Goal: Task Accomplishment & Management: Manage account settings

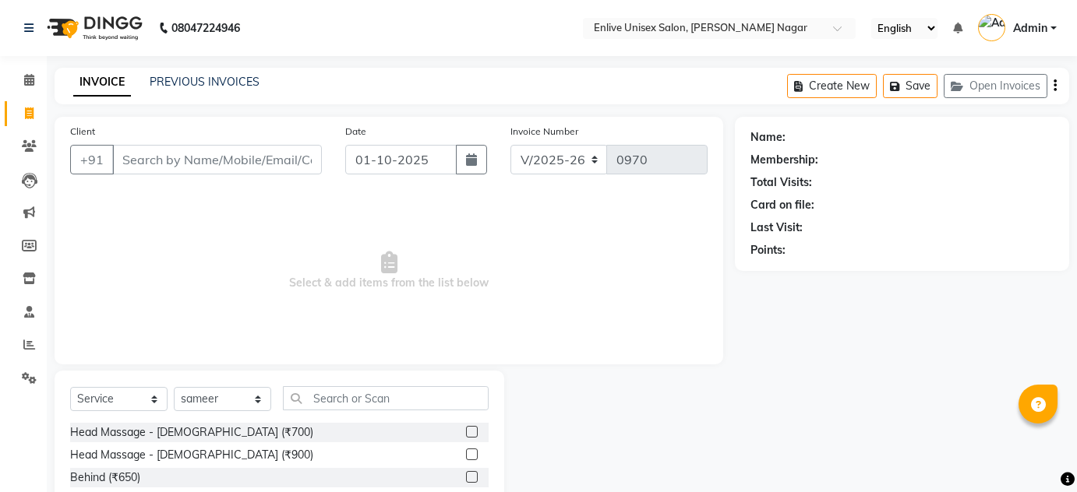
select select "145"
select select "service"
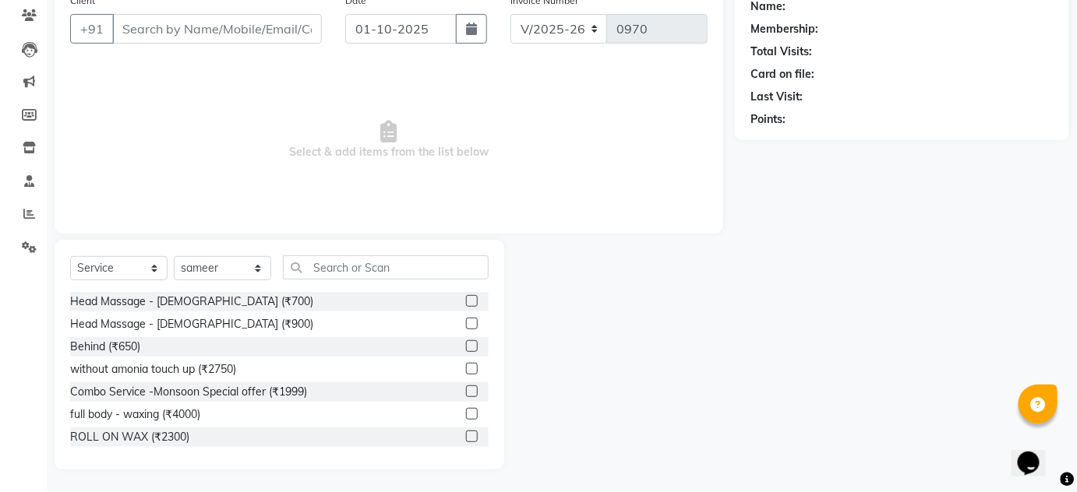
scroll to position [70, 0]
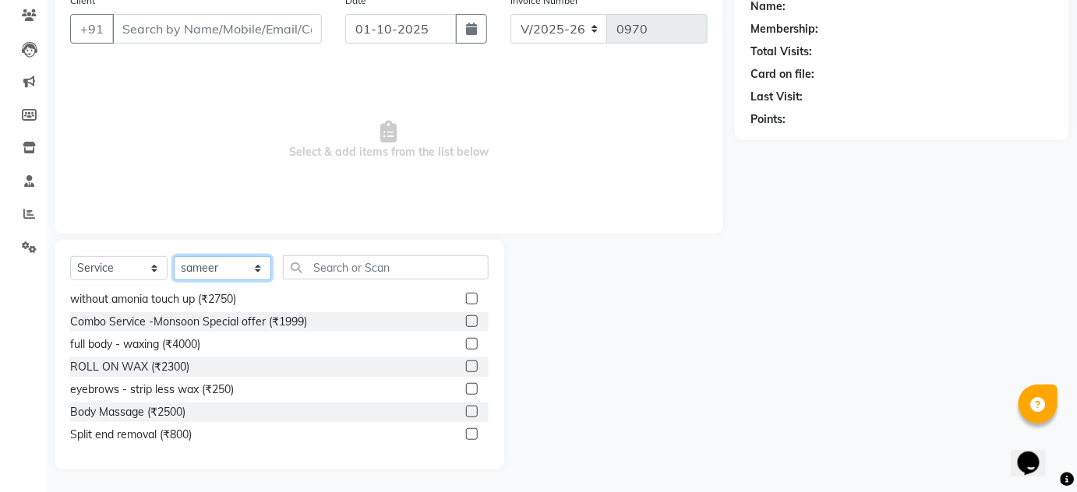
click at [223, 269] on select "Select Stylist [PERSON_NAME] Nitin Sir sameer [PERSON_NAME] [PERSON_NAME] [PERS…" at bounding box center [222, 268] width 97 height 24
select select "93468"
click at [174, 256] on select "Select Stylist [PERSON_NAME] Nitin Sir sameer [PERSON_NAME] [PERSON_NAME] [PERS…" at bounding box center [222, 268] width 97 height 24
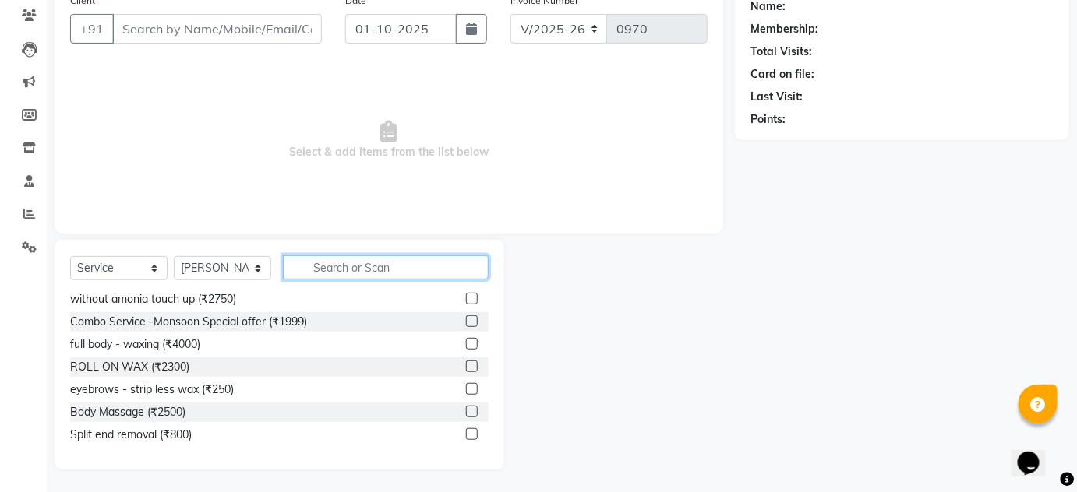
click at [333, 276] on input "text" at bounding box center [386, 268] width 206 height 24
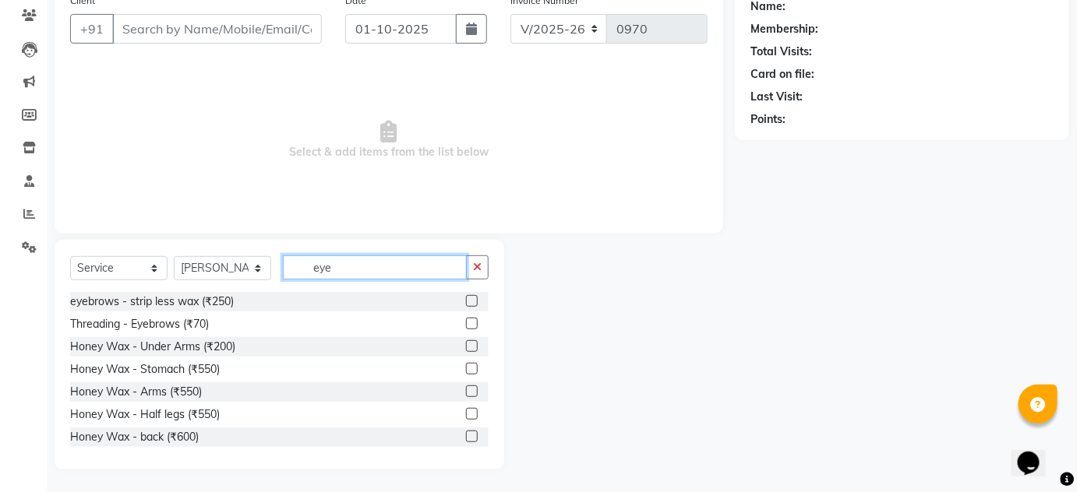
scroll to position [20, 0]
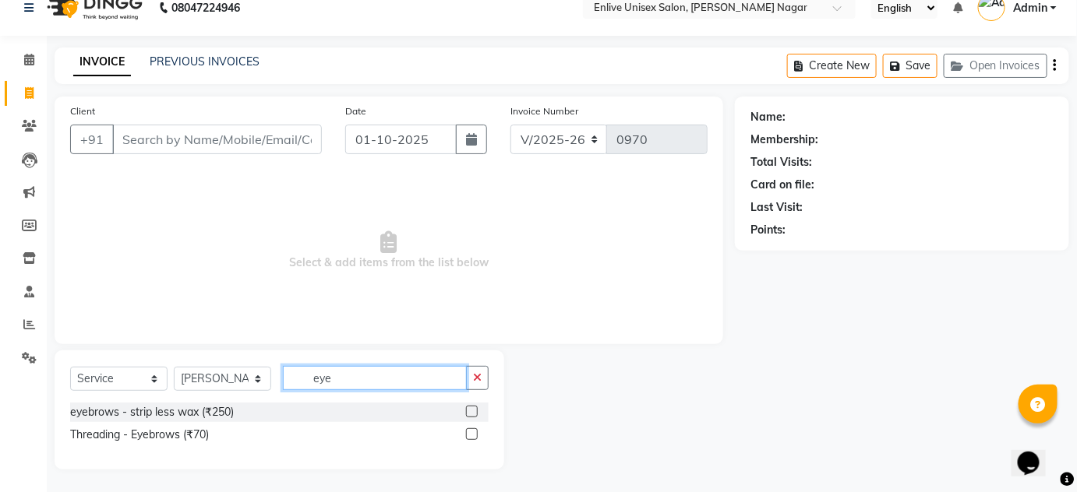
type input "eye"
click at [475, 432] on label at bounding box center [472, 435] width 12 height 12
click at [475, 432] on input "checkbox" at bounding box center [471, 435] width 10 height 10
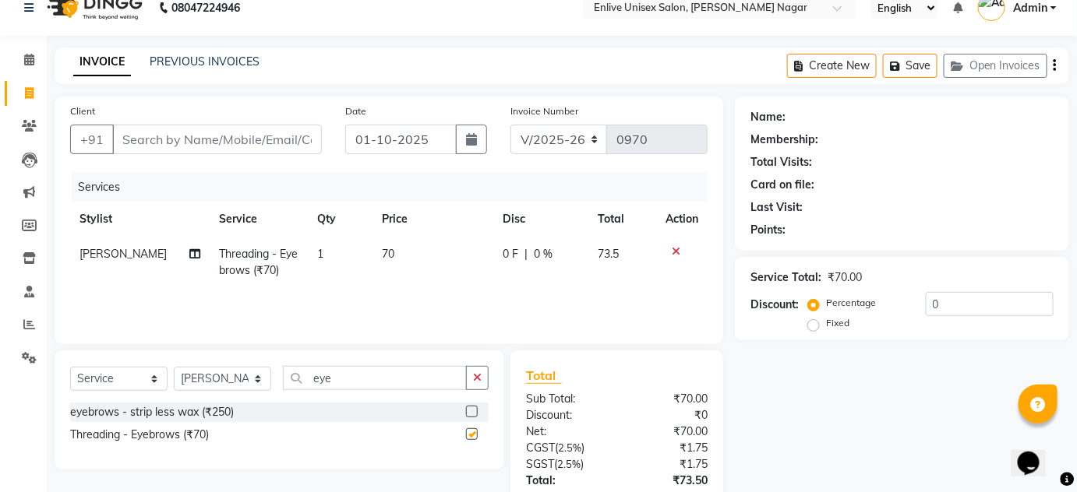
checkbox input "false"
click at [419, 376] on input "eye" at bounding box center [375, 378] width 184 height 24
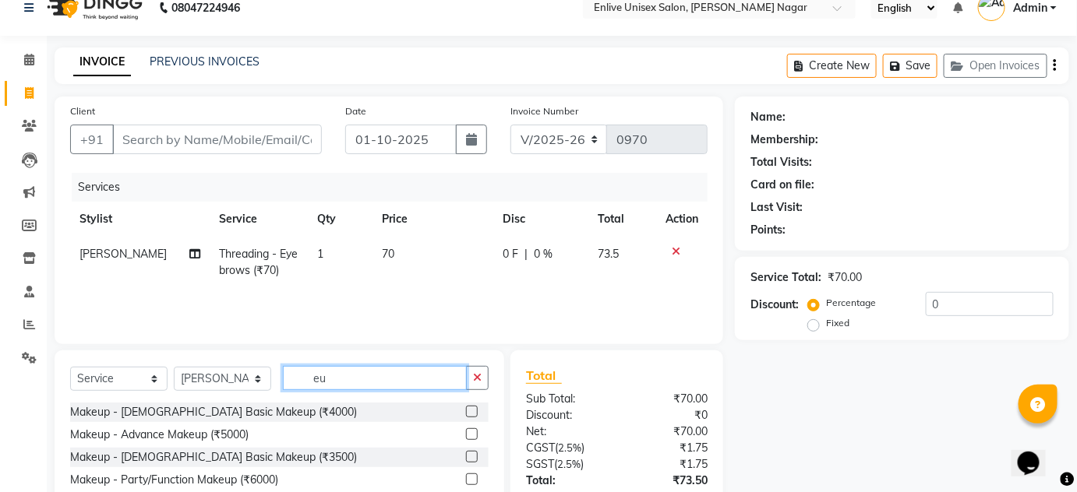
type input "e"
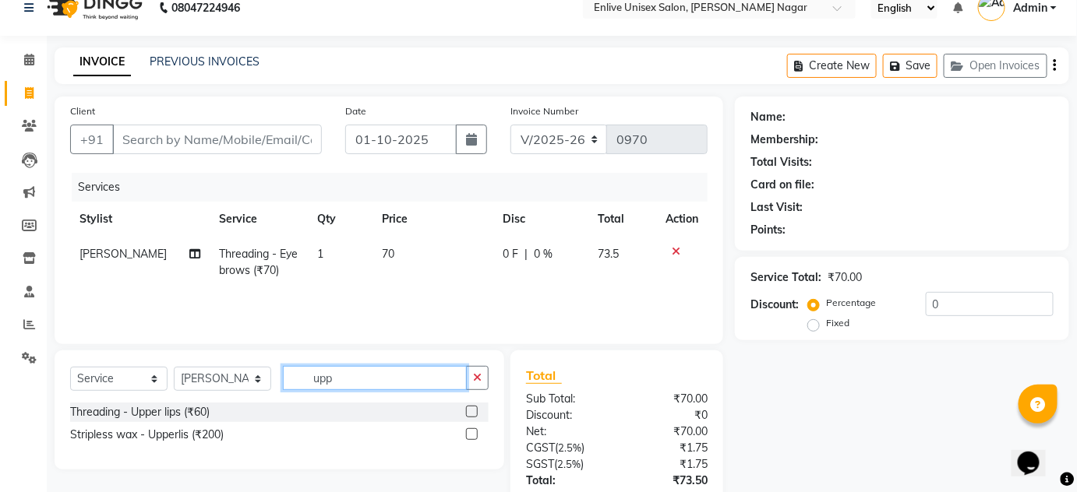
type input "upp"
click at [473, 411] on label at bounding box center [472, 412] width 12 height 12
click at [473, 411] on input "checkbox" at bounding box center [471, 413] width 10 height 10
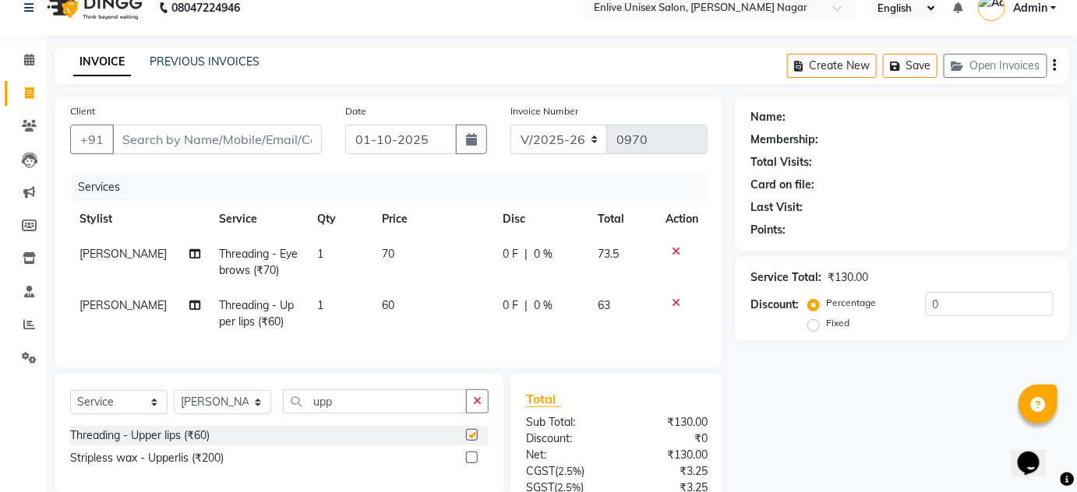
checkbox input "false"
click at [403, 414] on input "upp" at bounding box center [375, 402] width 184 height 24
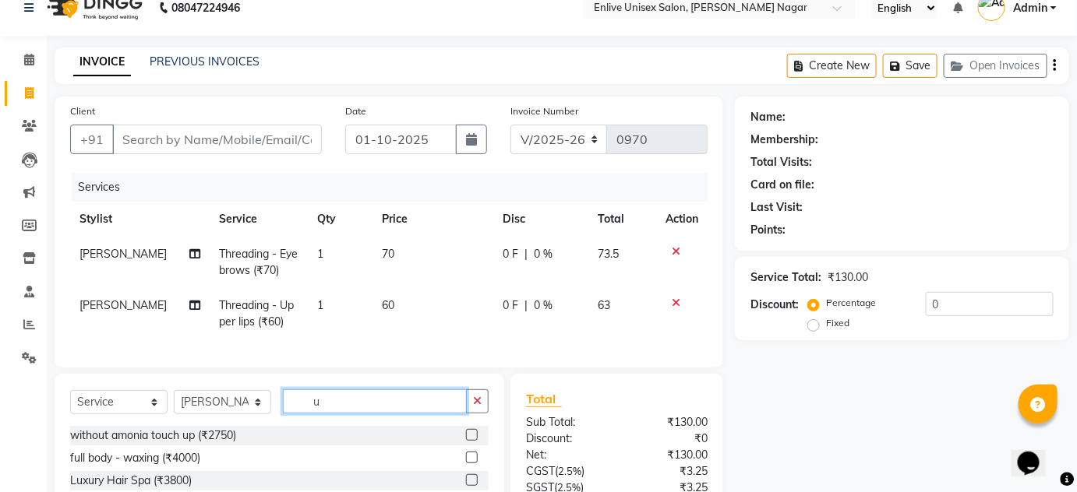
type input "u"
click at [374, 266] on td "70" at bounding box center [432, 262] width 120 height 51
select select "93468"
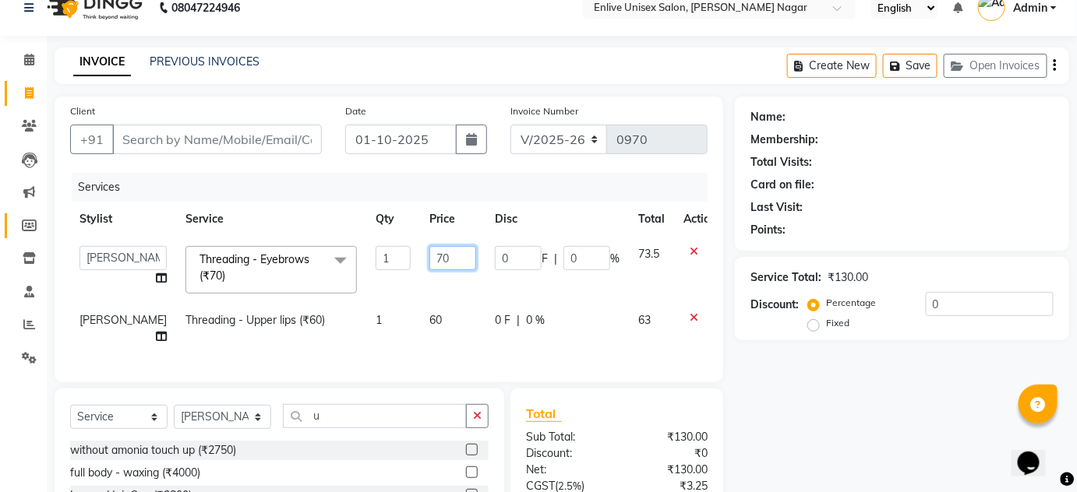
drag, startPoint x: 421, startPoint y: 252, endPoint x: 33, endPoint y: 220, distance: 389.4
click at [105, 221] on table "Stylist Service Qty Price Disc Total Action Arti lohar Nitin Sir sameer sapna s…" at bounding box center [397, 278] width 655 height 153
type input "80"
click at [420, 316] on td "60" at bounding box center [452, 328] width 65 height 51
select select "93468"
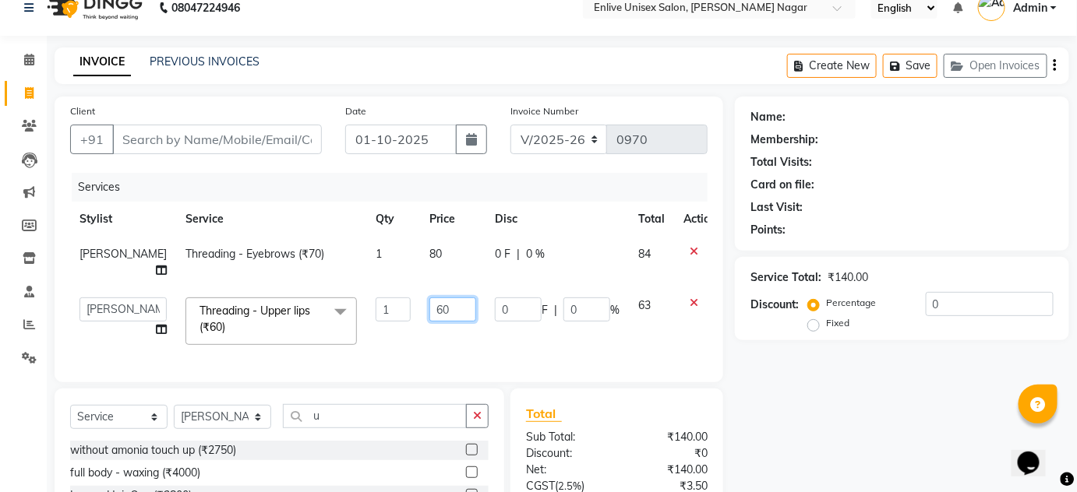
drag, startPoint x: 416, startPoint y: 295, endPoint x: 125, endPoint y: 223, distance: 300.3
click at [172, 232] on table "Stylist Service Qty Price Disc Total Action sapna Threading - Eyebrows (₹70) 1 …" at bounding box center [397, 278] width 655 height 153
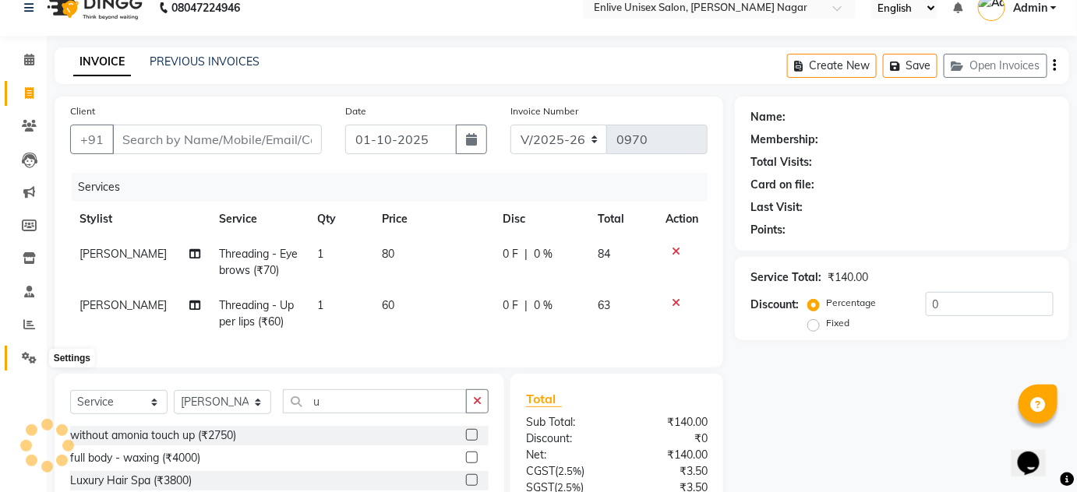
click at [33, 356] on icon at bounding box center [29, 358] width 15 height 12
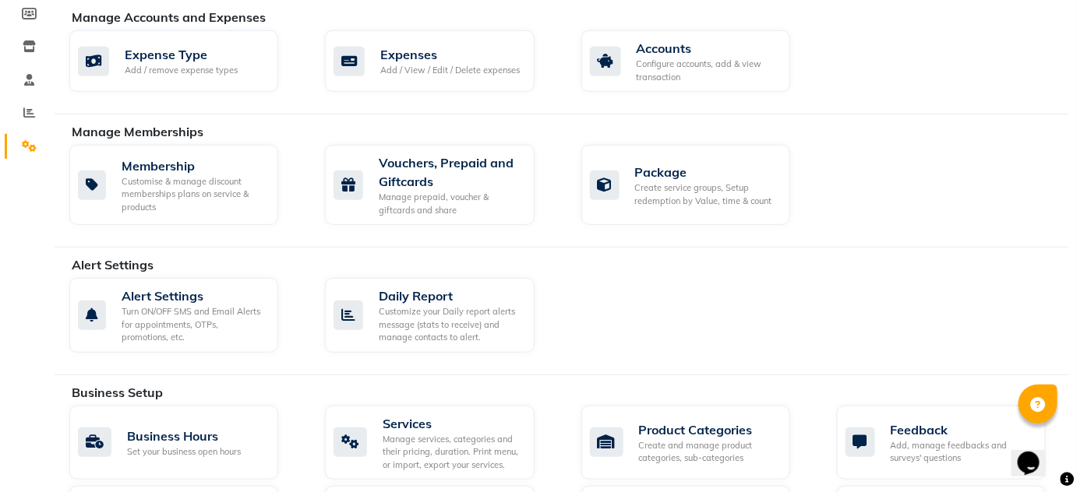
scroll to position [304, 0]
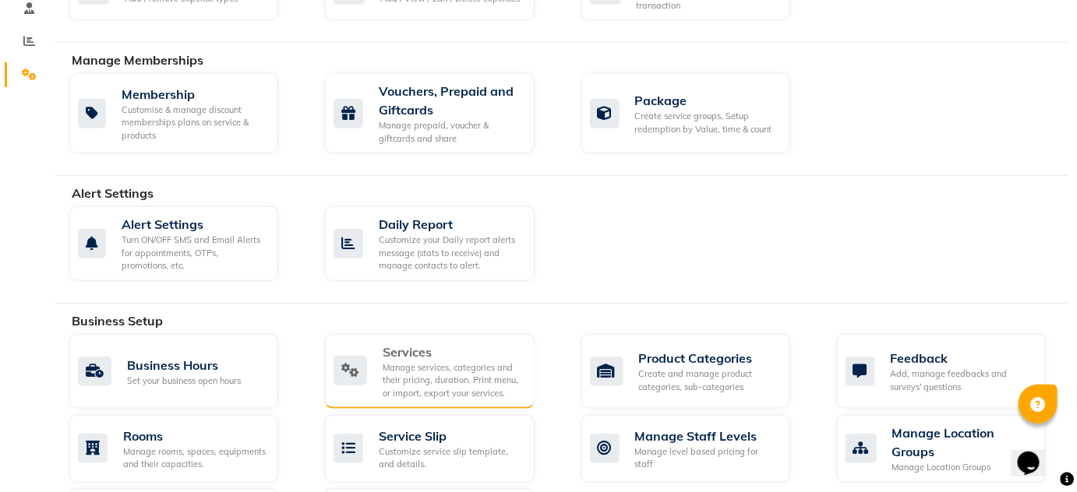
click at [452, 366] on div "Manage services, categories and their pricing, duration. Print menu, or import,…" at bounding box center [452, 381] width 139 height 39
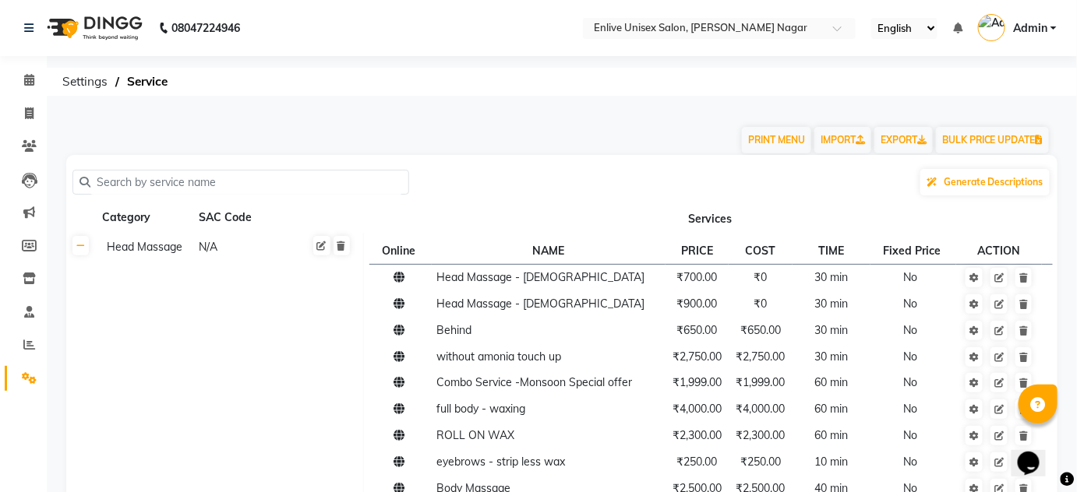
click at [157, 186] on input "text" at bounding box center [246, 183] width 312 height 24
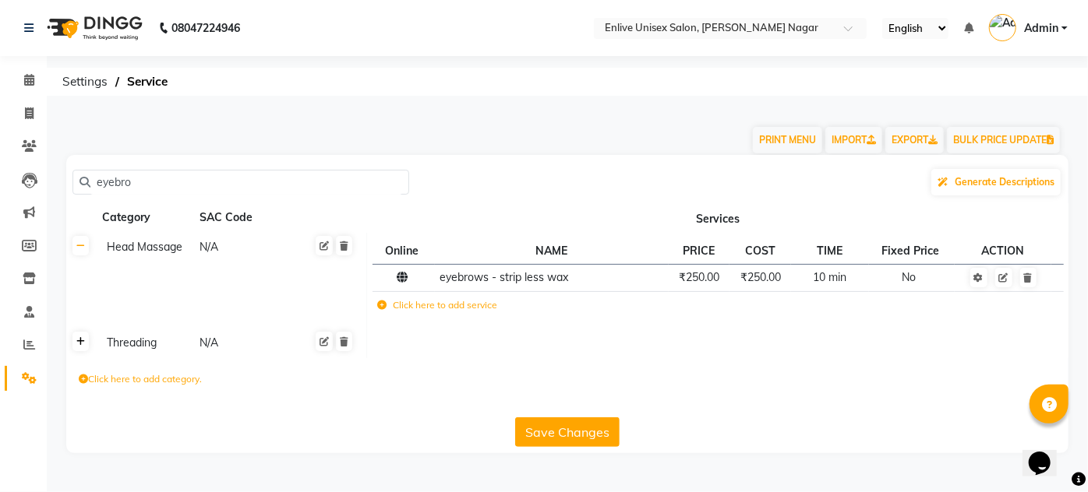
type input "eyebro"
click at [81, 344] on icon at bounding box center [80, 341] width 9 height 9
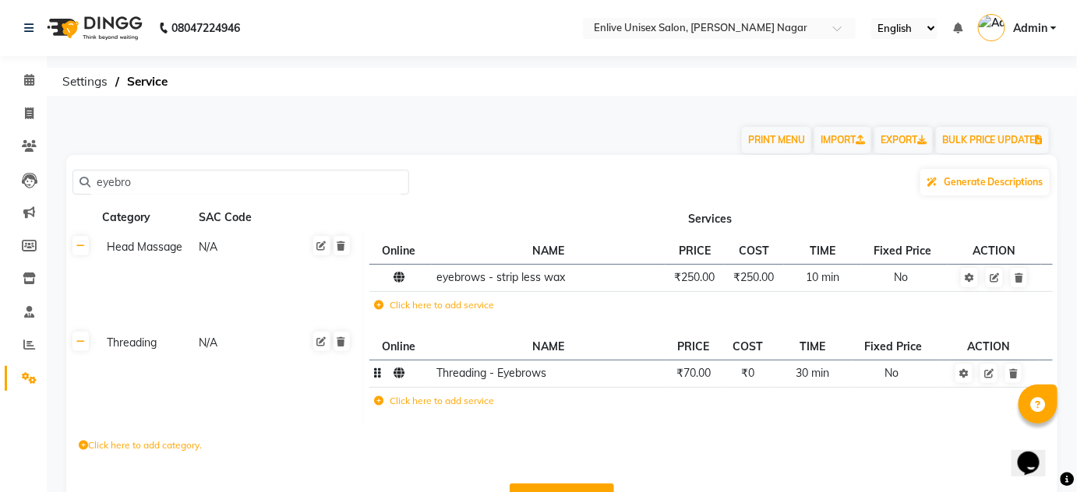
click at [700, 377] on span "₹70.00" at bounding box center [693, 373] width 34 height 14
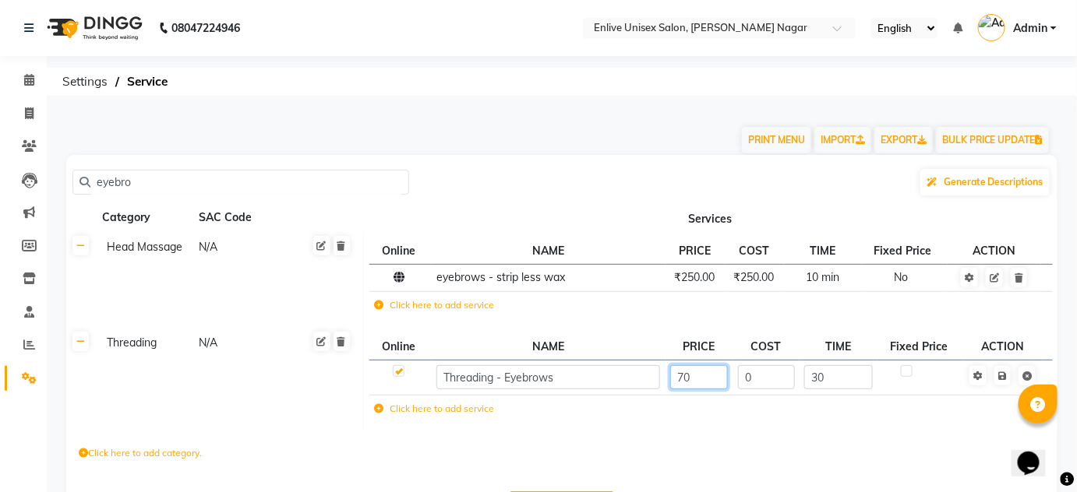
type input "7"
type input "80"
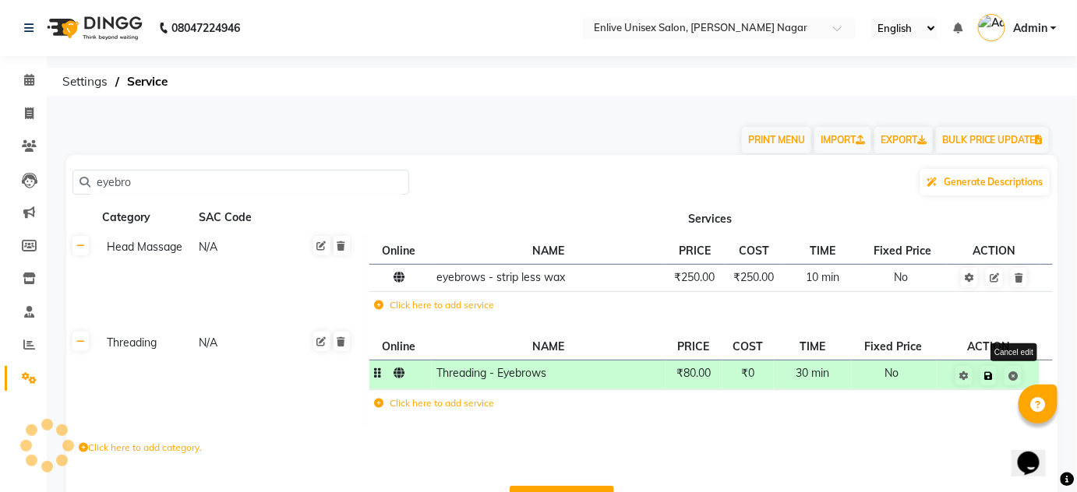
click at [1010, 377] on span "Save Cancel edit" at bounding box center [998, 375] width 49 height 16
click at [991, 381] on link at bounding box center [988, 375] width 16 height 19
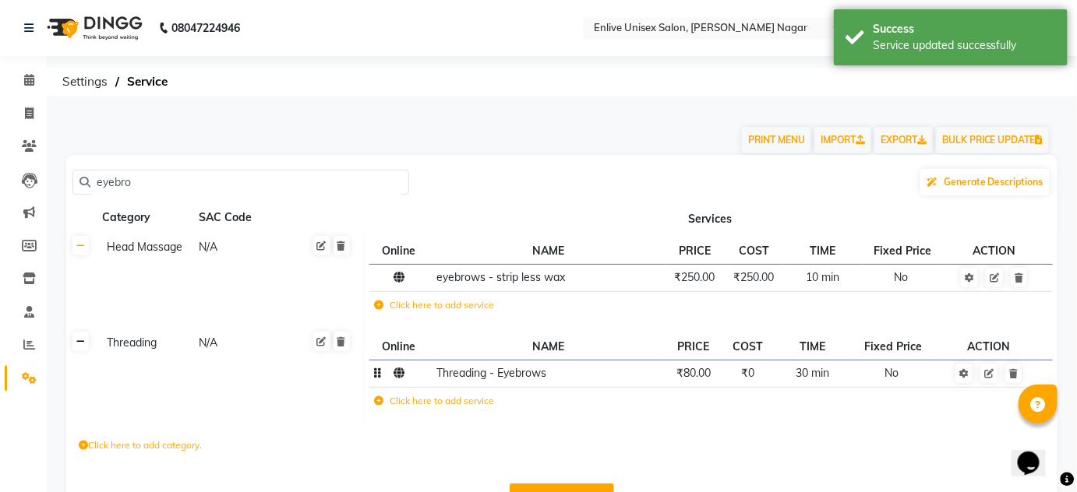
click at [75, 345] on link at bounding box center [80, 341] width 16 height 19
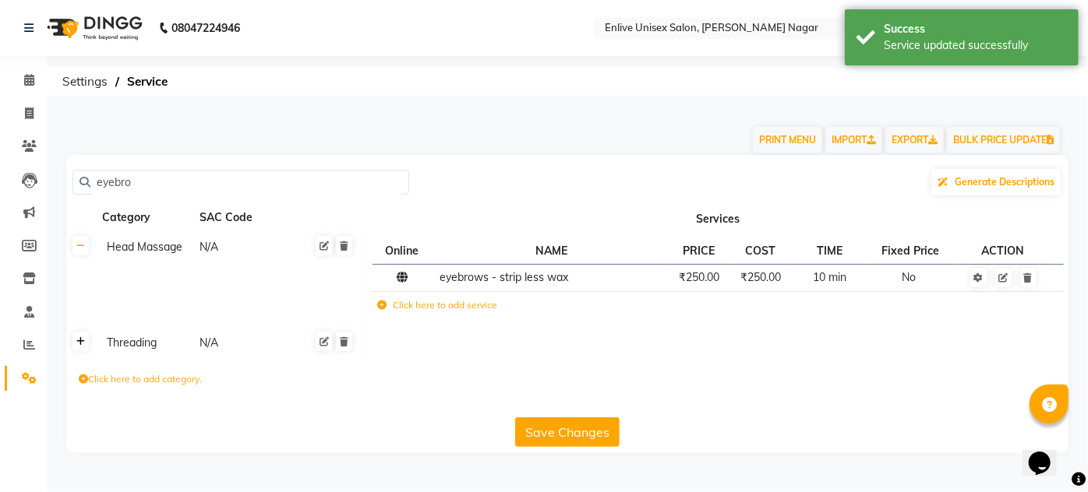
click at [75, 345] on link at bounding box center [80, 341] width 16 height 19
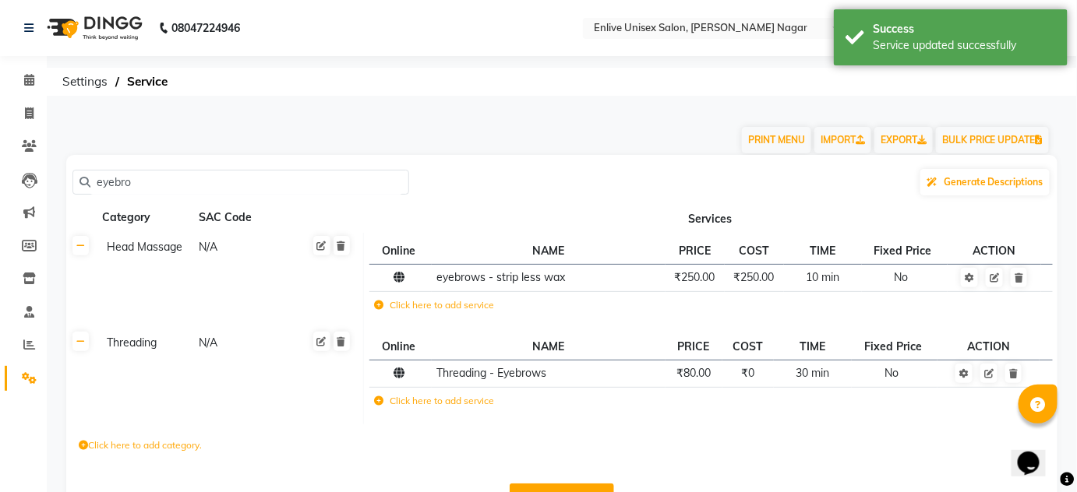
click at [160, 182] on input "eyebro" at bounding box center [246, 183] width 312 height 24
drag, startPoint x: 46, startPoint y: 186, endPoint x: 31, endPoint y: 178, distance: 16.7
click at [30, 182] on app-home "08047224946 Select Location × Enlive Unisex Salon, Viman Nagar English ENGLISH …" at bounding box center [538, 271] width 1077 height 543
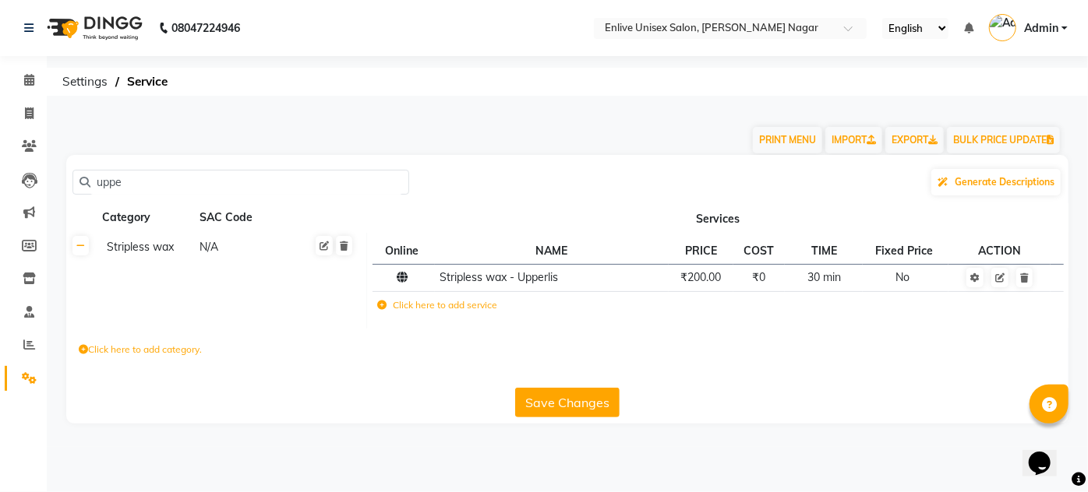
type input "upp"
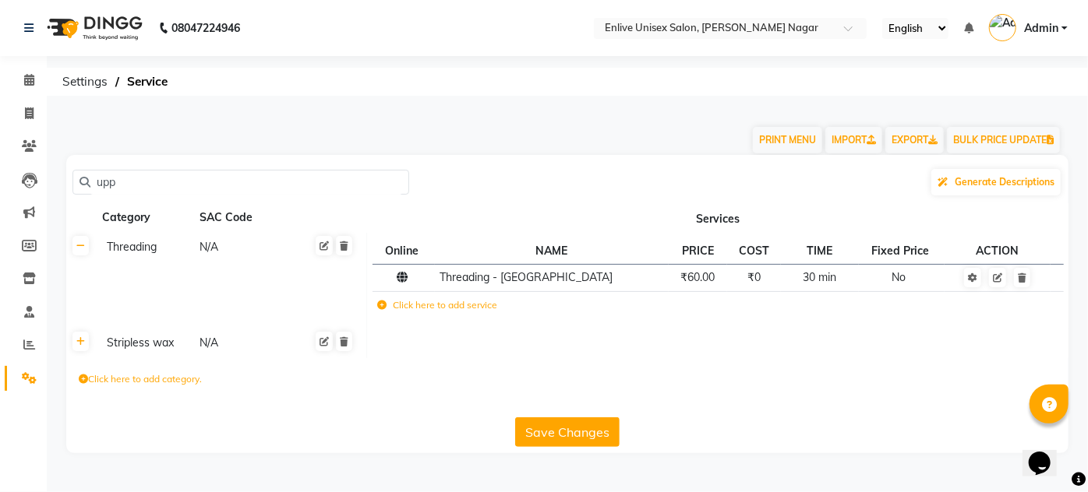
drag, startPoint x: 133, startPoint y: 186, endPoint x: 0, endPoint y: 28, distance: 206.8
click at [0, 57] on app-home "08047224946 Select Location × Enlive Unisex Salon, Viman Nagar English ENGLISH …" at bounding box center [544, 238] width 1088 height 477
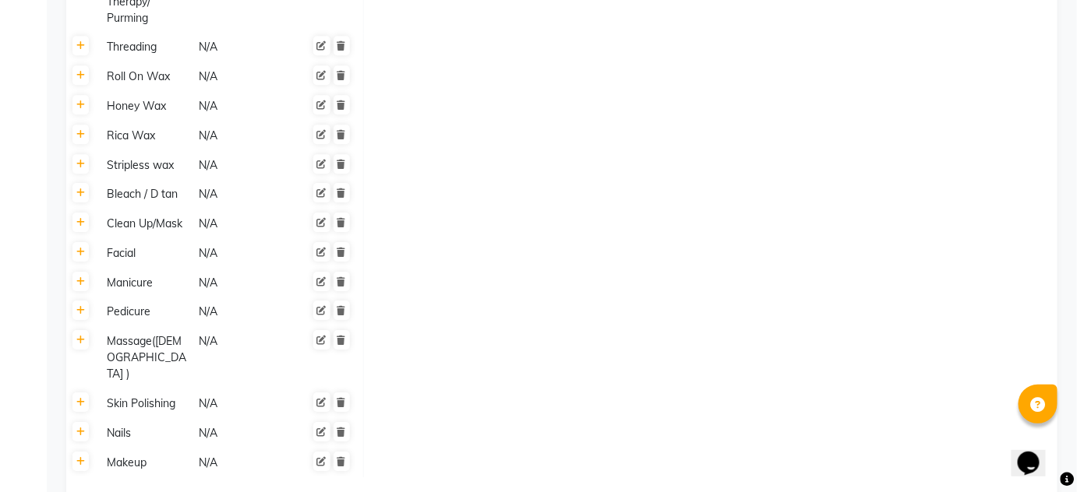
scroll to position [1410, 0]
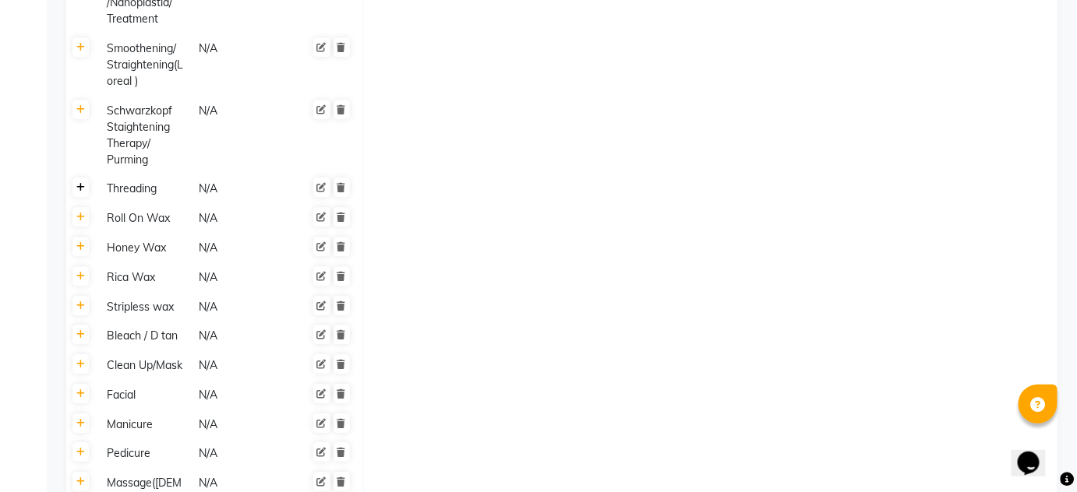
click at [77, 183] on icon at bounding box center [80, 187] width 9 height 9
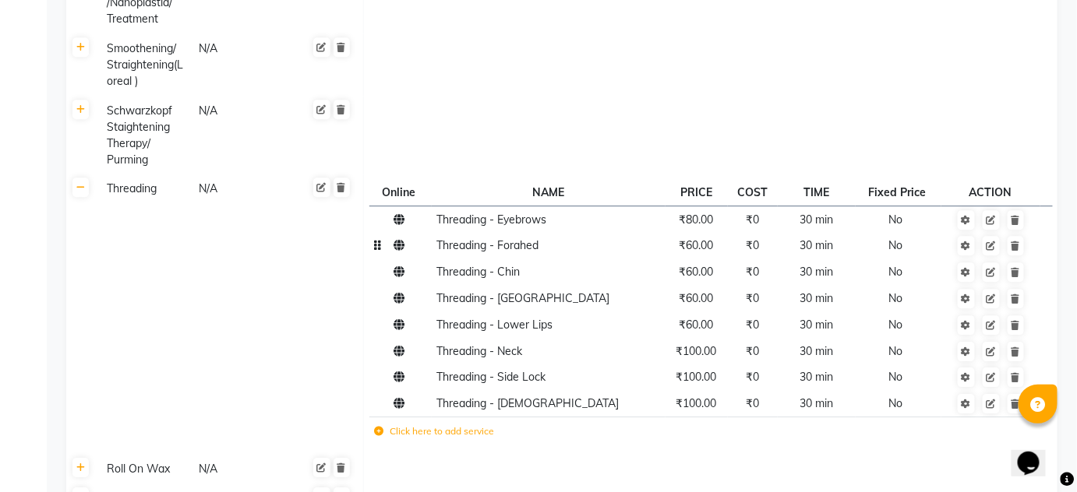
click at [696, 240] on td "₹60.00" at bounding box center [696, 246] width 62 height 26
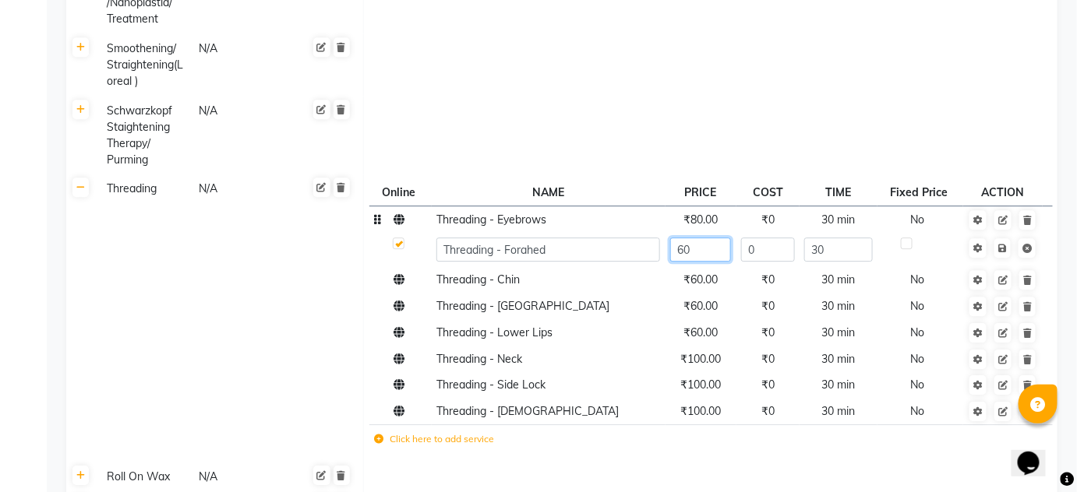
type input "6"
type input "70"
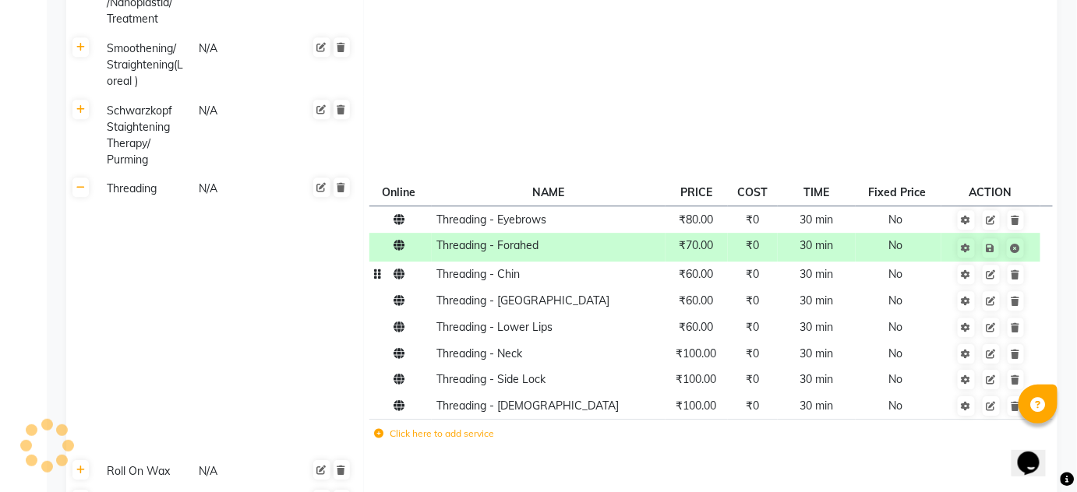
click at [709, 270] on td "₹60.00" at bounding box center [696, 275] width 62 height 26
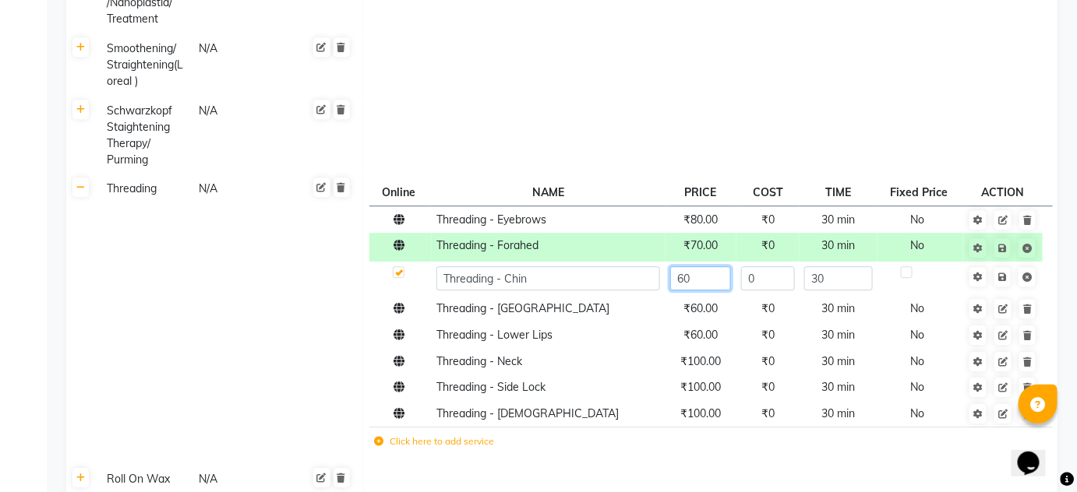
click at [707, 269] on input "60" at bounding box center [701, 278] width 62 height 24
type input "6"
type input "70"
click at [704, 301] on tbody "Threading - Eyebrows ₹80.00 ₹0 30 min No Threading - Forahed ₹70.00 ₹0 30 min N…" at bounding box center [710, 333] width 683 height 254
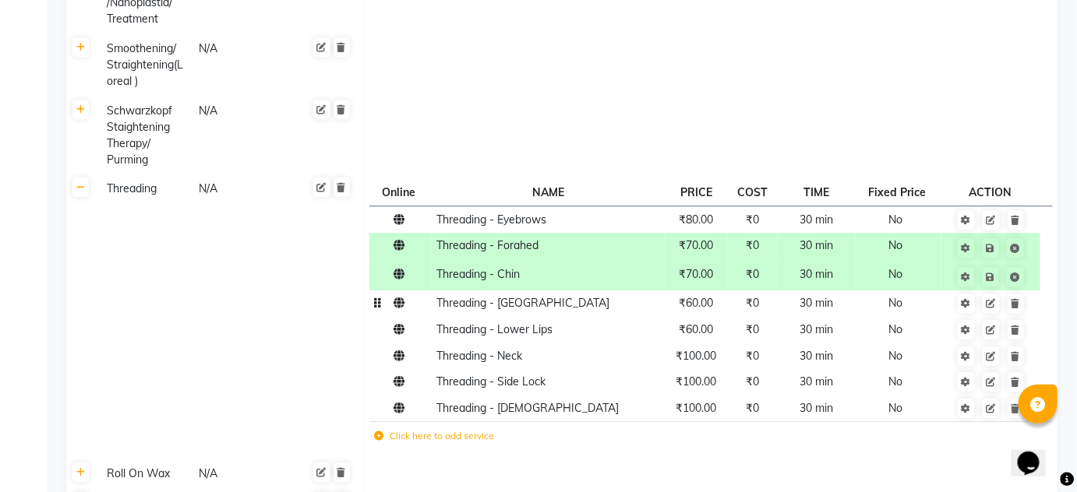
click at [708, 296] on td "₹60.00" at bounding box center [696, 304] width 62 height 26
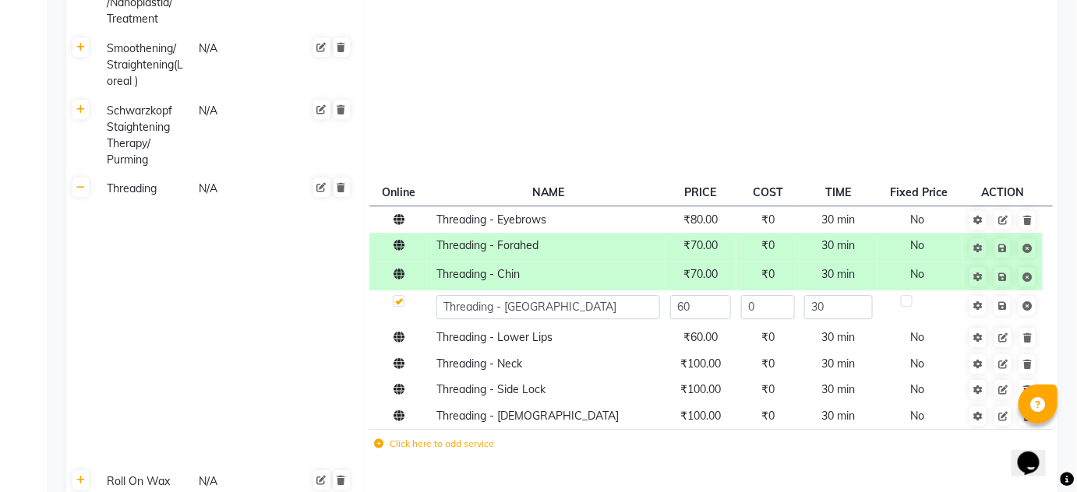
click at [708, 295] on input "60" at bounding box center [701, 307] width 62 height 24
type input "6"
type input "70"
click at [699, 330] on tbody "Threading - Eyebrows ₹80.00 ₹0 30 min No Threading - Forahed ₹70.00 ₹0 30 min N…" at bounding box center [710, 334] width 683 height 256
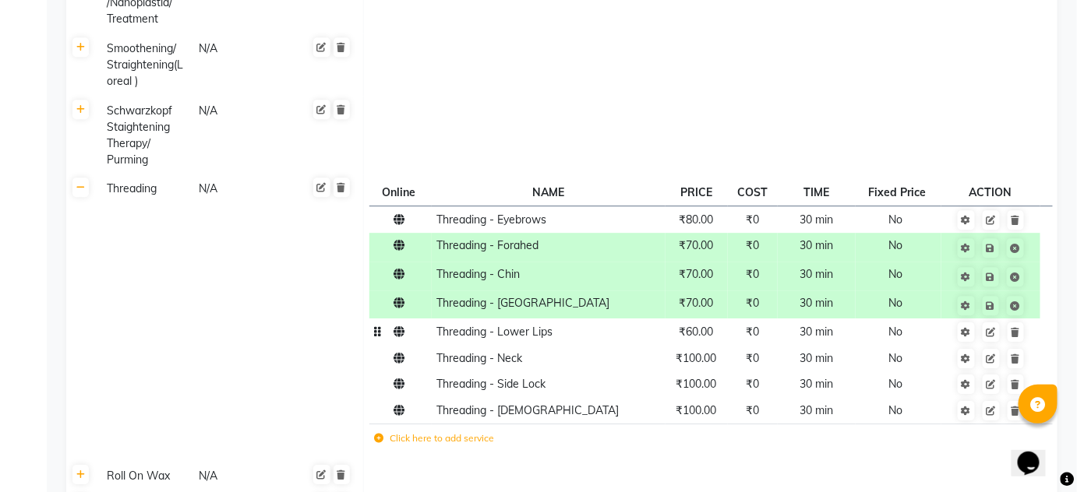
click at [699, 345] on td "₹100.00" at bounding box center [696, 358] width 62 height 26
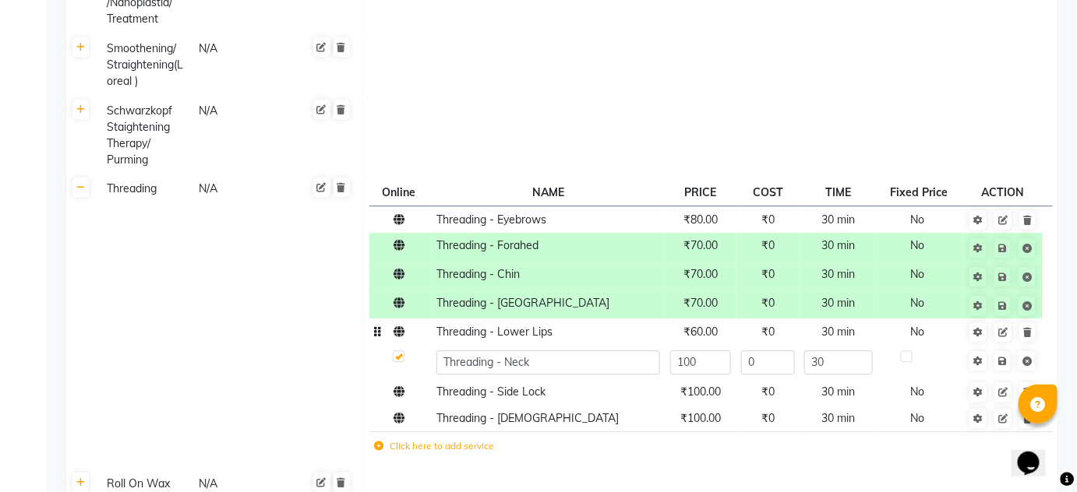
click at [709, 325] on span "₹60.00" at bounding box center [700, 332] width 34 height 14
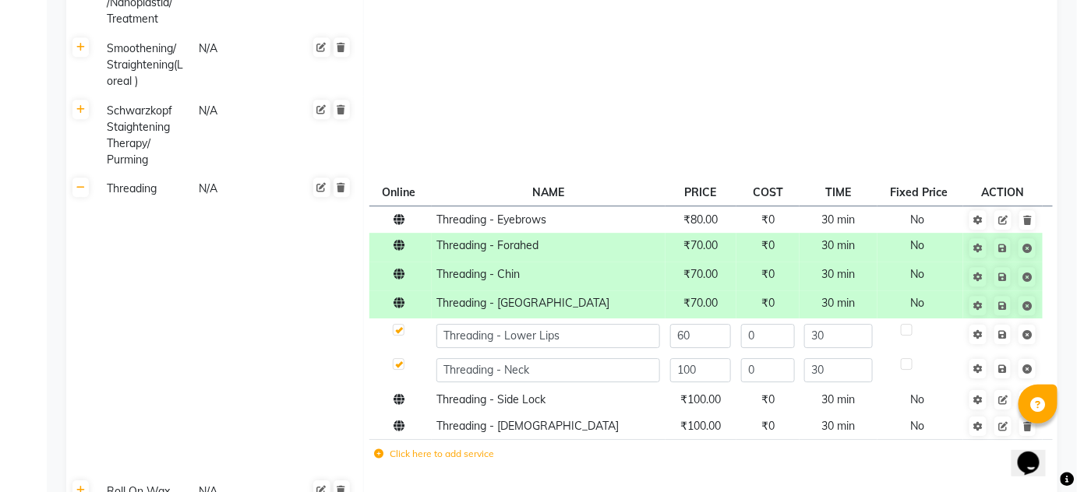
click at [709, 324] on input "60" at bounding box center [701, 336] width 62 height 24
type input "70"
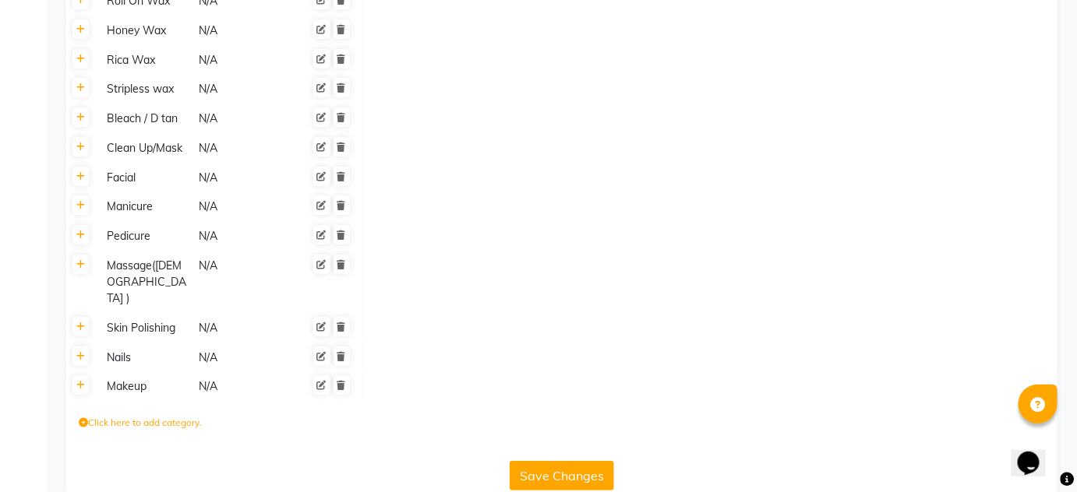
click at [544, 461] on button "Save Changes" at bounding box center [562, 476] width 104 height 30
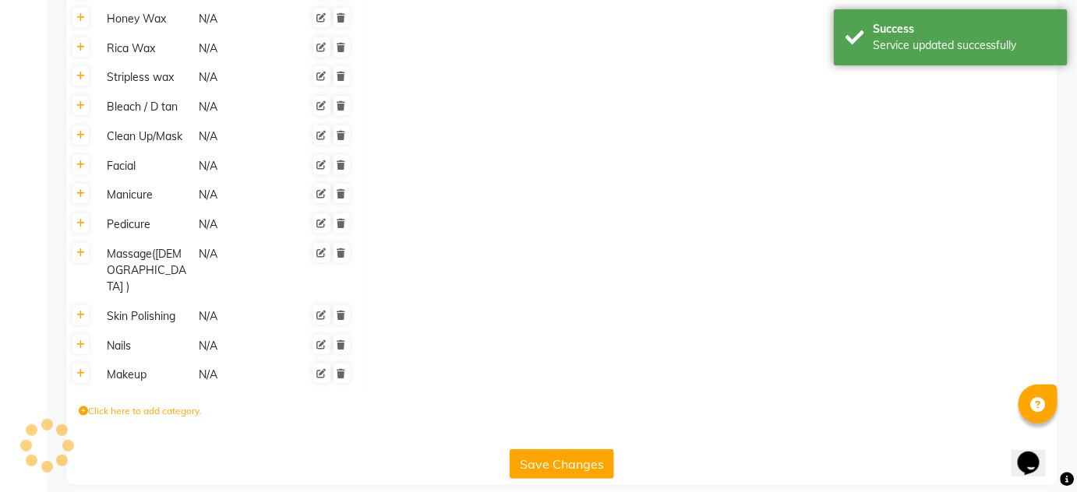
scroll to position [1872, 0]
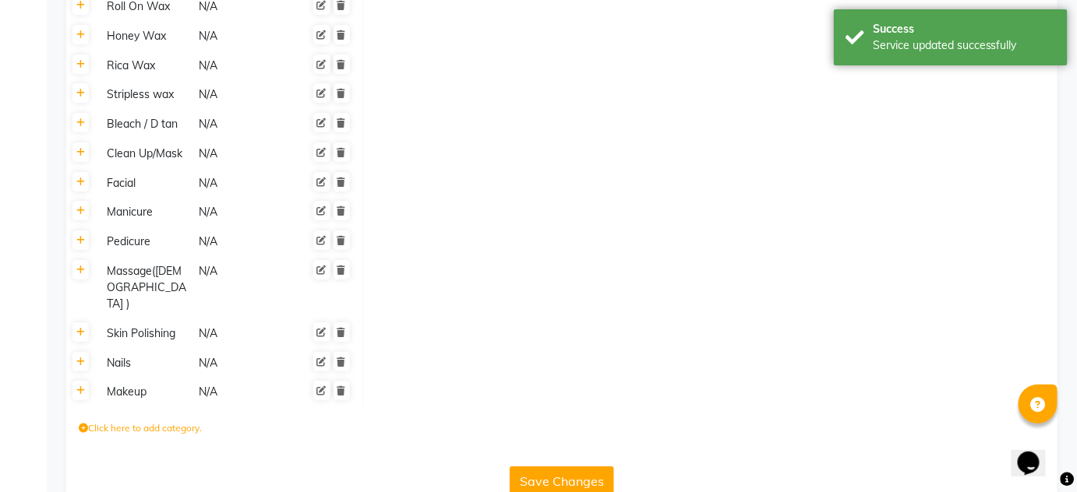
click at [544, 467] on button "Save Changes" at bounding box center [562, 482] width 104 height 30
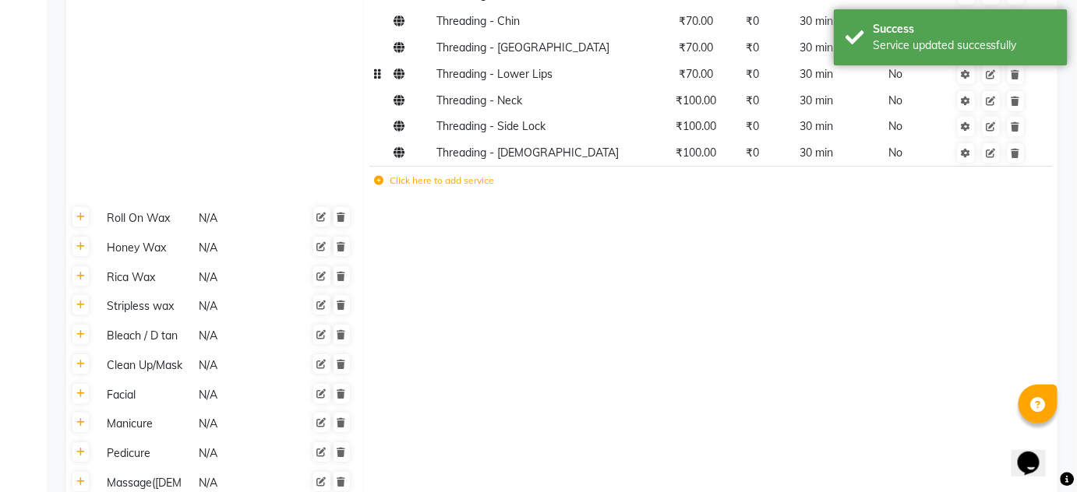
scroll to position [1660, 0]
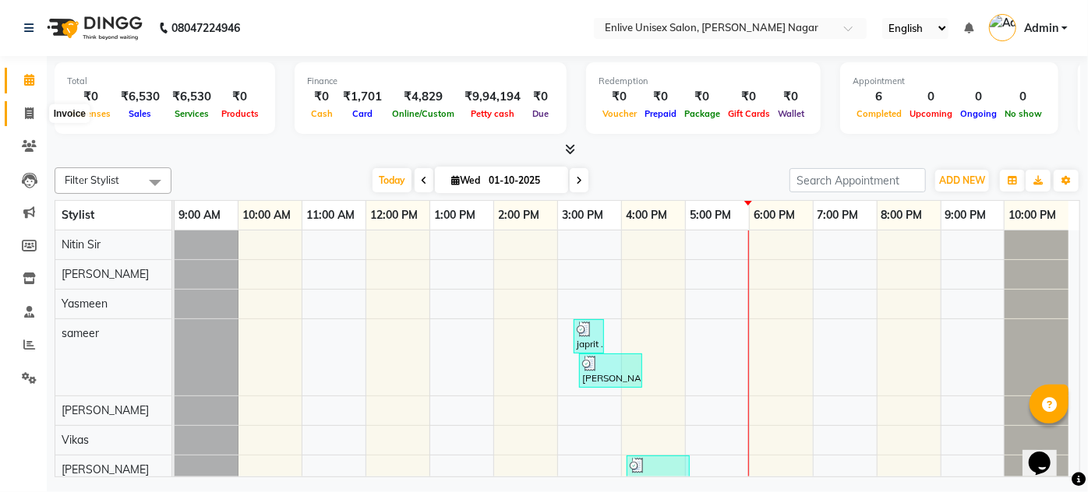
click at [34, 108] on span at bounding box center [29, 114] width 27 height 18
select select "service"
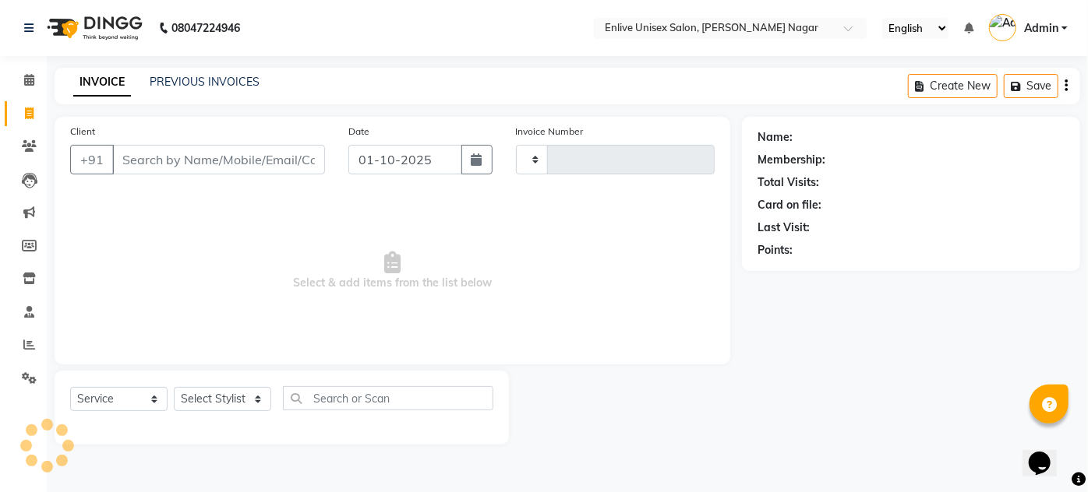
type input "0970"
select select "145"
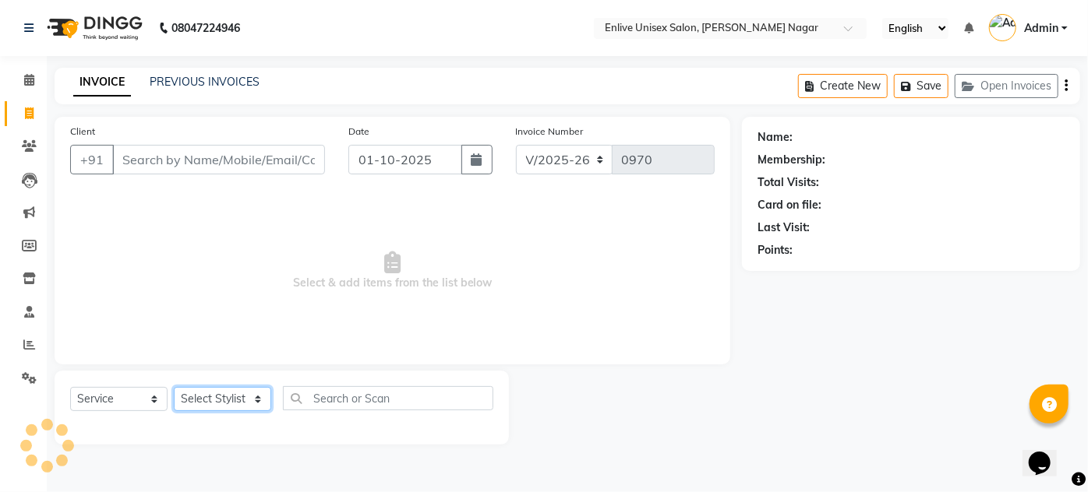
click at [262, 397] on select "Select Stylist" at bounding box center [222, 399] width 97 height 24
click at [260, 400] on select "Select Stylist [PERSON_NAME] Nitin Sir sameer [PERSON_NAME] [PERSON_NAME] [PERS…" at bounding box center [222, 399] width 97 height 24
select select "93468"
click at [174, 387] on select "Select Stylist [PERSON_NAME] Nitin Sir sameer [PERSON_NAME] [PERSON_NAME] [PERS…" at bounding box center [222, 399] width 97 height 24
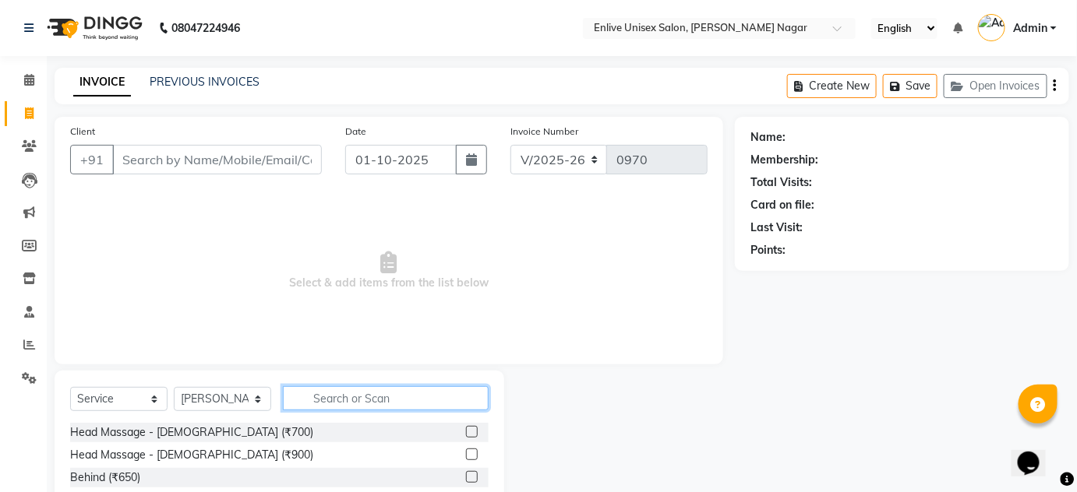
click at [399, 393] on input "text" at bounding box center [386, 398] width 206 height 24
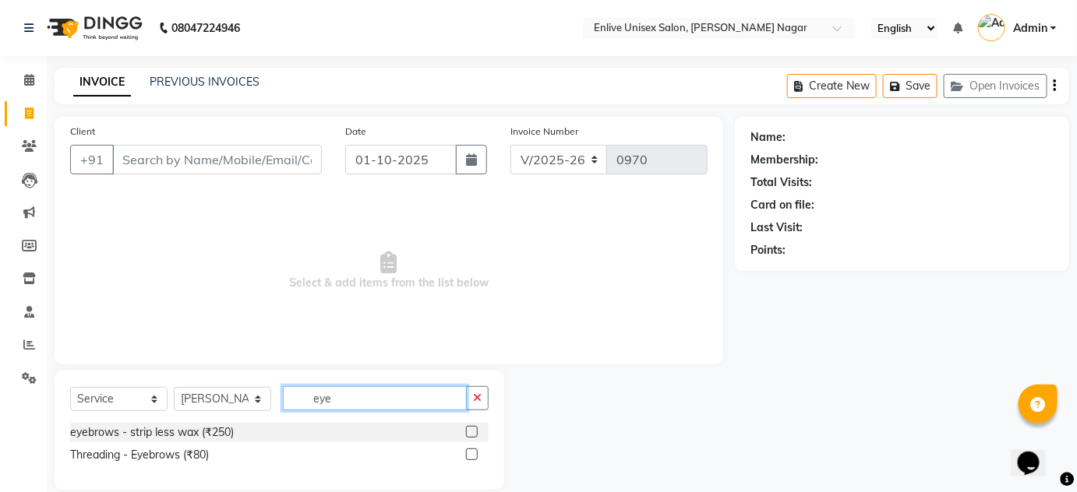
type input "eye"
click at [466, 453] on label at bounding box center [472, 455] width 12 height 12
click at [466, 453] on input "checkbox" at bounding box center [471, 455] width 10 height 10
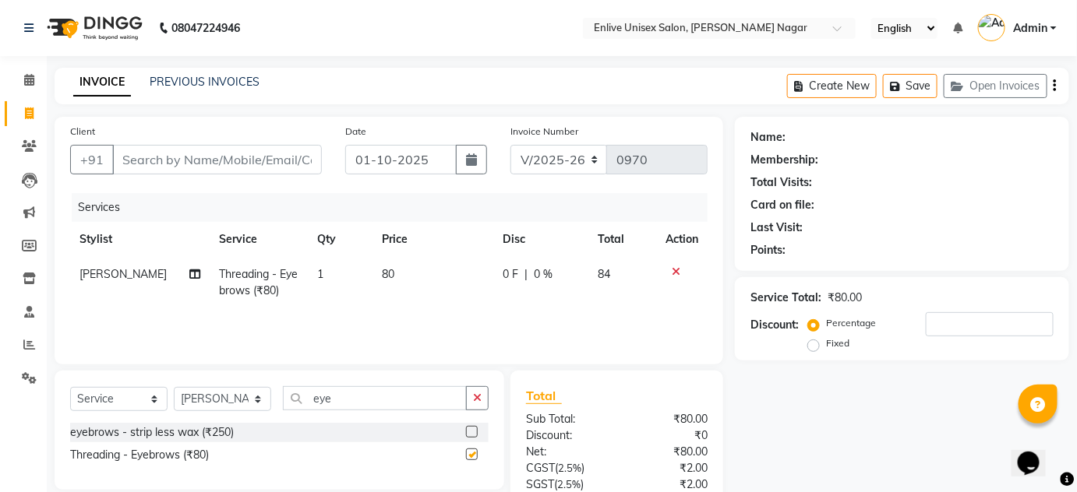
checkbox input "false"
click at [418, 396] on input "eye" at bounding box center [375, 398] width 184 height 24
type input "e"
type input "upper"
click at [475, 429] on label at bounding box center [472, 432] width 12 height 12
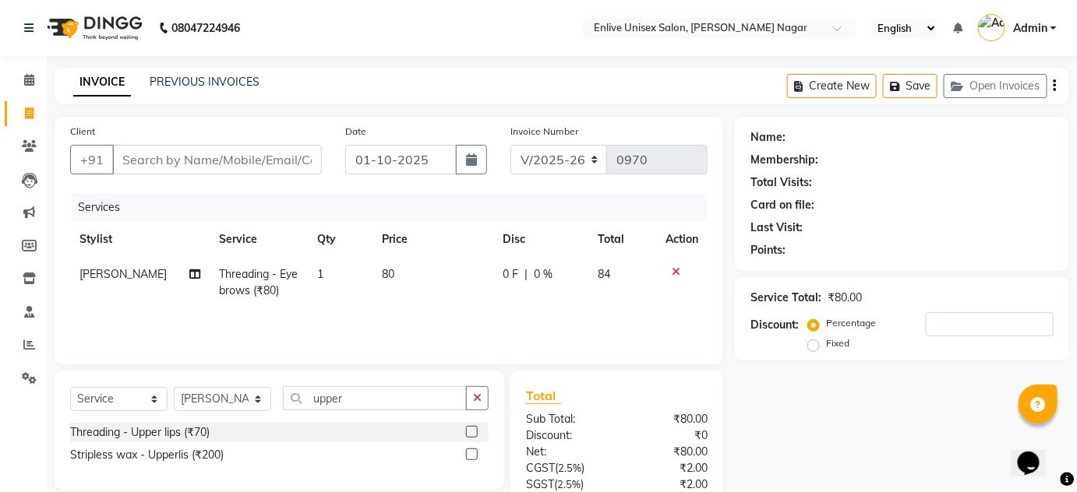
click at [475, 429] on input "checkbox" at bounding box center [471, 433] width 10 height 10
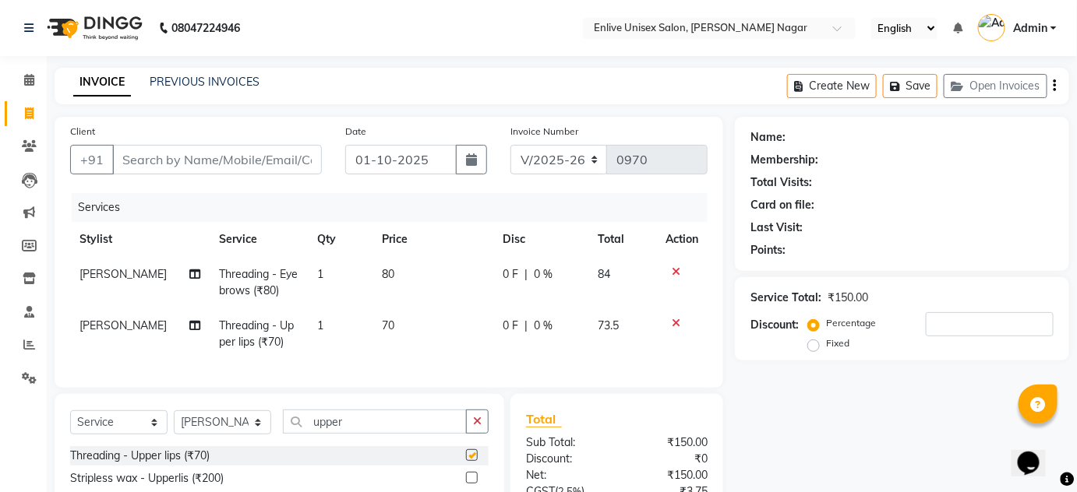
checkbox input "false"
click at [427, 434] on input "upper" at bounding box center [375, 422] width 184 height 24
type input "u"
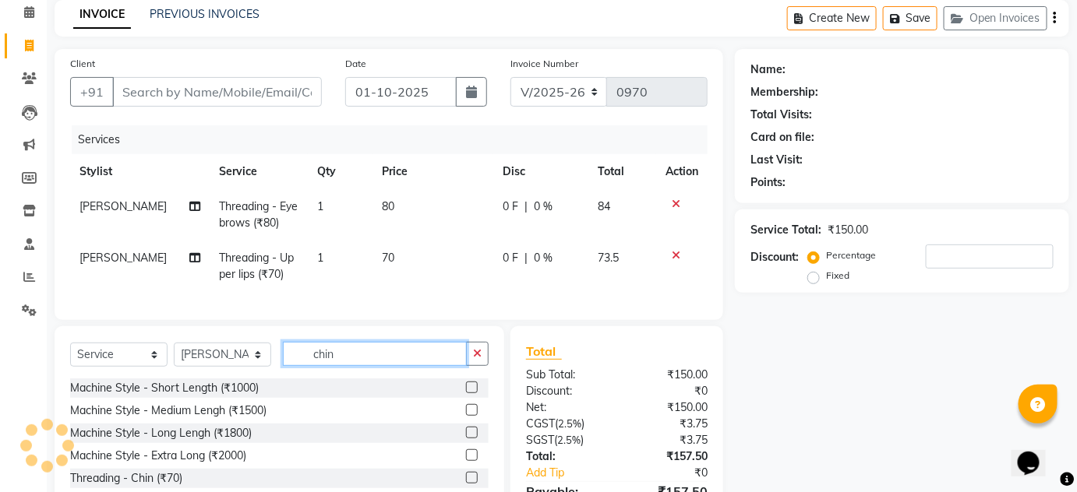
scroll to position [141, 0]
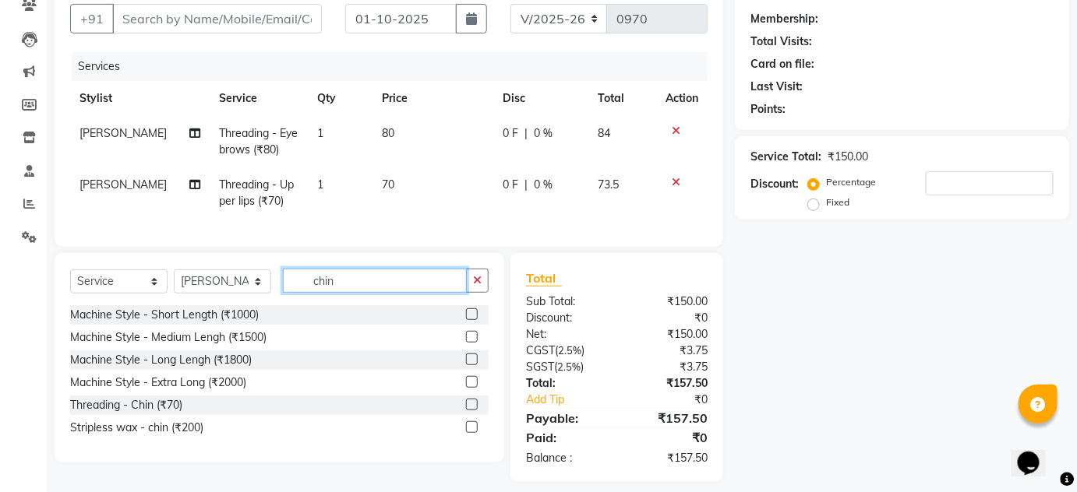
type input "chin"
click at [467, 411] on label at bounding box center [472, 405] width 12 height 12
click at [467, 411] on input "checkbox" at bounding box center [471, 405] width 10 height 10
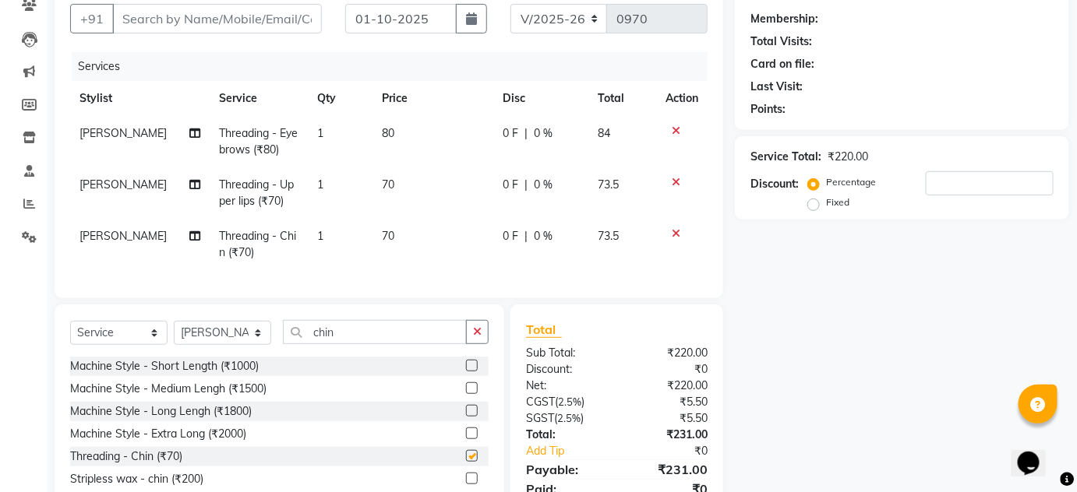
checkbox input "false"
click at [400, 338] on input "chin" at bounding box center [375, 332] width 184 height 24
type input "c"
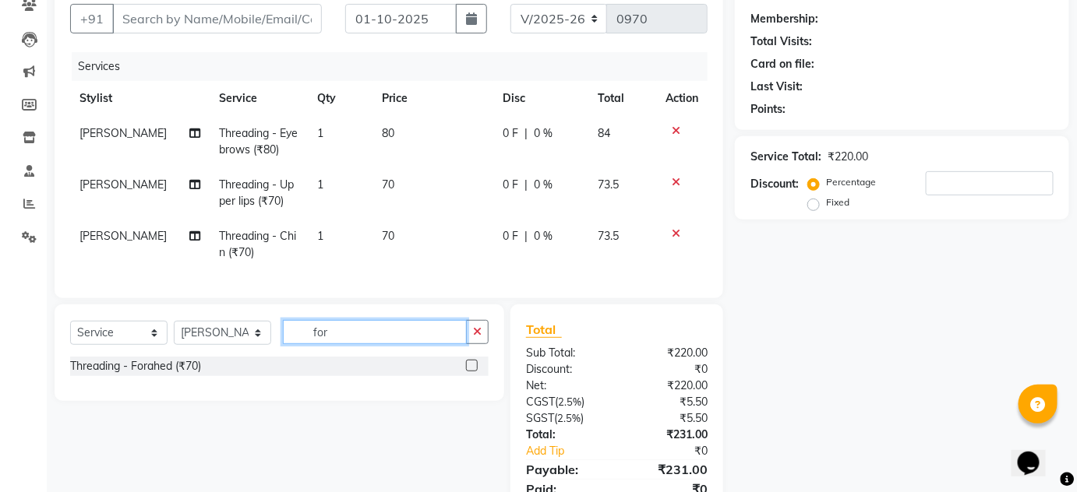
type input "for"
click at [472, 372] on label at bounding box center [472, 366] width 12 height 12
click at [472, 372] on input "checkbox" at bounding box center [471, 367] width 10 height 10
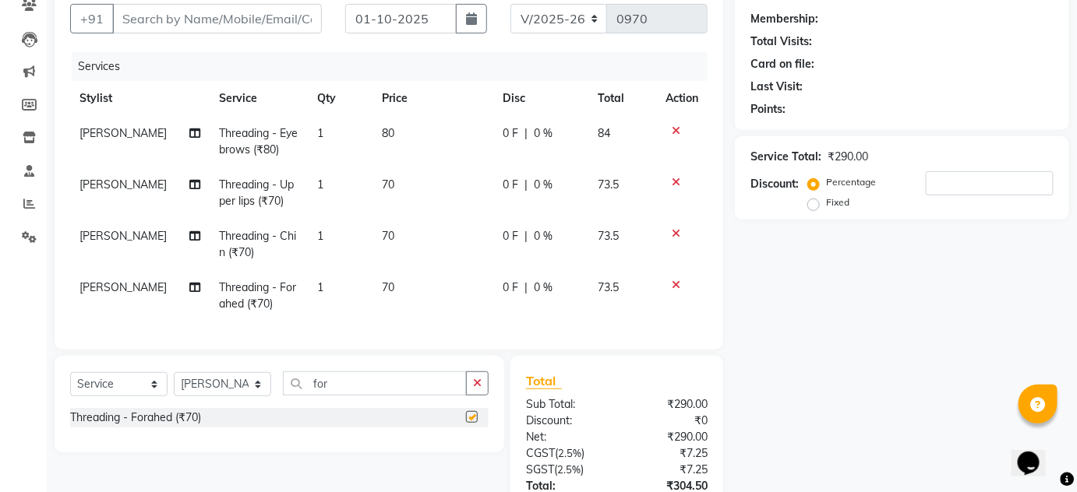
checkbox input "false"
click at [340, 396] on input "for" at bounding box center [375, 384] width 184 height 24
type input "f"
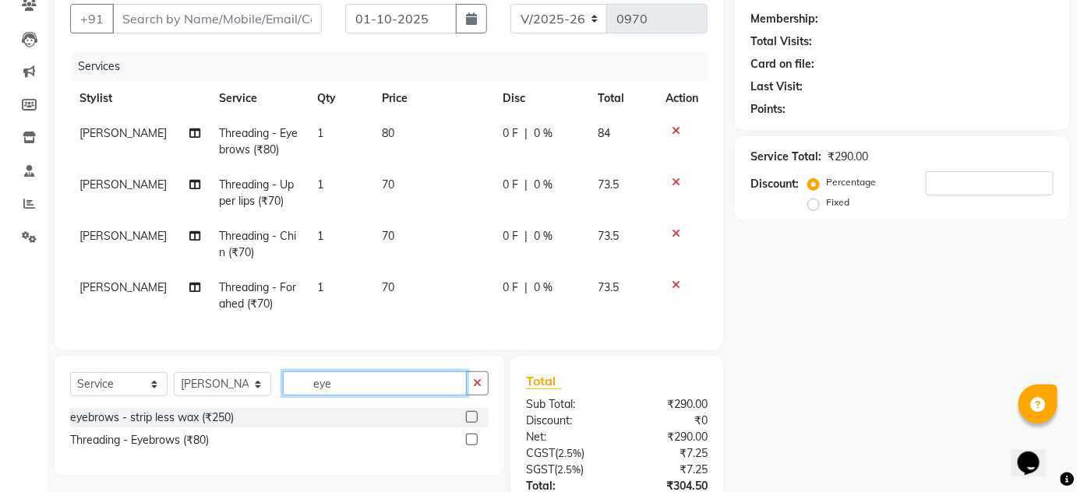
type input "eye"
click at [471, 446] on label at bounding box center [472, 440] width 12 height 12
click at [471, 446] on input "checkbox" at bounding box center [471, 441] width 10 height 10
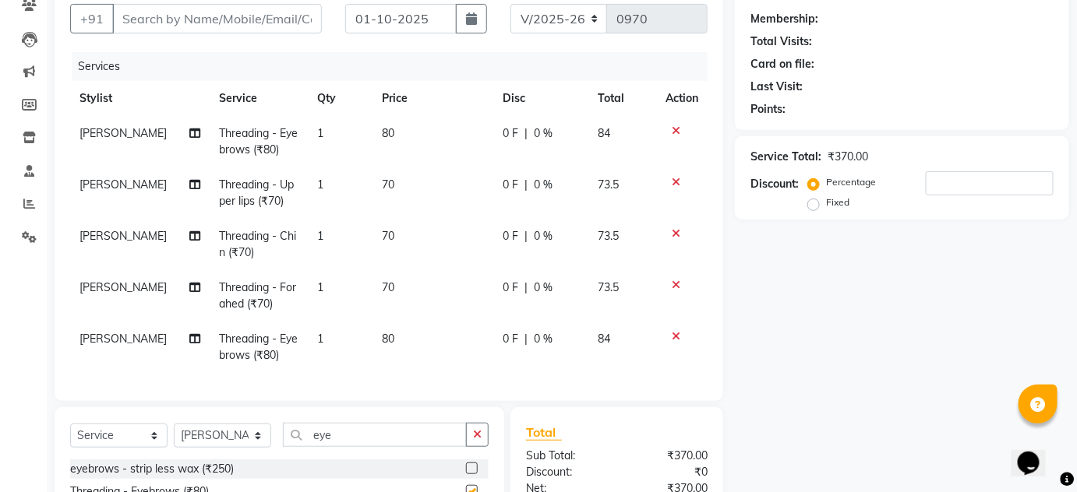
checkbox input "false"
click at [391, 457] on div "Select Service Product Membership Package Voucher Prepaid Gift Card Select Styl…" at bounding box center [279, 441] width 418 height 37
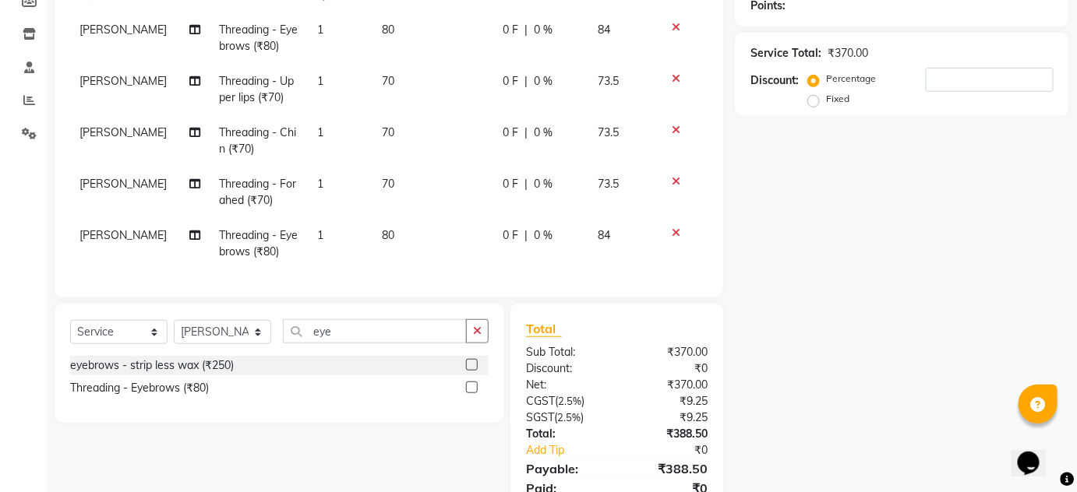
scroll to position [212, 0]
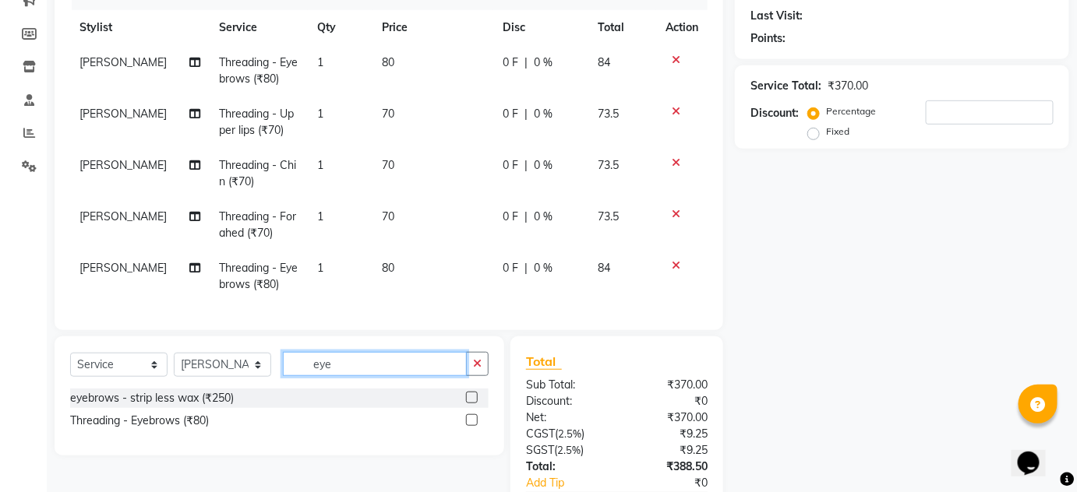
click at [365, 371] on input "eye" at bounding box center [375, 364] width 184 height 24
type input "e"
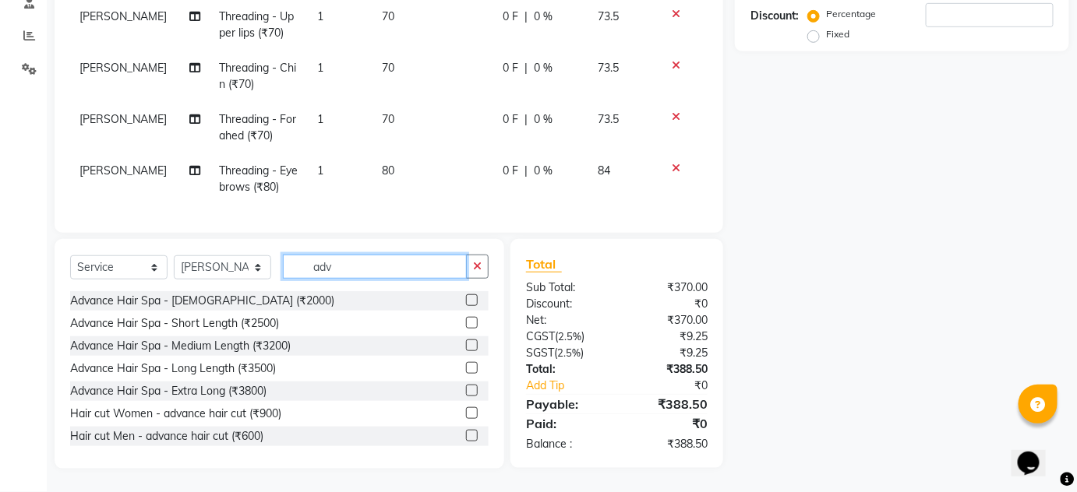
scroll to position [319, 0]
type input "adv"
click at [466, 415] on label at bounding box center [472, 414] width 12 height 12
click at [466, 415] on input "checkbox" at bounding box center [471, 414] width 10 height 10
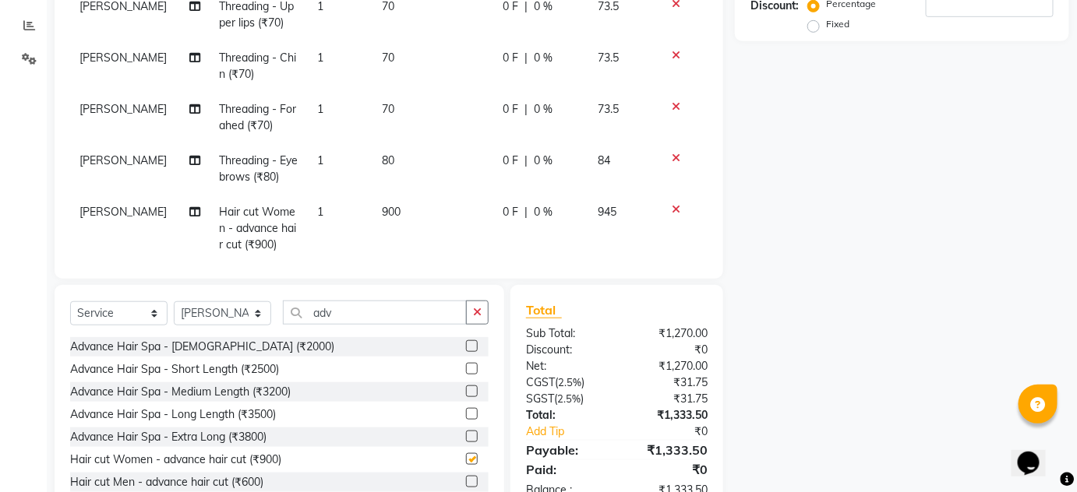
checkbox input "false"
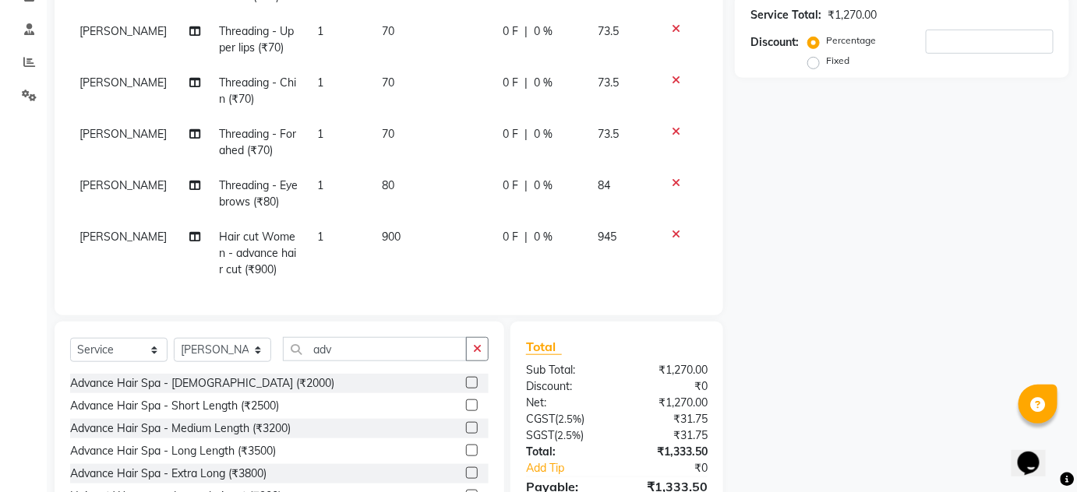
scroll to position [354, 0]
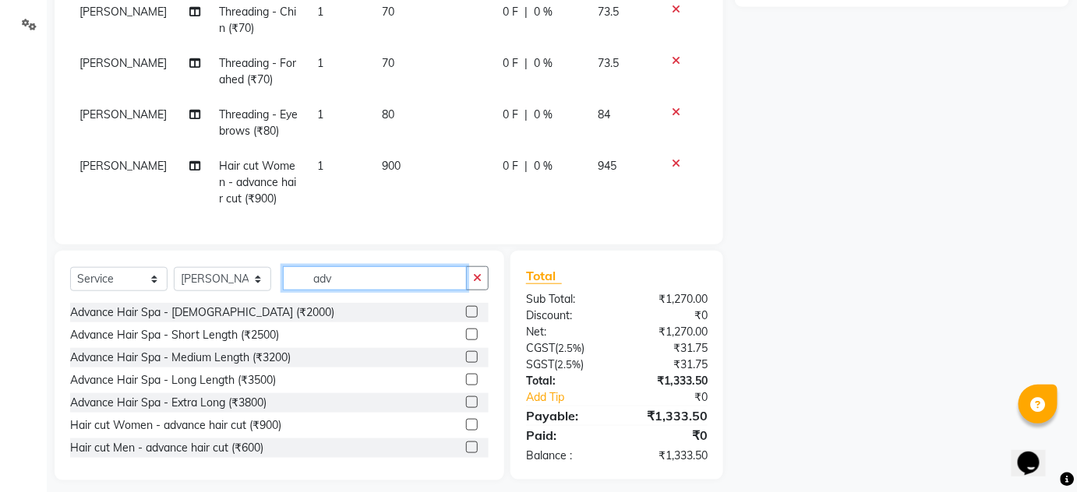
click at [393, 286] on input "adv" at bounding box center [375, 278] width 184 height 24
type input "a"
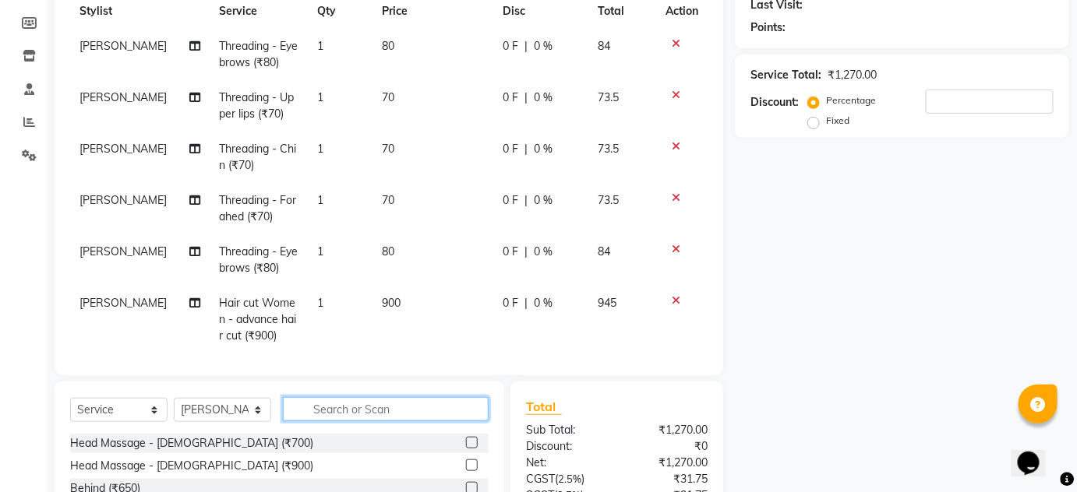
scroll to position [22, 0]
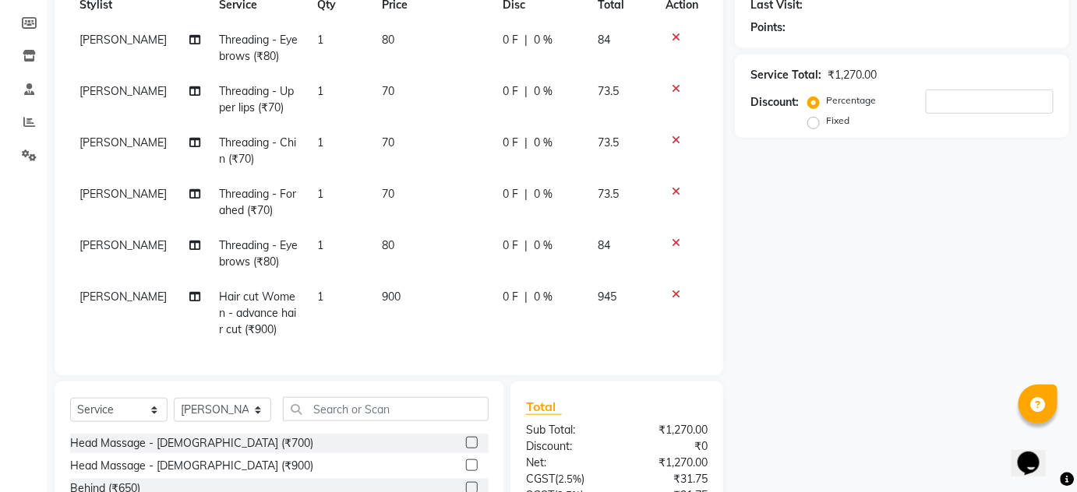
click at [382, 290] on span "900" at bounding box center [391, 297] width 19 height 14
select select "93468"
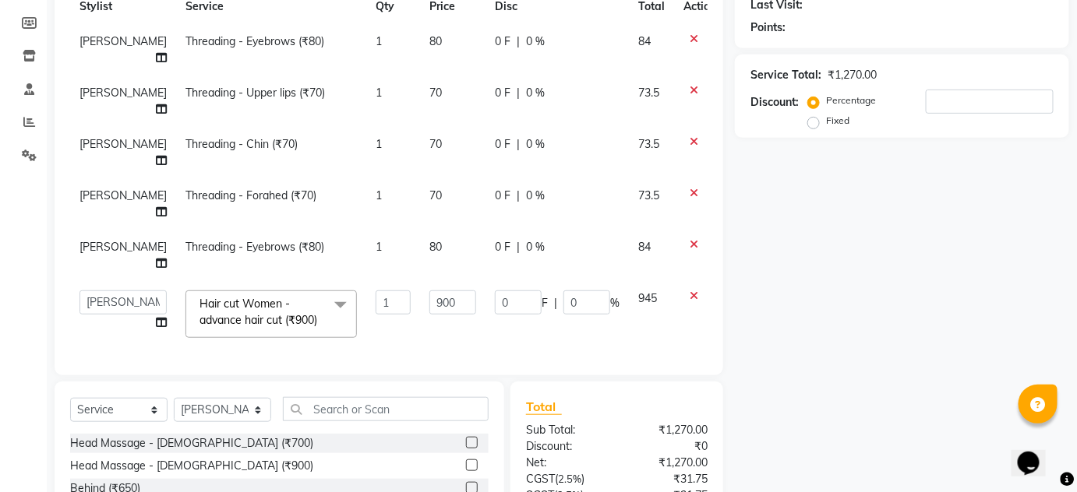
scroll to position [0, 0]
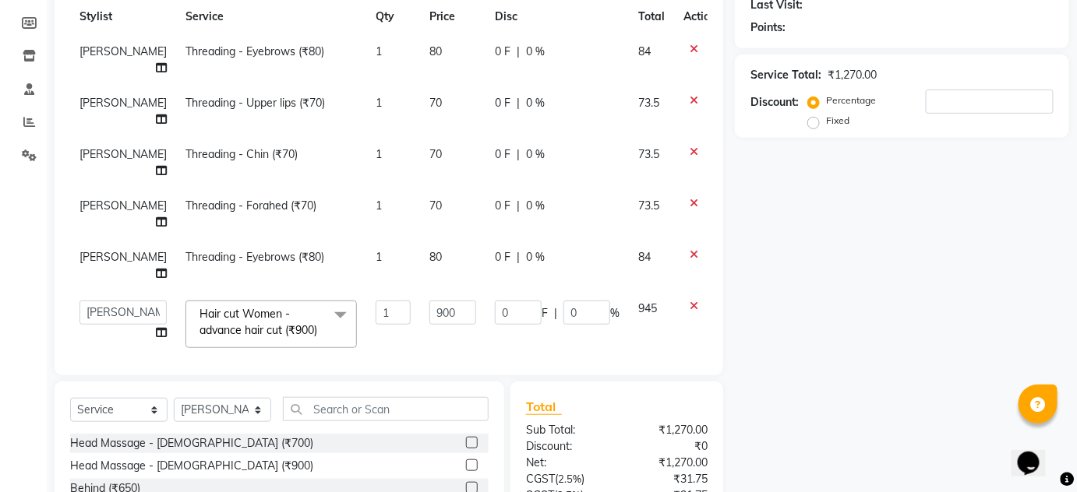
click at [782, 224] on div "Name: Membership: Total Visits: Card on file: Last Visit: Points: Service Total…" at bounding box center [908, 253] width 346 height 718
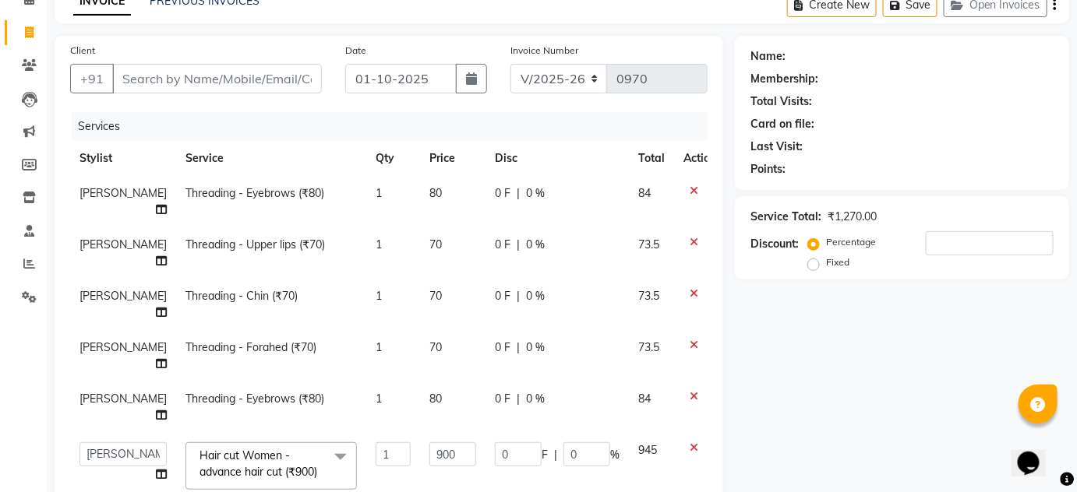
scroll to position [152, 0]
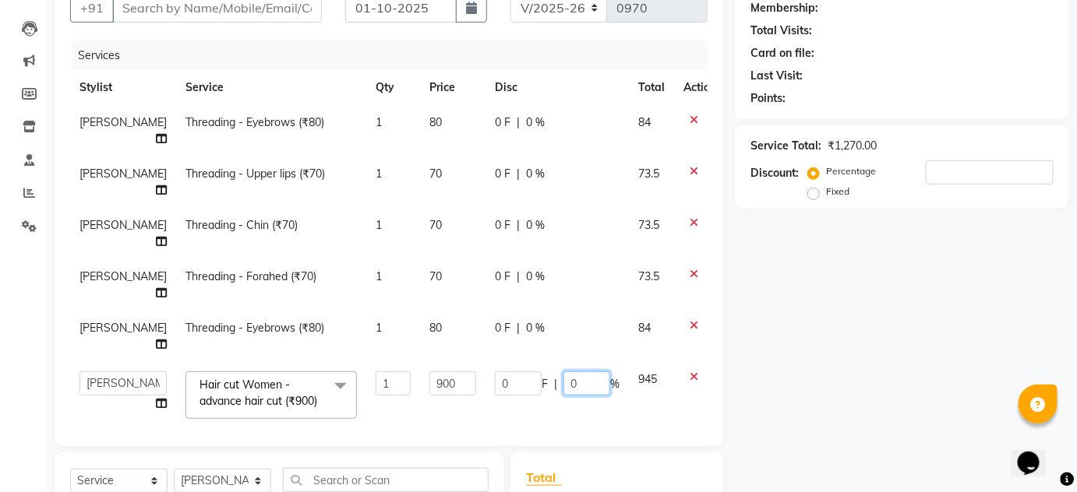
click at [563, 372] on input "0" at bounding box center [586, 384] width 47 height 24
type input "20"
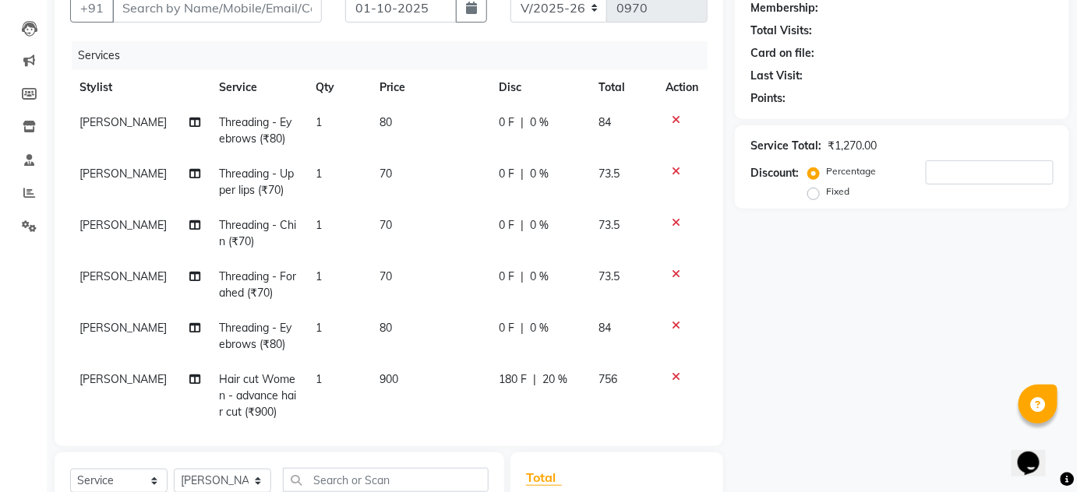
click at [813, 335] on div "Name: Membership: Total Visits: Card on file: Last Visit: Points: Service Total…" at bounding box center [908, 324] width 346 height 718
click at [542, 379] on span "20 %" at bounding box center [554, 380] width 25 height 16
select select "93468"
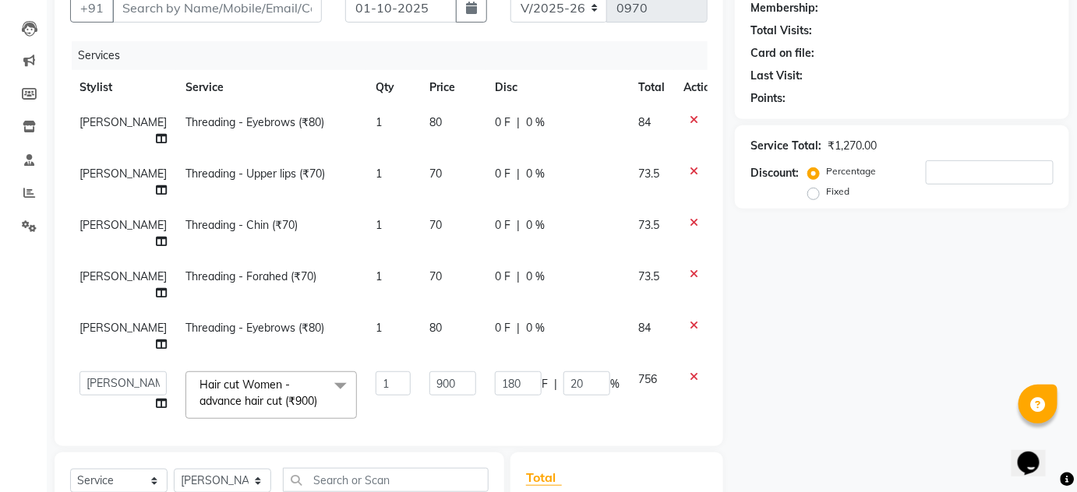
click at [537, 379] on div "Client +91 Date [DATE] Invoice Number V/2025 V/[PHONE_NUMBER] Services Stylist …" at bounding box center [389, 206] width 669 height 482
click at [563, 372] on input "20" at bounding box center [586, 384] width 47 height 24
type input "2"
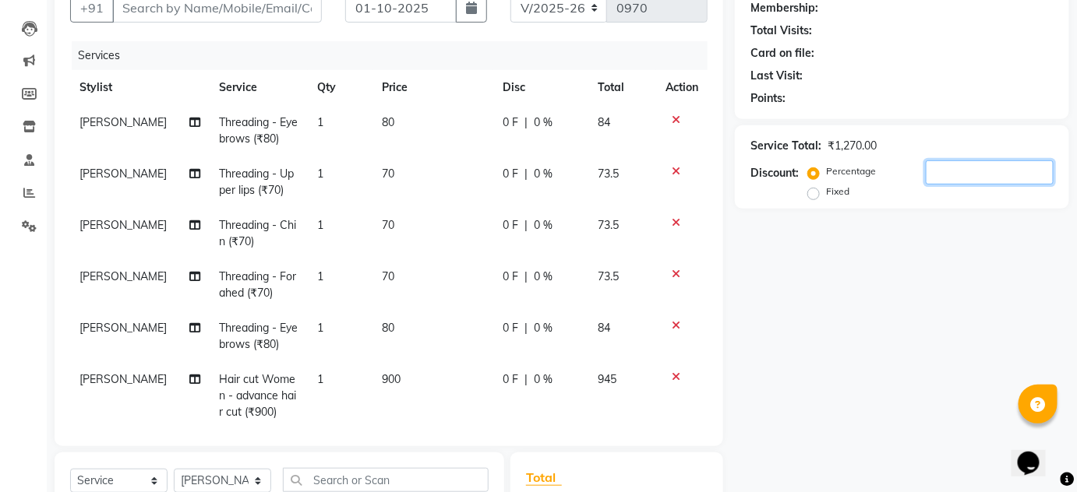
click at [972, 161] on input "number" at bounding box center [990, 173] width 128 height 24
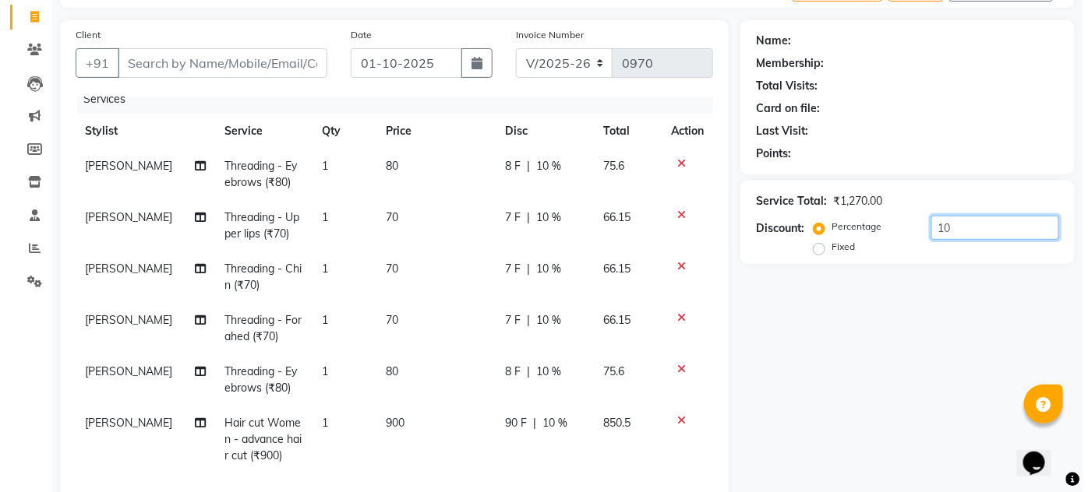
scroll to position [10, 0]
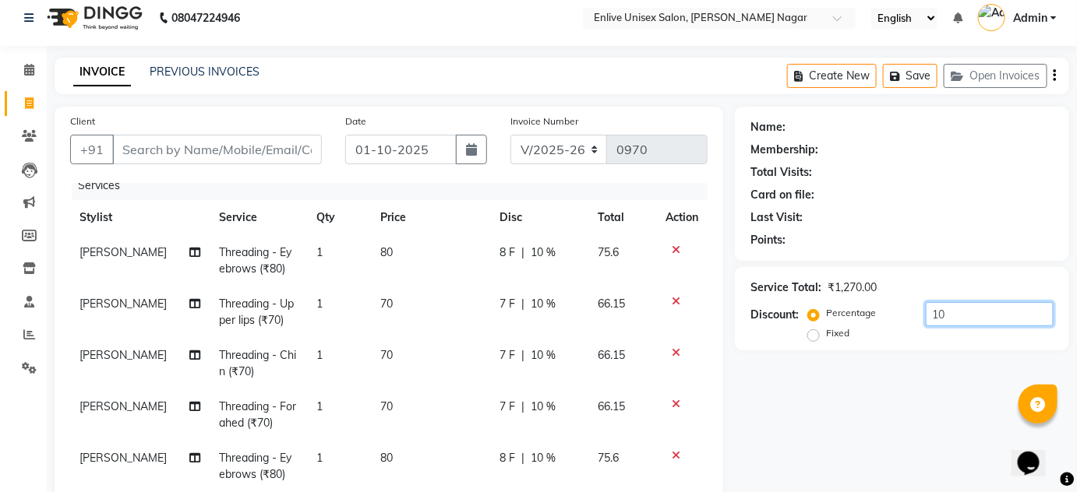
type input "10"
click at [216, 153] on input "Client" at bounding box center [217, 150] width 210 height 30
type input "8"
type input "0"
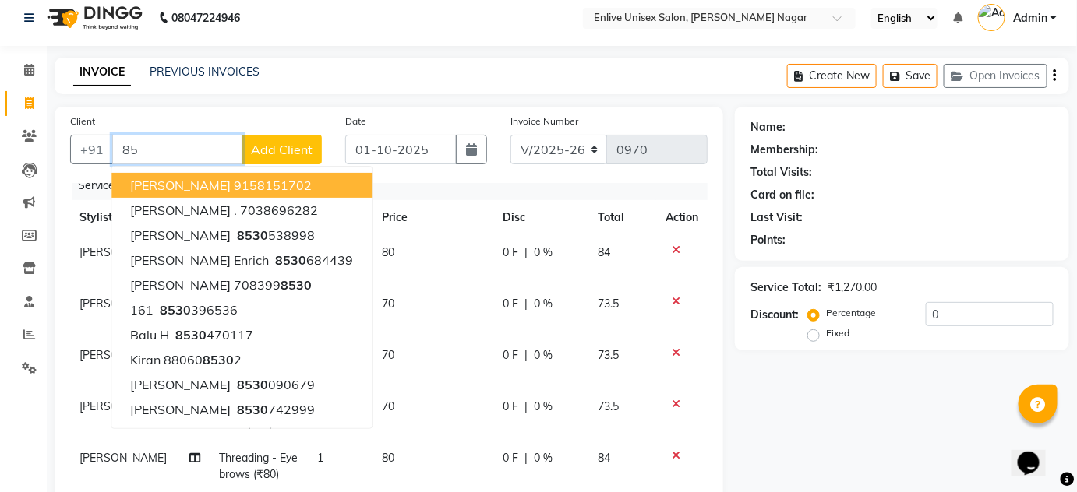
type input "8"
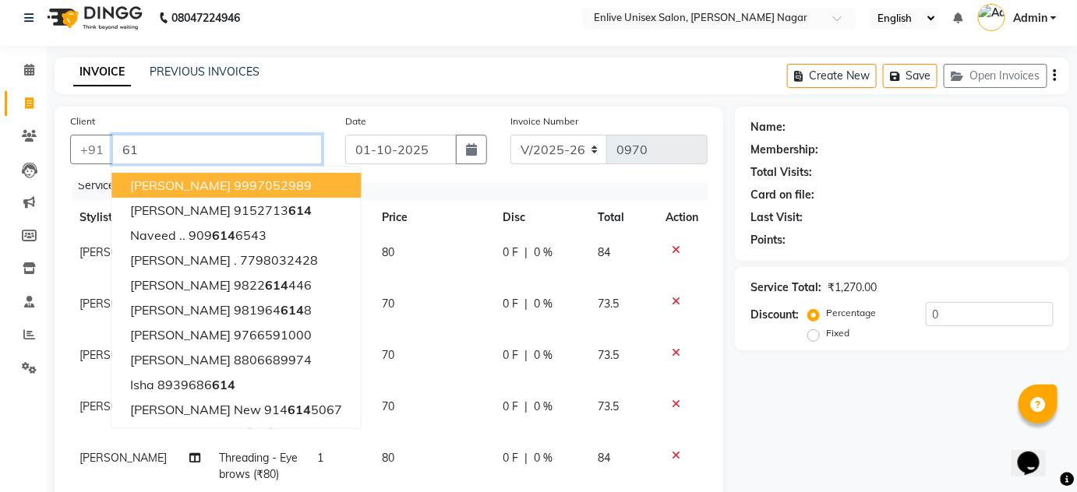
type input "6"
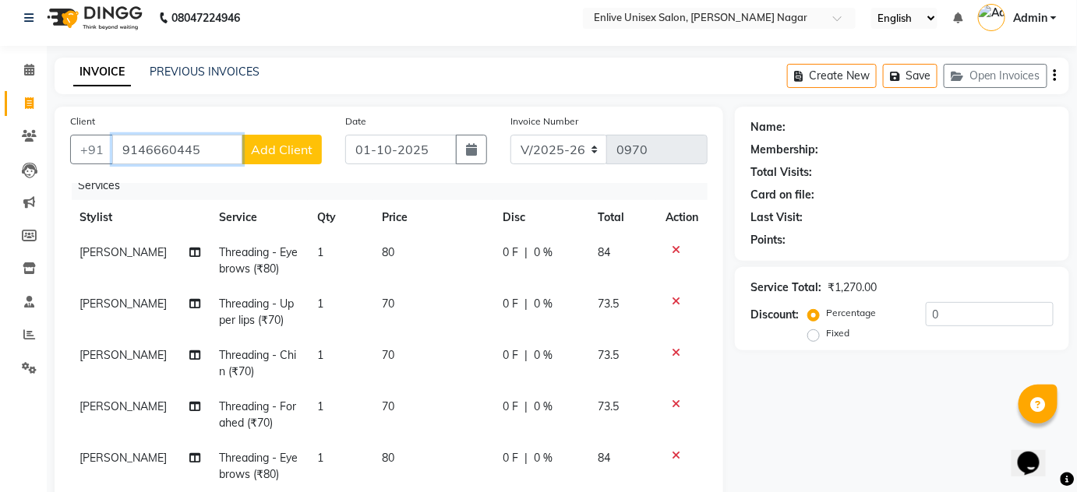
type input "9146660445"
click at [276, 142] on span "Add Client" at bounding box center [282, 150] width 62 height 16
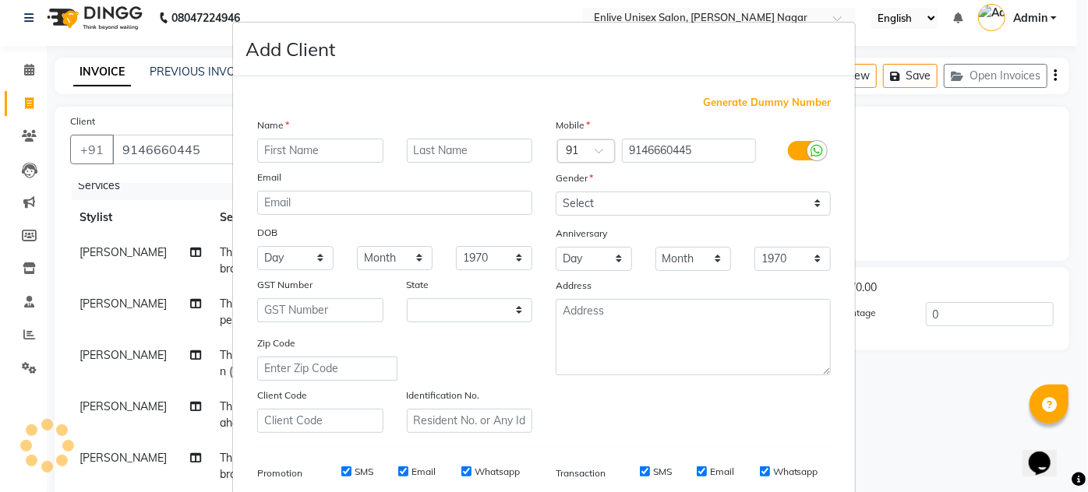
select select "22"
type input "sakshi"
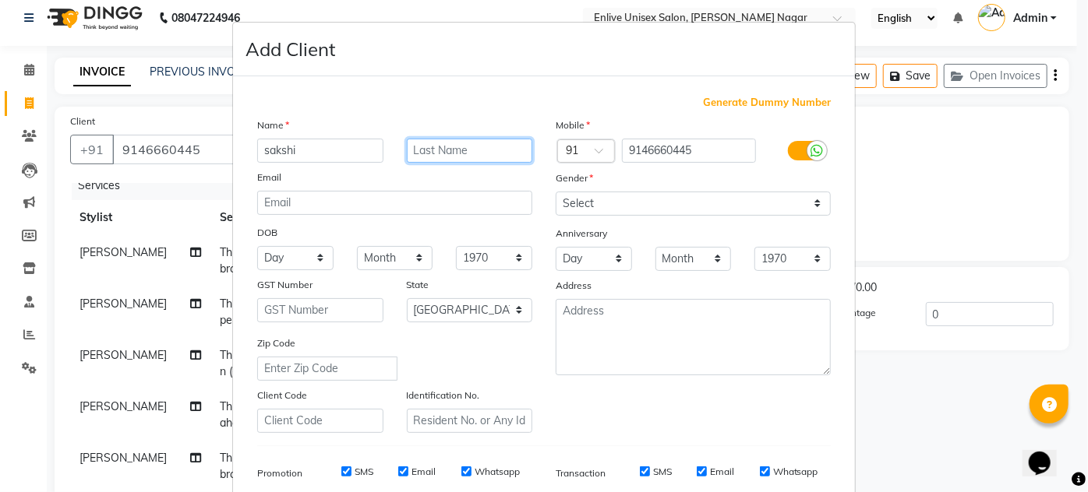
click at [448, 146] on input "text" at bounding box center [470, 151] width 126 height 24
type input "."
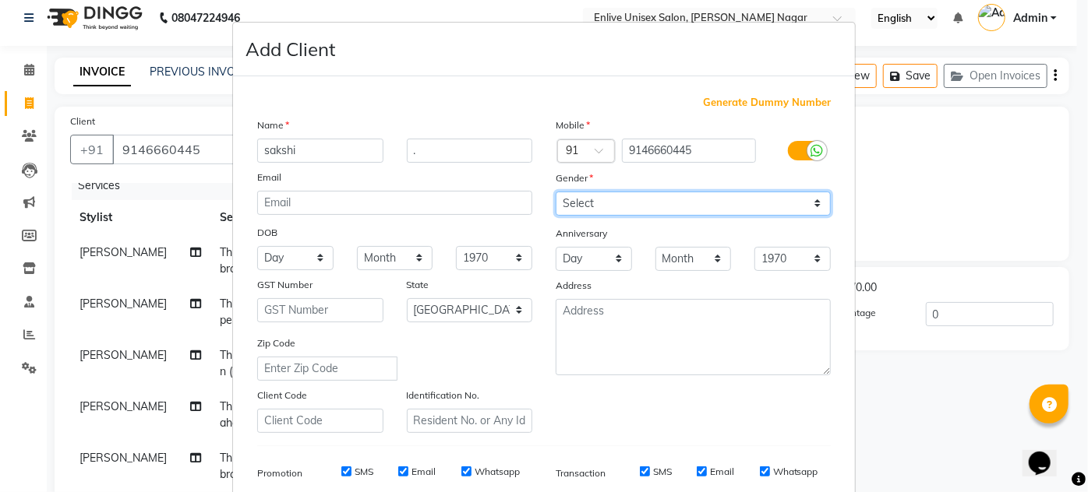
click at [816, 197] on select "Select [DEMOGRAPHIC_DATA] [DEMOGRAPHIC_DATA] Other Prefer Not To Say" at bounding box center [693, 204] width 275 height 24
select select "[DEMOGRAPHIC_DATA]"
click at [556, 192] on select "Select [DEMOGRAPHIC_DATA] [DEMOGRAPHIC_DATA] Other Prefer Not To Say" at bounding box center [693, 204] width 275 height 24
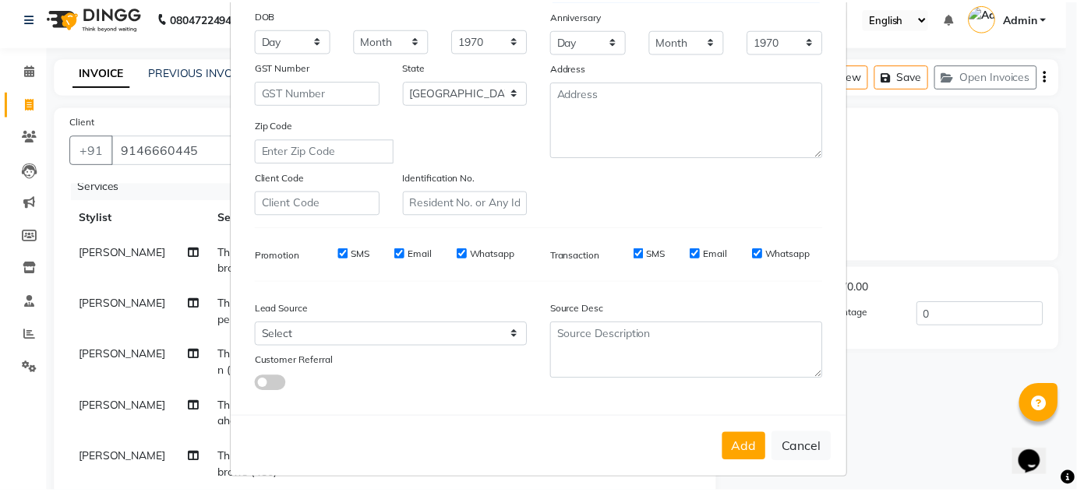
scroll to position [226, 0]
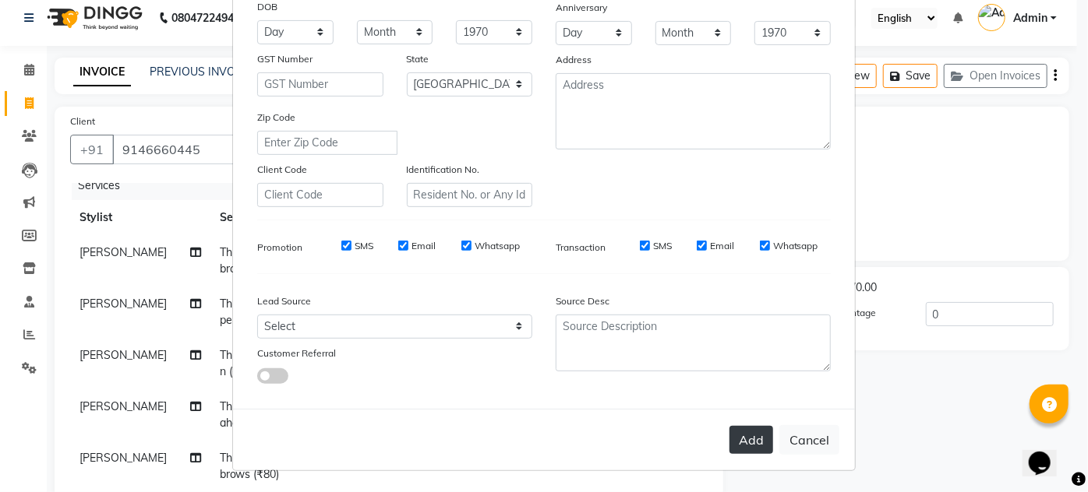
click at [753, 435] on button "Add" at bounding box center [751, 440] width 44 height 28
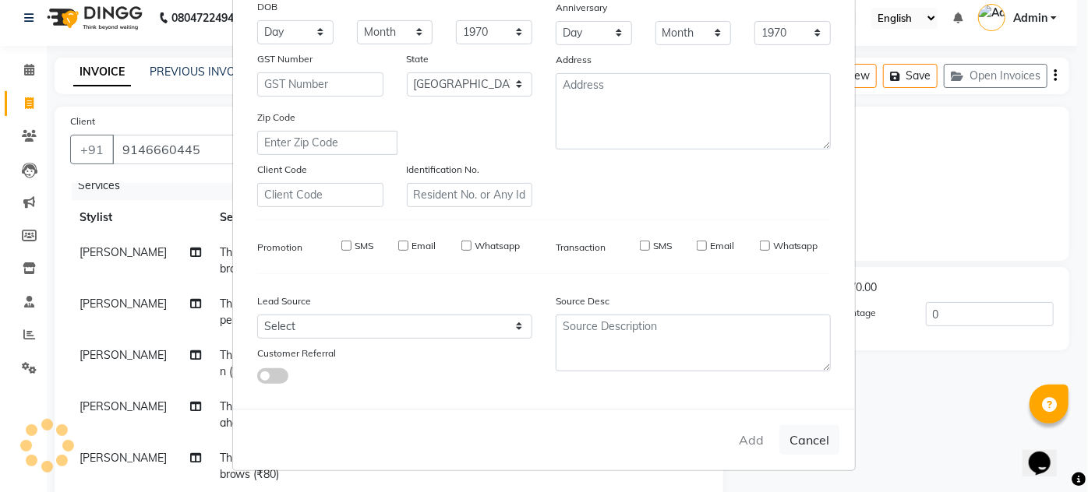
select select
select select "null"
select select
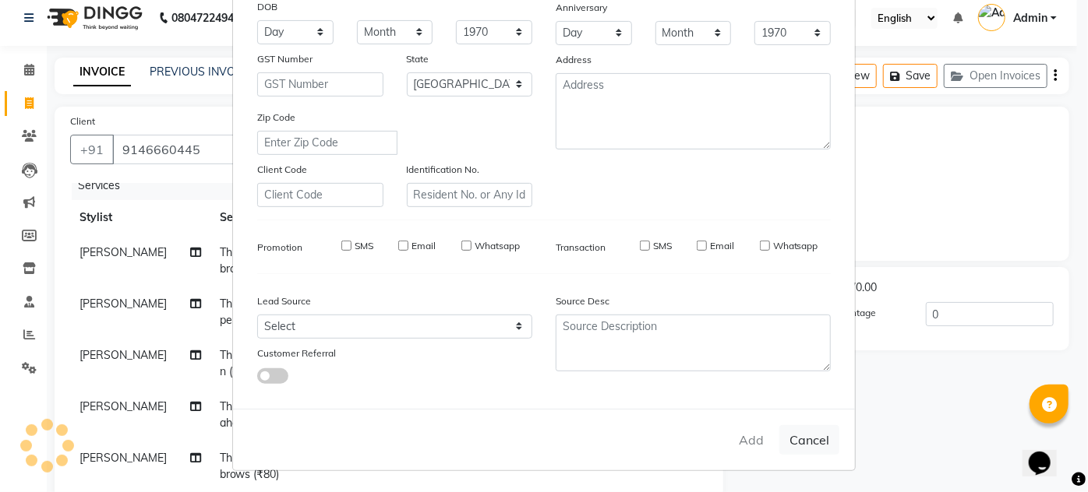
select select
checkbox input "false"
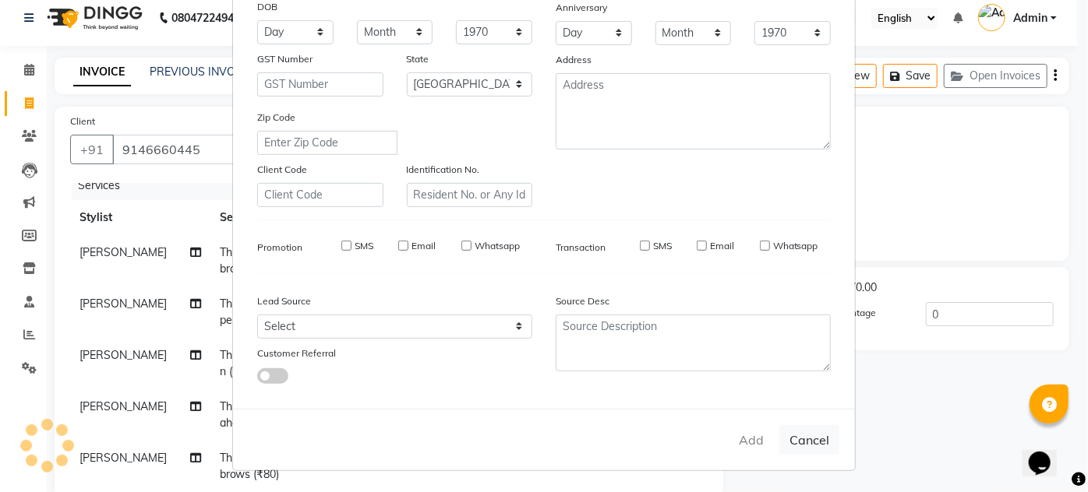
checkbox input "false"
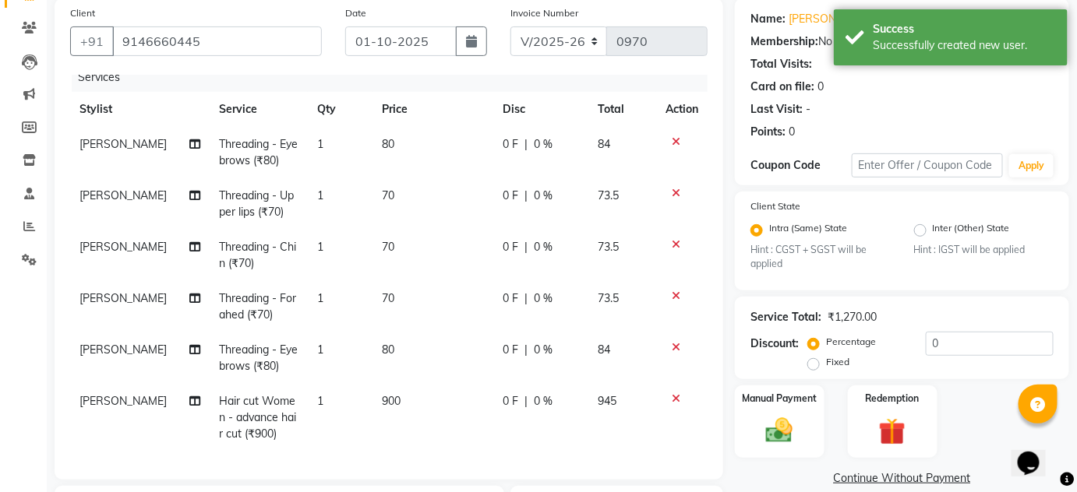
scroll to position [81, 0]
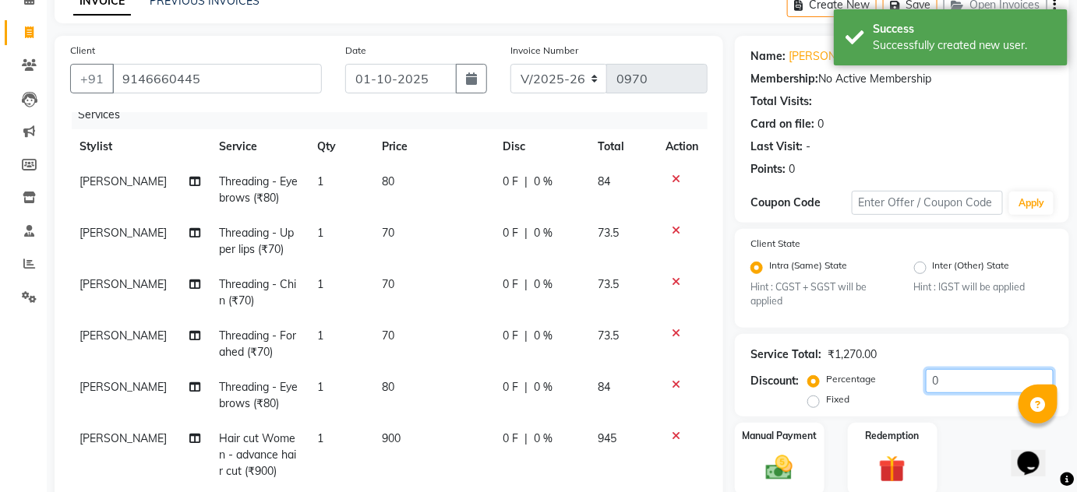
click at [951, 378] on input "0" at bounding box center [990, 381] width 128 height 24
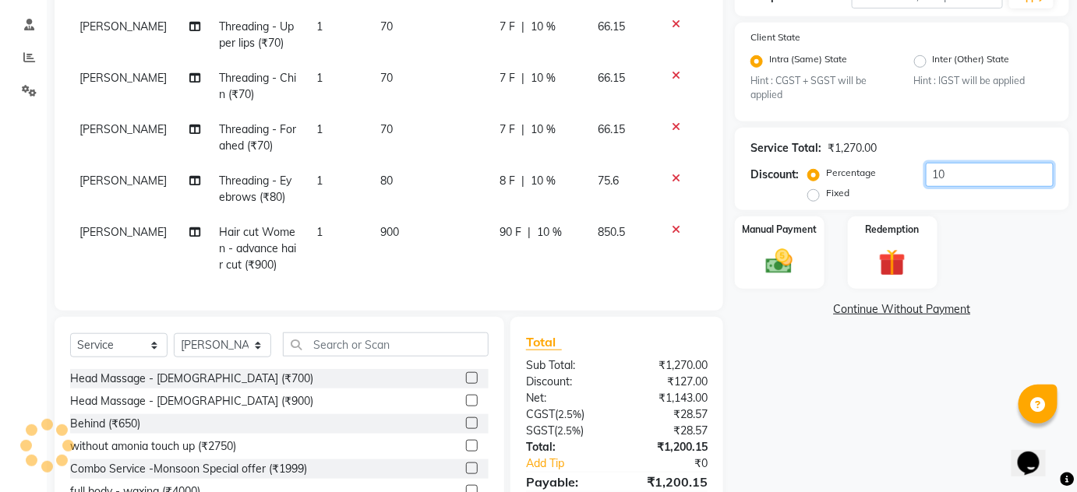
scroll to position [365, 0]
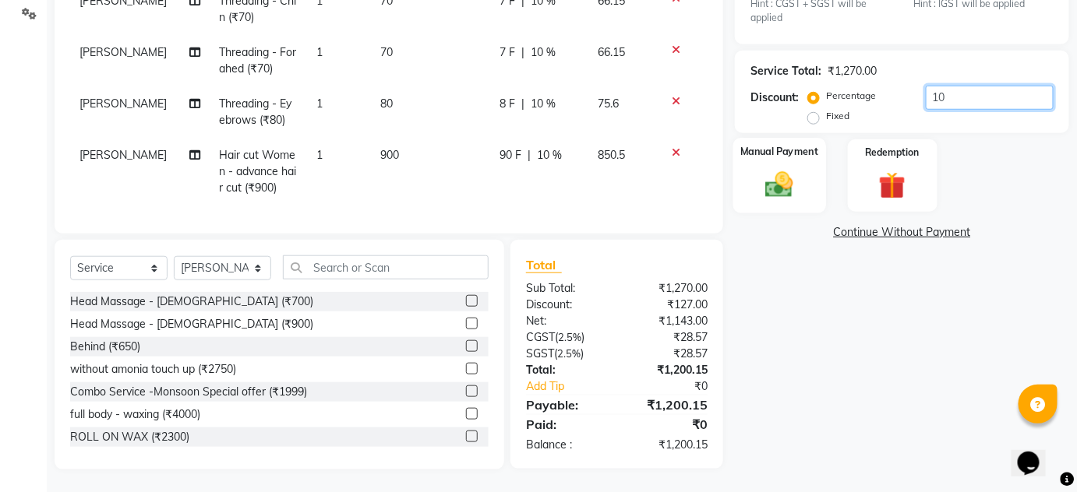
type input "10"
click at [804, 190] on div "Manual Payment" at bounding box center [779, 176] width 93 height 76
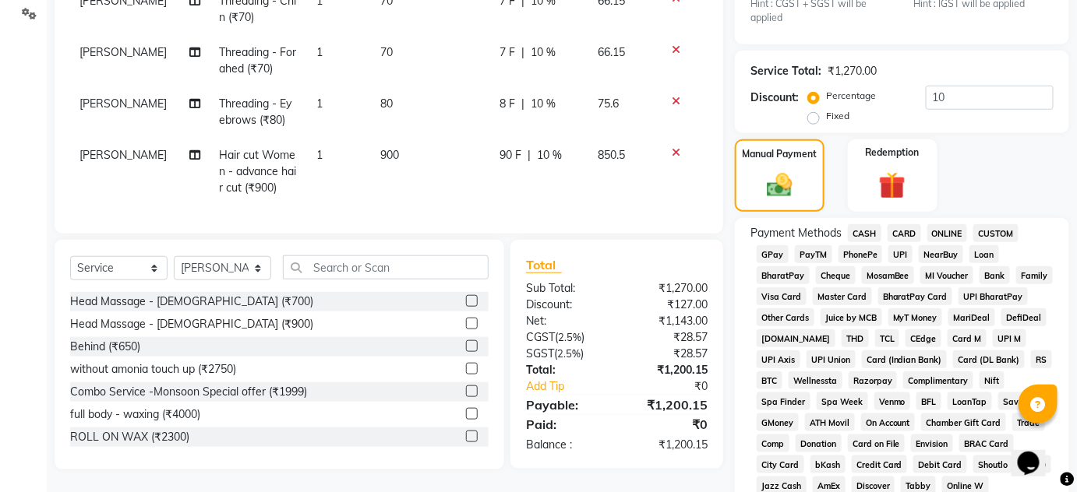
click at [944, 228] on span "ONLINE" at bounding box center [947, 233] width 41 height 18
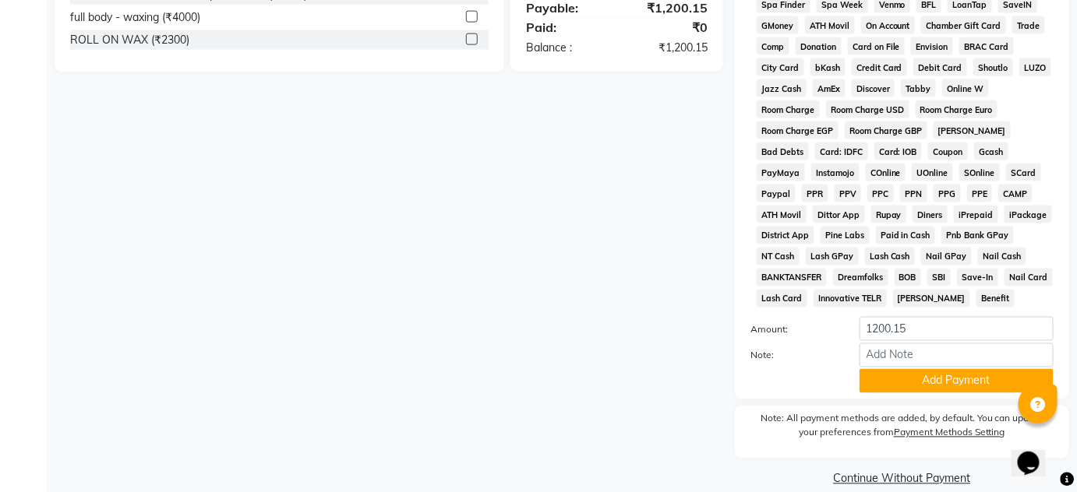
scroll to position [785, 0]
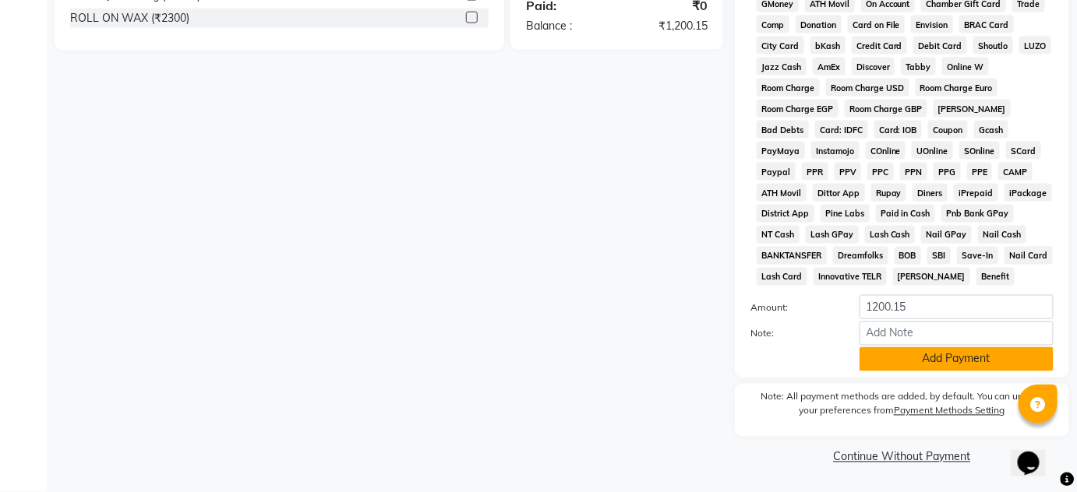
click at [945, 355] on button "Add Payment" at bounding box center [956, 360] width 194 height 24
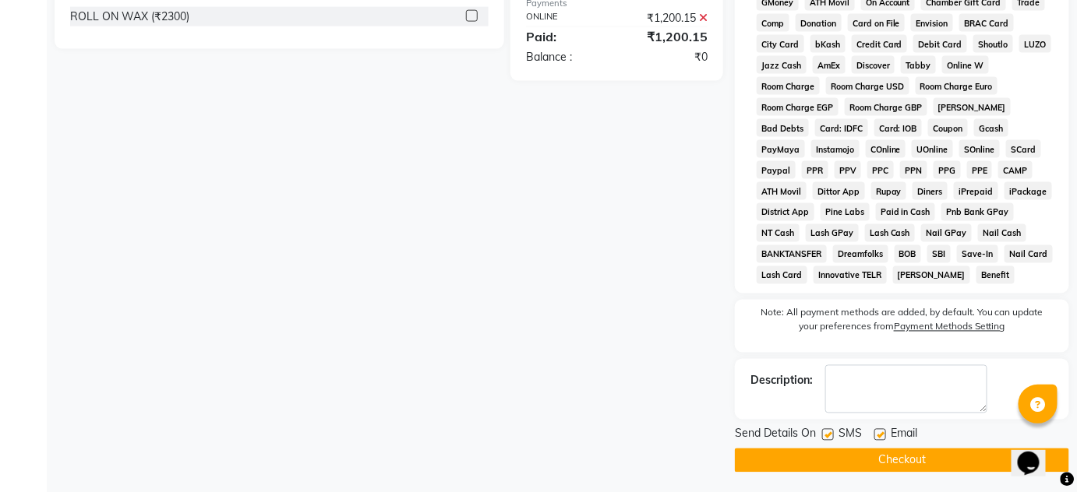
click at [916, 452] on button "Checkout" at bounding box center [902, 461] width 334 height 24
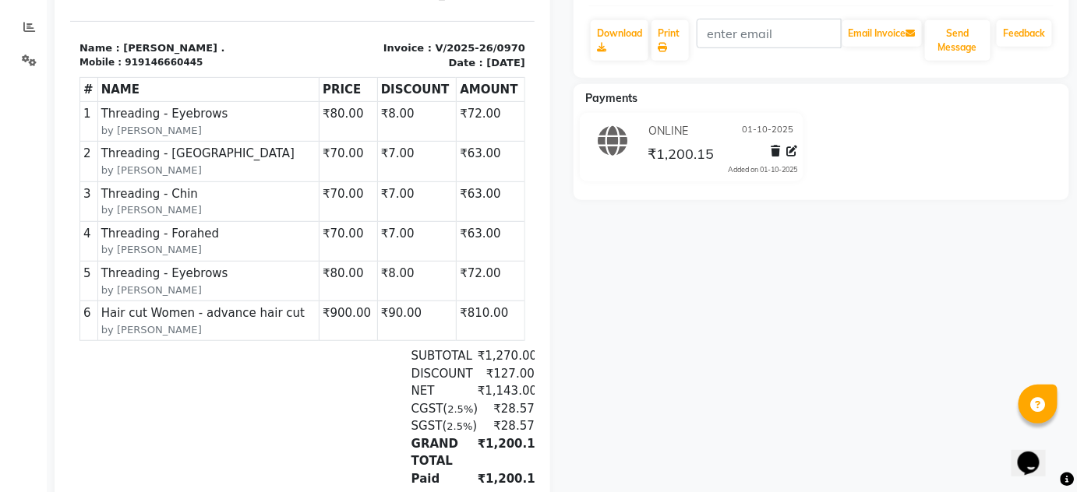
scroll to position [328, 0]
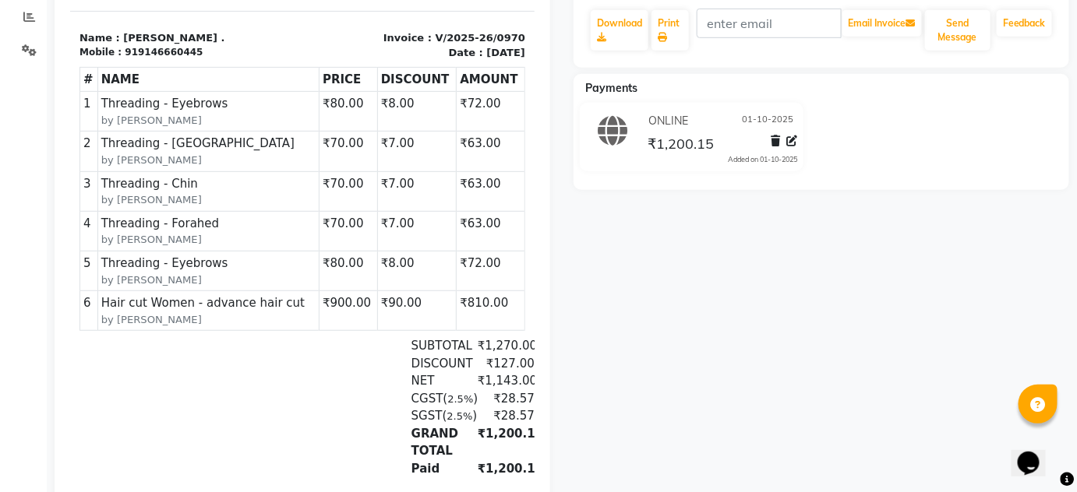
click at [224, 295] on span "Hair cut Women - advance hair cut" at bounding box center [208, 304] width 214 height 18
click at [122, 313] on small "by [PERSON_NAME]" at bounding box center [208, 321] width 214 height 16
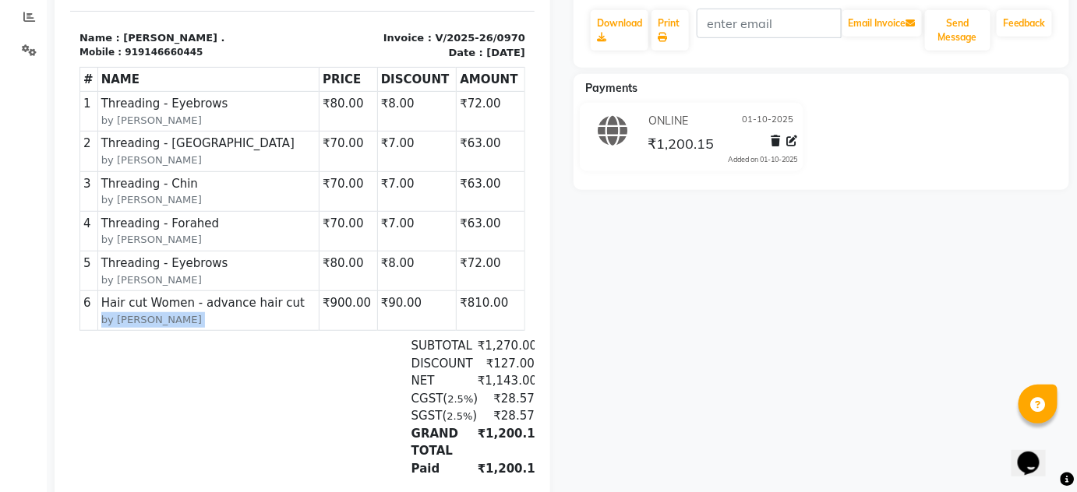
click at [122, 313] on small "by [PERSON_NAME]" at bounding box center [208, 321] width 214 height 16
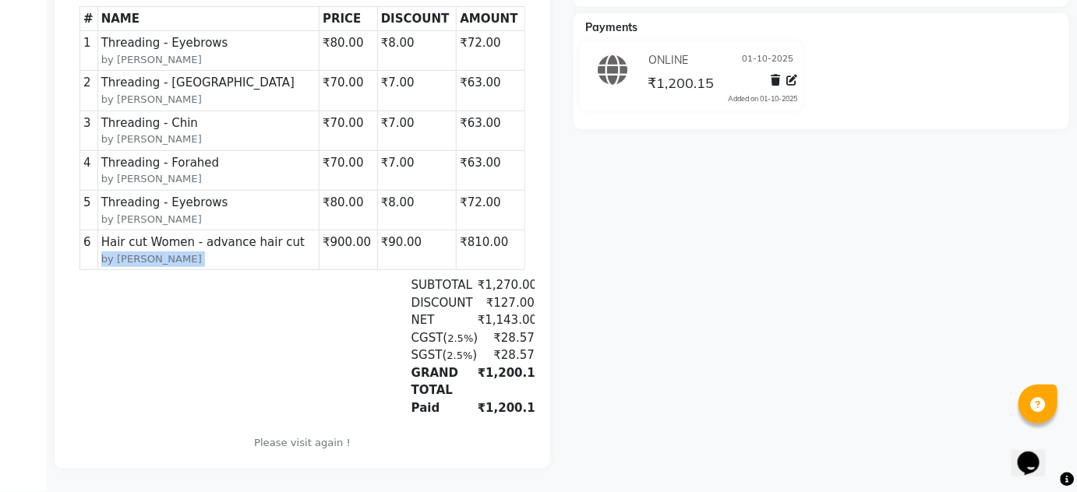
scroll to position [399, 0]
click at [789, 75] on icon at bounding box center [791, 80] width 11 height 11
select select "3"
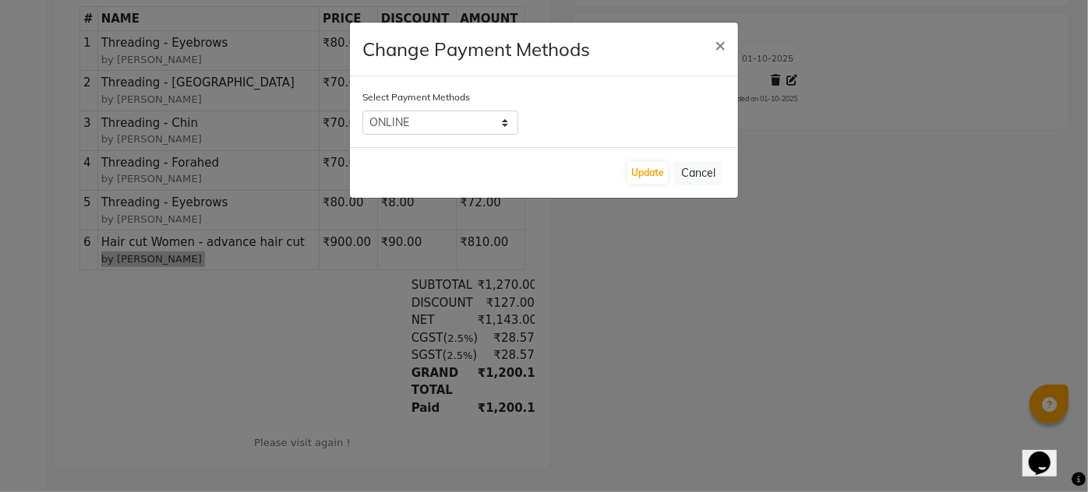
click at [656, 221] on ngb-modal-window "Change Payment Methods × Select Payment Methods CASH CARD ONLINE CUSTOM GPay Pa…" at bounding box center [544, 246] width 1088 height 492
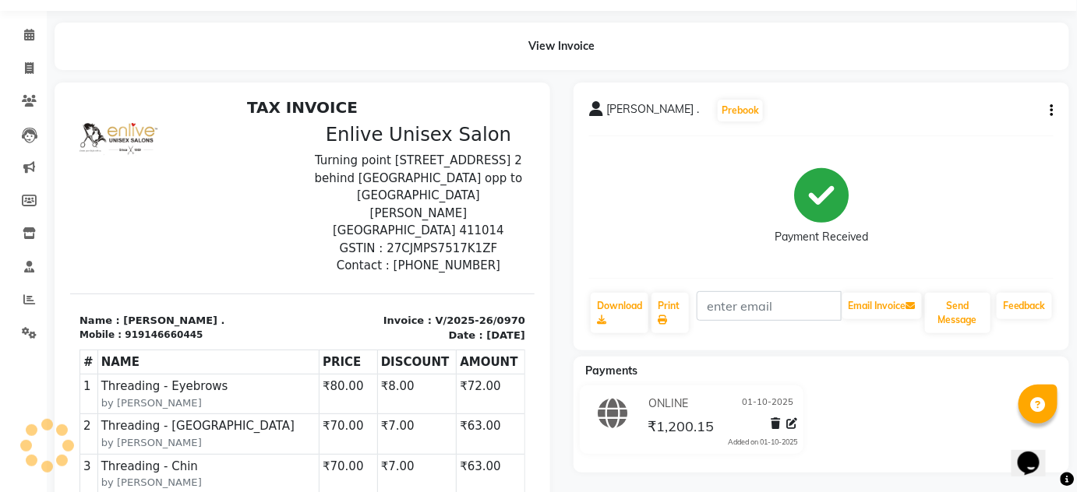
scroll to position [0, 0]
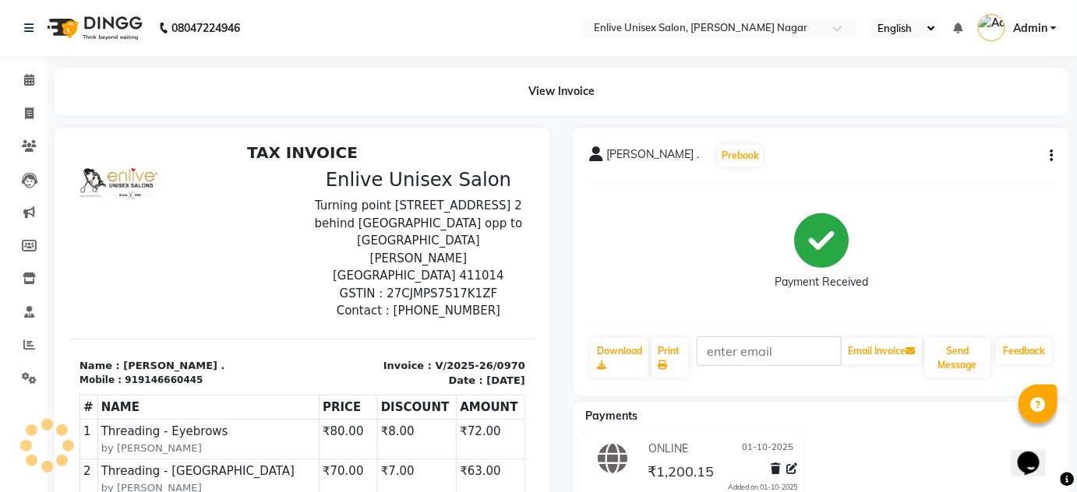
click at [1053, 156] on icon "button" at bounding box center [1051, 156] width 3 height 1
click at [952, 175] on div "Edit Invoice" at bounding box center [974, 175] width 107 height 19
select select "service"
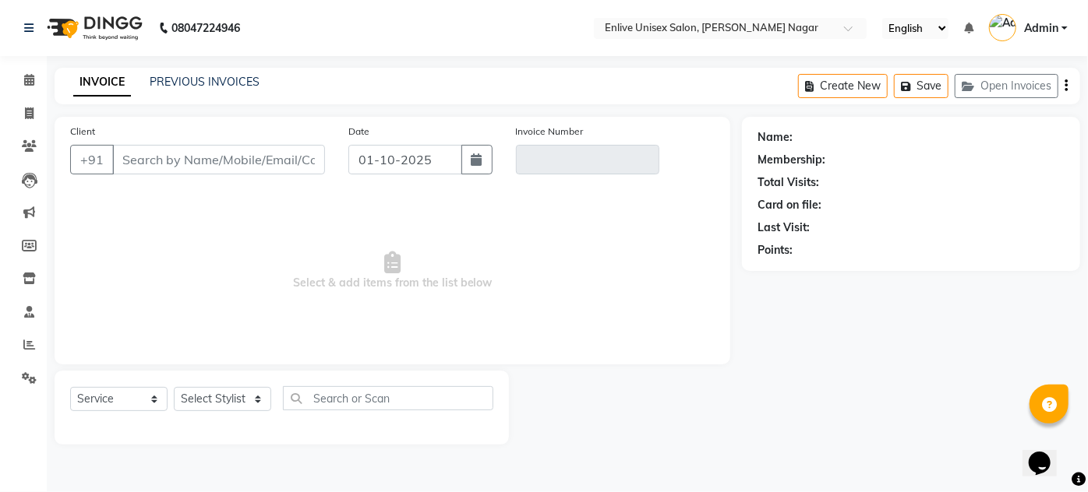
type input "9146660445"
type input "V/2025-26/0970"
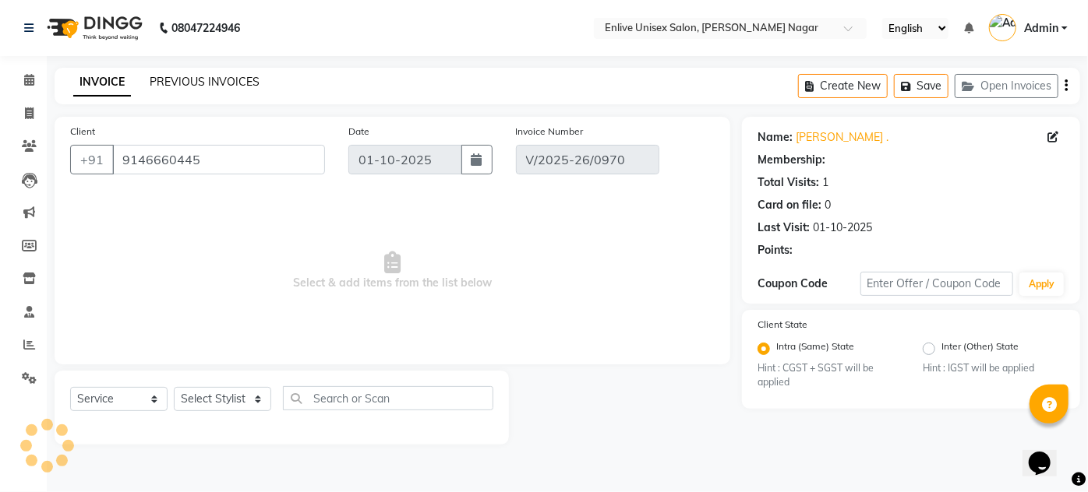
select select "select"
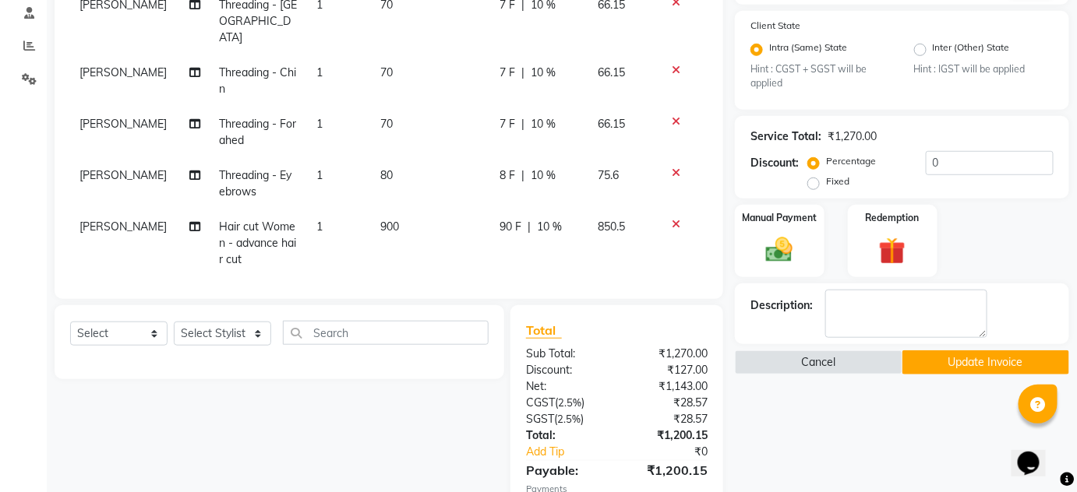
scroll to position [354, 0]
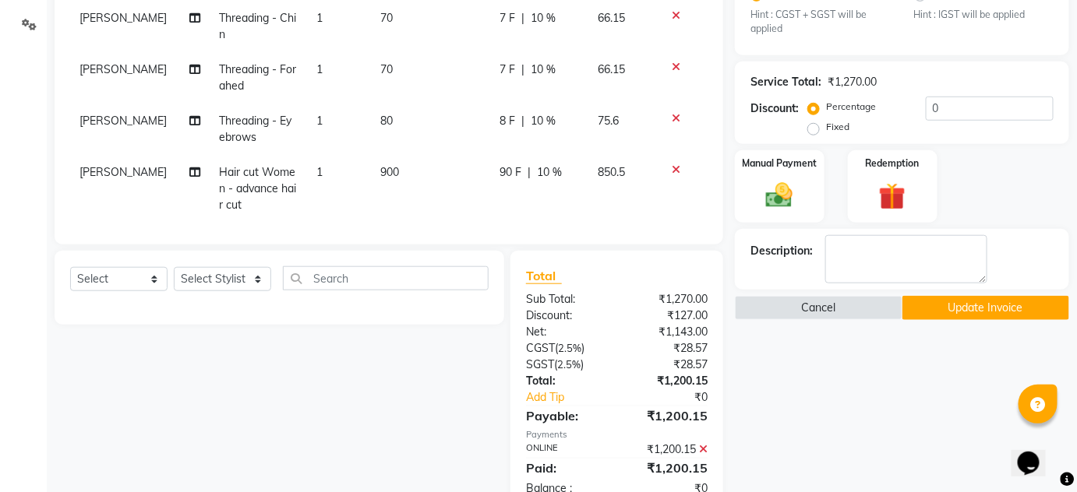
click at [93, 165] on span "[PERSON_NAME]" at bounding box center [122, 172] width 87 height 14
select select "93468"
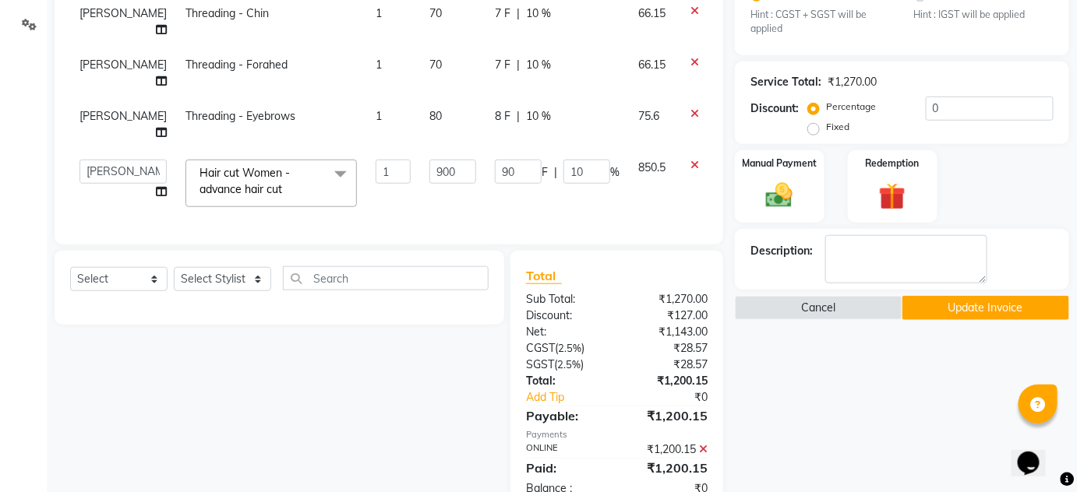
scroll to position [19, 0]
click at [95, 150] on td "[PERSON_NAME] Nitin Sir sameer [PERSON_NAME] [PERSON_NAME] [PERSON_NAME] [PERSO…" at bounding box center [123, 183] width 106 height 66
click at [99, 163] on select "[PERSON_NAME] Nitin Sir sameer [PERSON_NAME] [PERSON_NAME] [PERSON_NAME] [PERSO…" at bounding box center [122, 172] width 87 height 24
select select "75723"
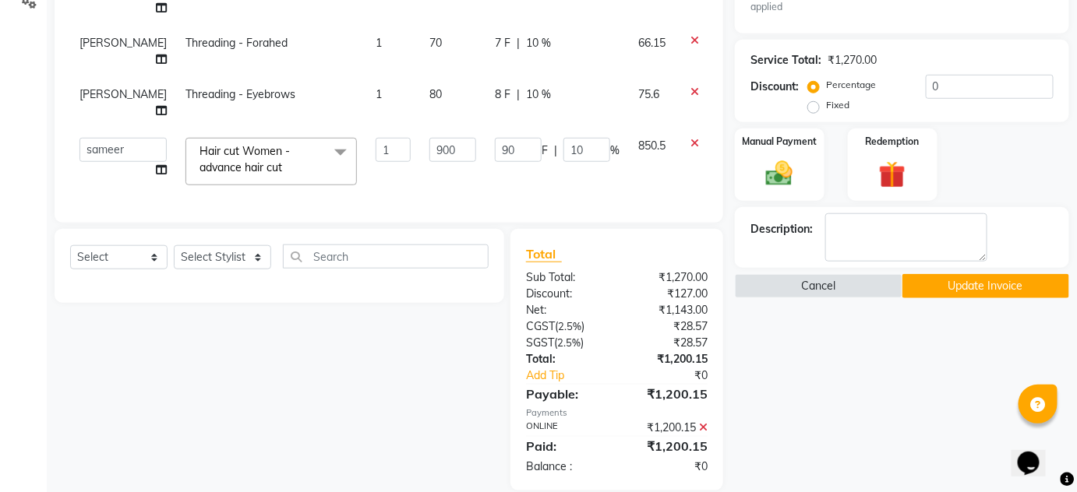
scroll to position [397, 0]
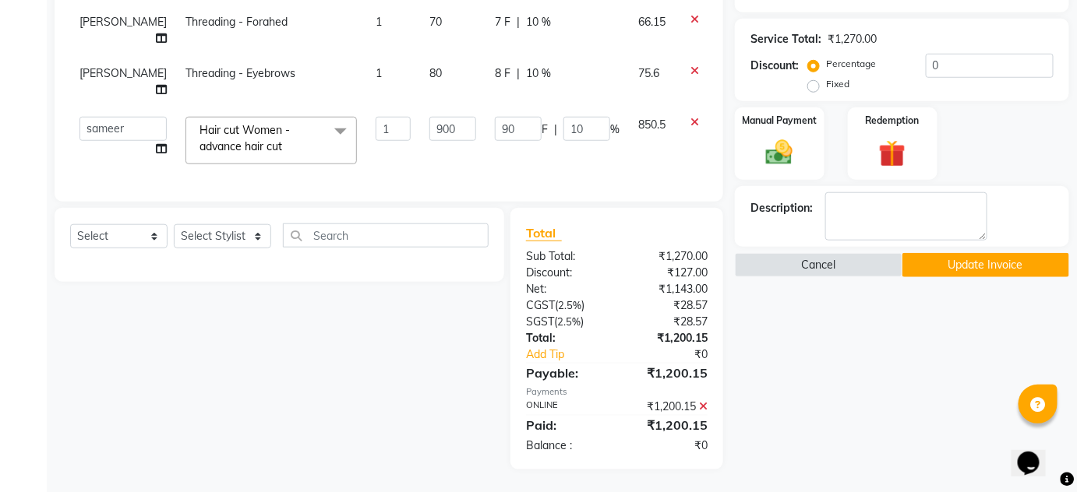
click at [997, 267] on button "Update Invoice" at bounding box center [986, 265] width 168 height 24
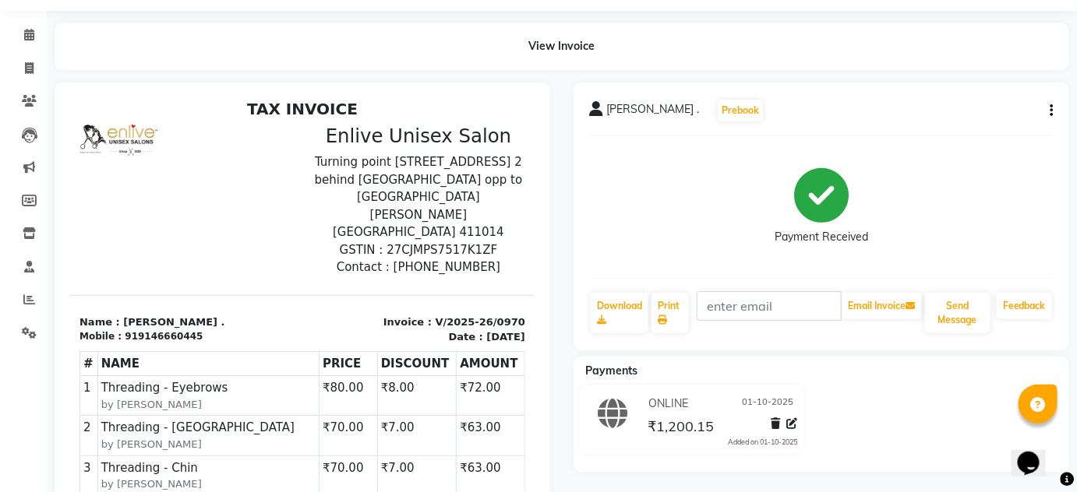
scroll to position [6, 0]
click at [143, 327] on div "919146660445" at bounding box center [163, 334] width 78 height 14
click at [228, 312] on p "Name : [PERSON_NAME] ." at bounding box center [185, 320] width 213 height 16
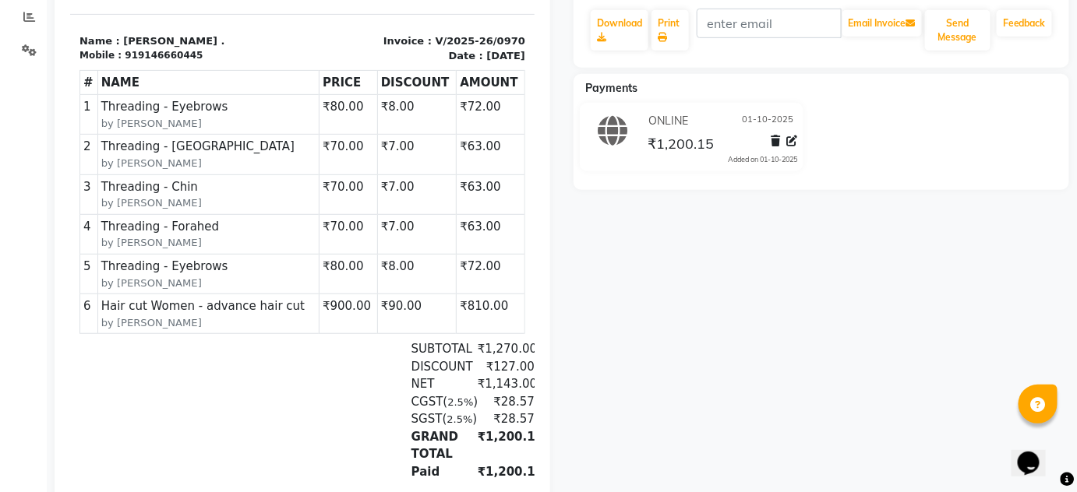
scroll to position [0, 0]
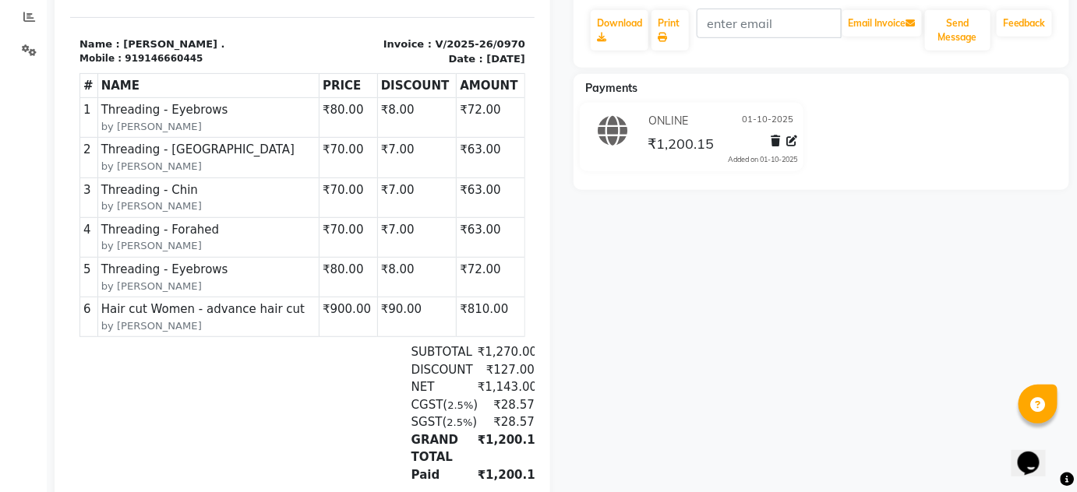
drag, startPoint x: 437, startPoint y: 276, endPoint x: 473, endPoint y: 273, distance: 36.0
click at [473, 298] on td "₹810.00" at bounding box center [490, 318] width 69 height 40
click at [475, 298] on td "₹810.00" at bounding box center [490, 318] width 69 height 40
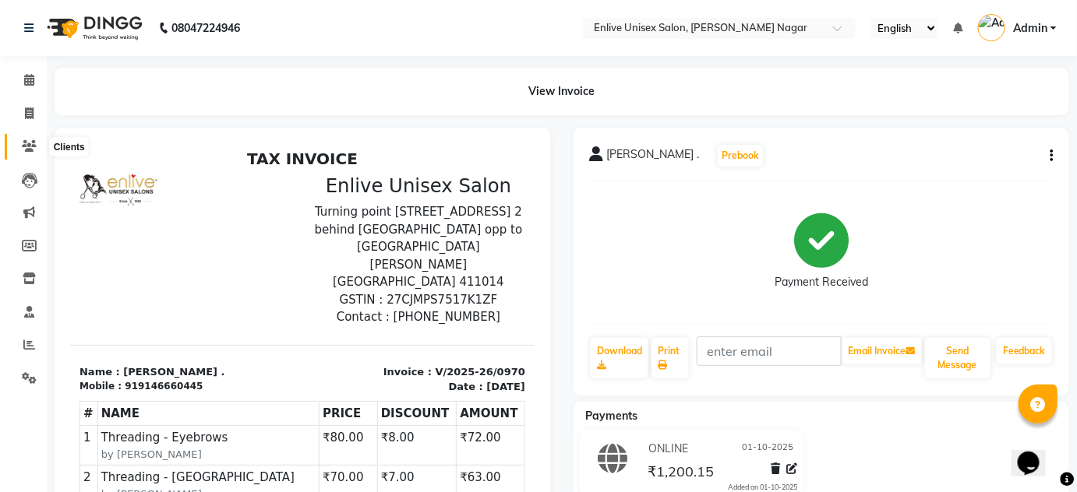
drag, startPoint x: 20, startPoint y: 152, endPoint x: 68, endPoint y: 151, distance: 47.5
click at [20, 152] on span at bounding box center [29, 147] width 27 height 18
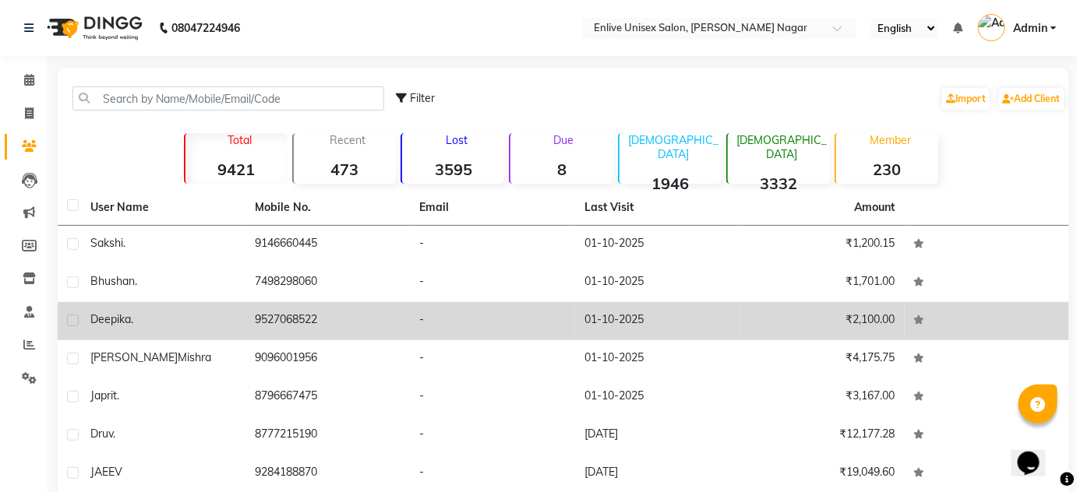
click at [309, 322] on td "9527068522" at bounding box center [327, 321] width 164 height 38
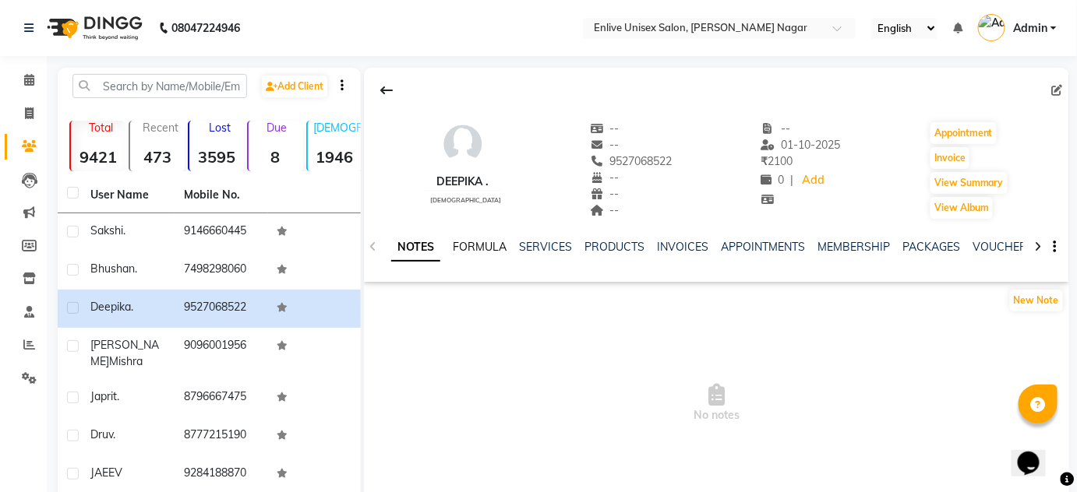
click at [464, 242] on link "FORMULA" at bounding box center [480, 247] width 54 height 14
click at [545, 250] on link "SERVICES" at bounding box center [543, 247] width 53 height 14
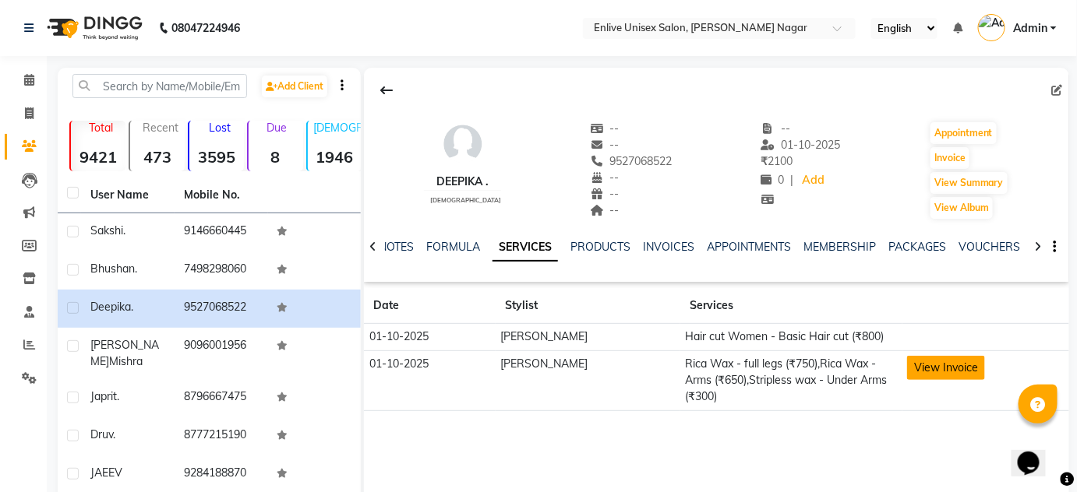
click at [907, 361] on button "View Invoice" at bounding box center [946, 368] width 78 height 24
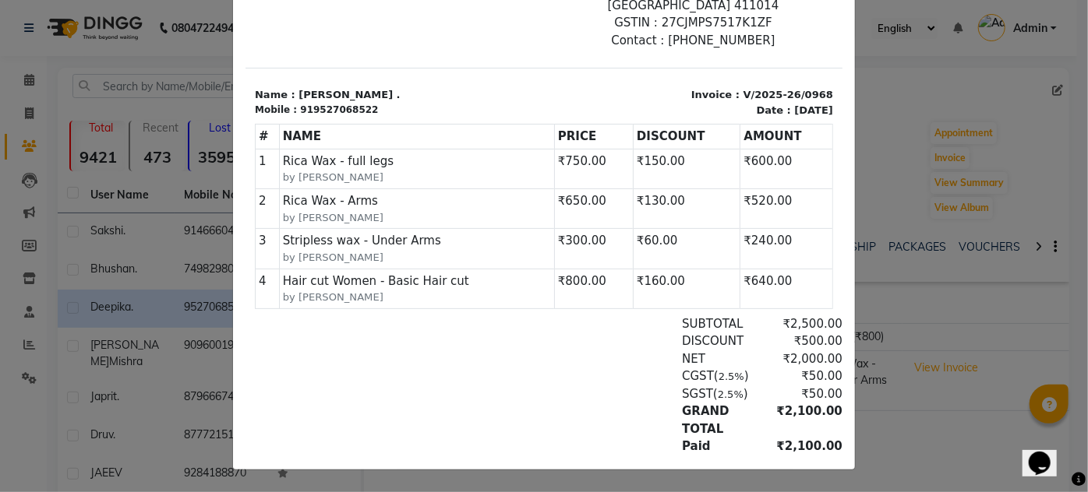
scroll to position [213, 0]
drag, startPoint x: 777, startPoint y: 324, endPoint x: 792, endPoint y: 323, distance: 14.8
click at [792, 351] on div "₹2,000.00" at bounding box center [799, 360] width 85 height 18
click at [157, 286] on ngb-modal-window "INVOICE View Invoice Close" at bounding box center [544, 246] width 1088 height 492
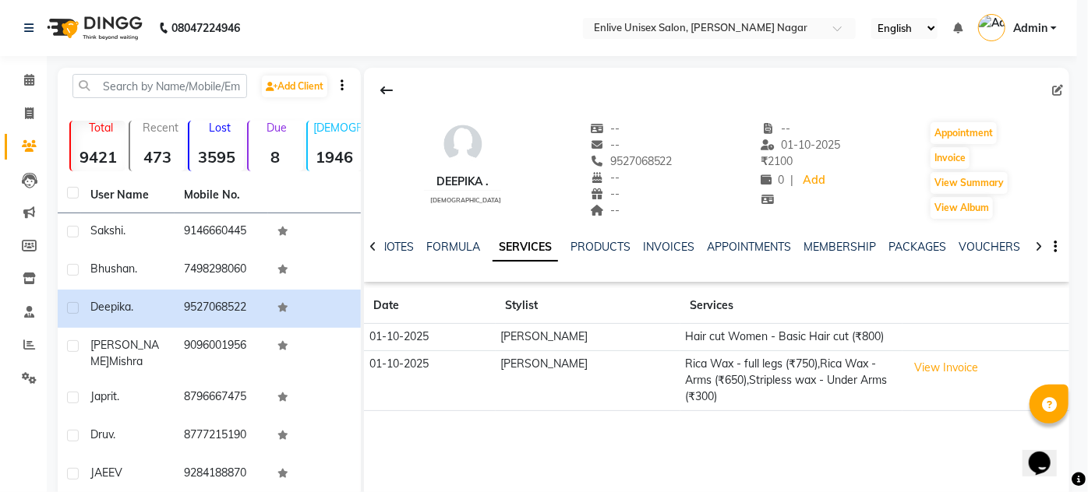
click at [171, 267] on ngb-modal-window "INVOICE View Invoice Close" at bounding box center [544, 246] width 1088 height 492
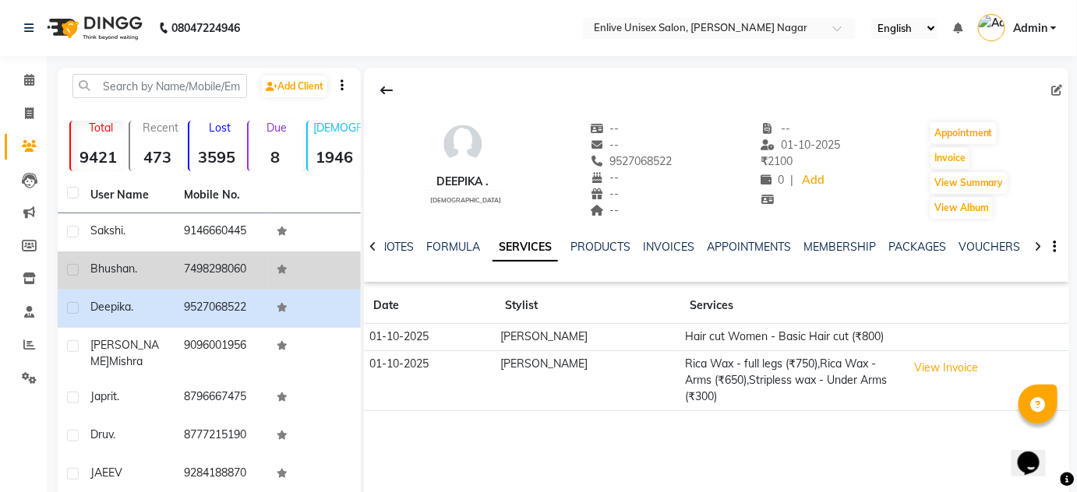
click at [228, 267] on td "7498298060" at bounding box center [221, 271] width 93 height 38
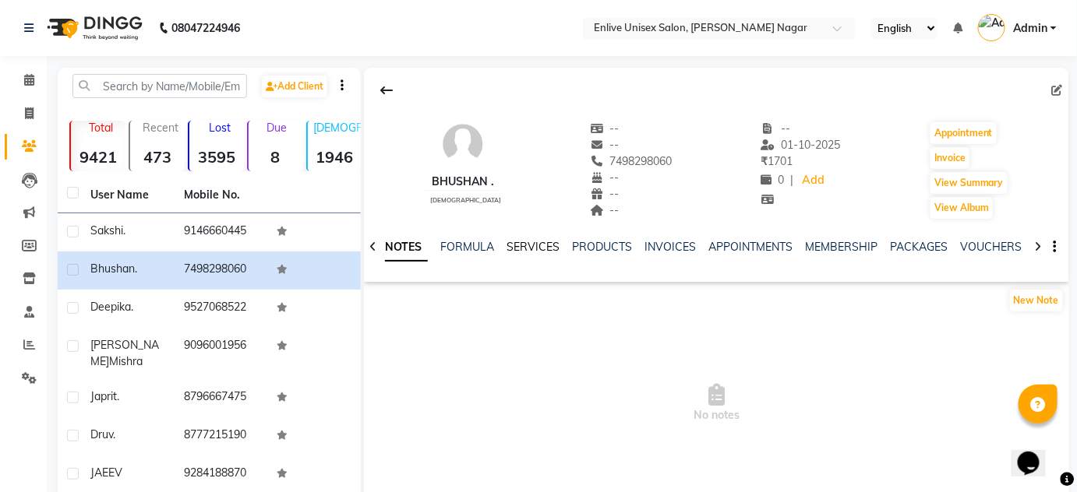
click at [535, 246] on link "SERVICES" at bounding box center [532, 247] width 53 height 14
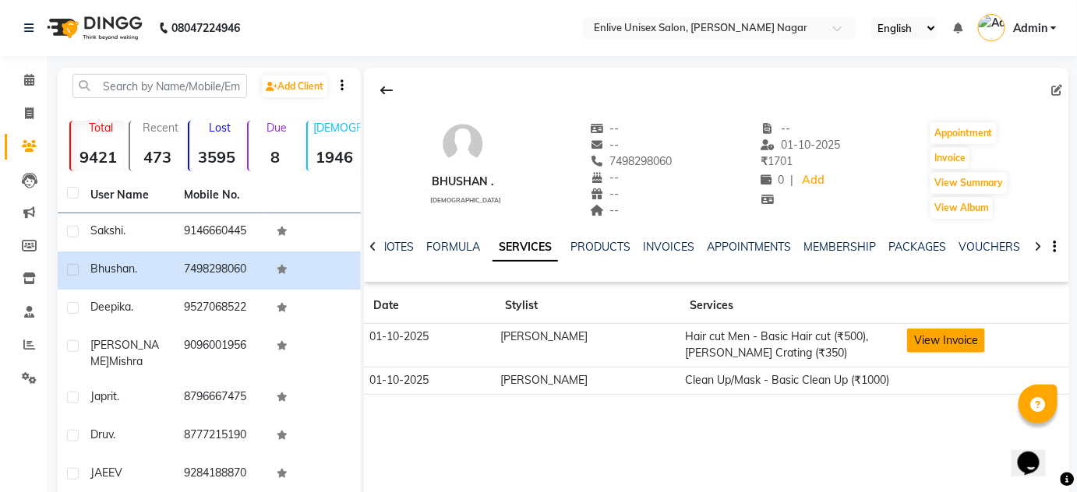
click at [939, 340] on button "View Invoice" at bounding box center [946, 341] width 78 height 24
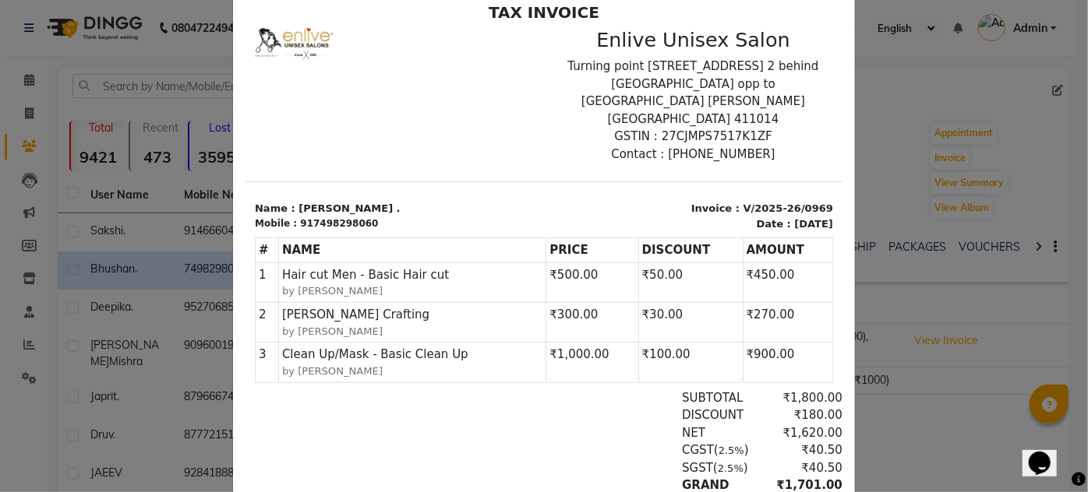
scroll to position [174, 0]
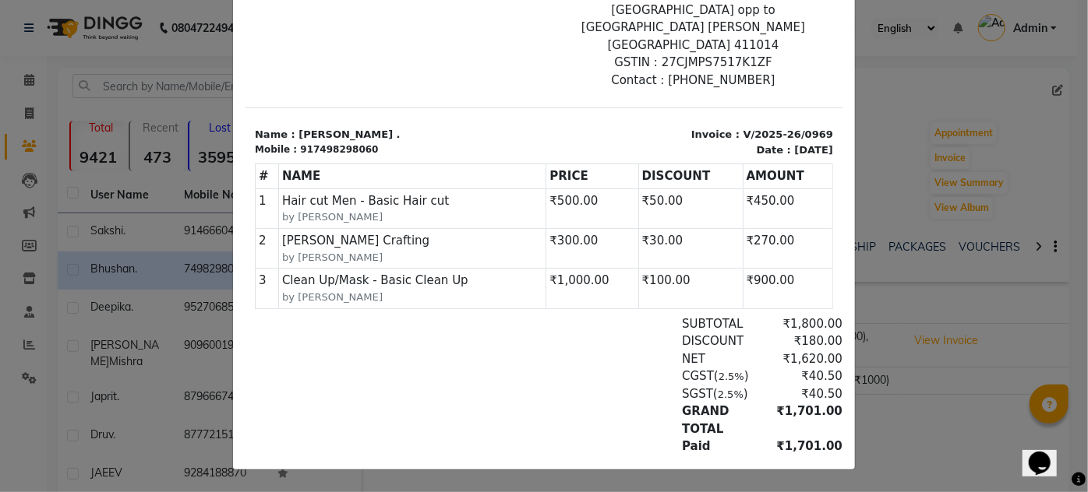
click at [639, 189] on td "₹50.00" at bounding box center [689, 209] width 104 height 40
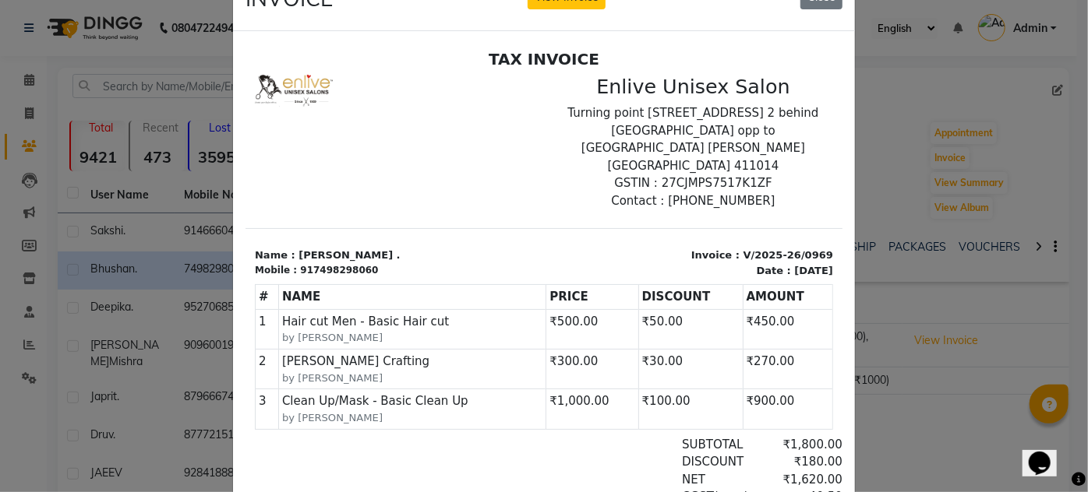
scroll to position [0, 0]
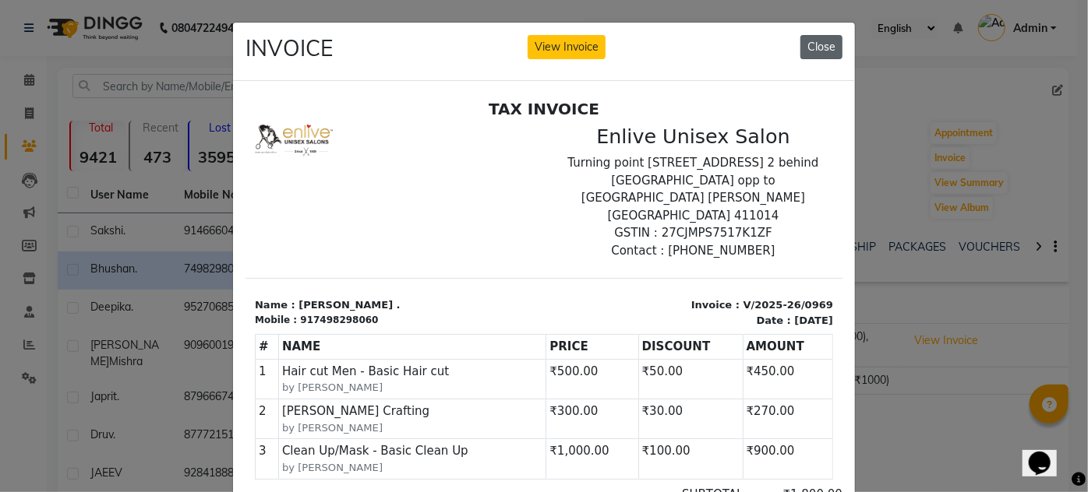
click at [822, 51] on button "Close" at bounding box center [821, 47] width 42 height 24
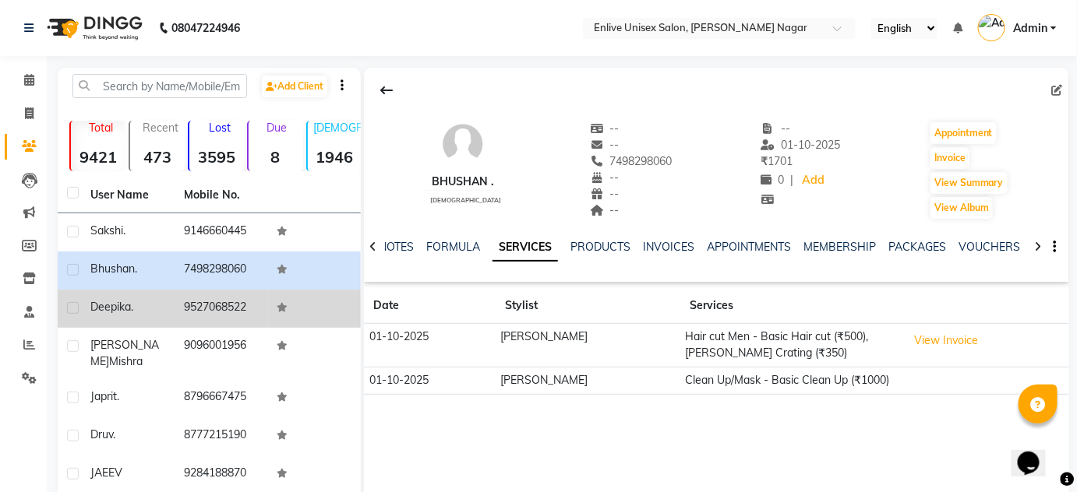
click at [266, 305] on td "9527068522" at bounding box center [221, 309] width 93 height 38
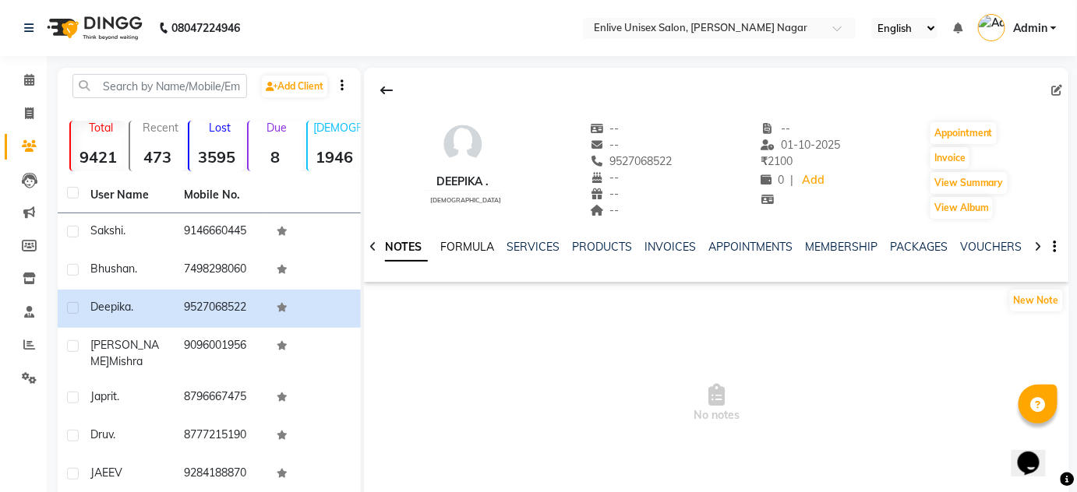
click at [469, 252] on link "FORMULA" at bounding box center [467, 247] width 54 height 14
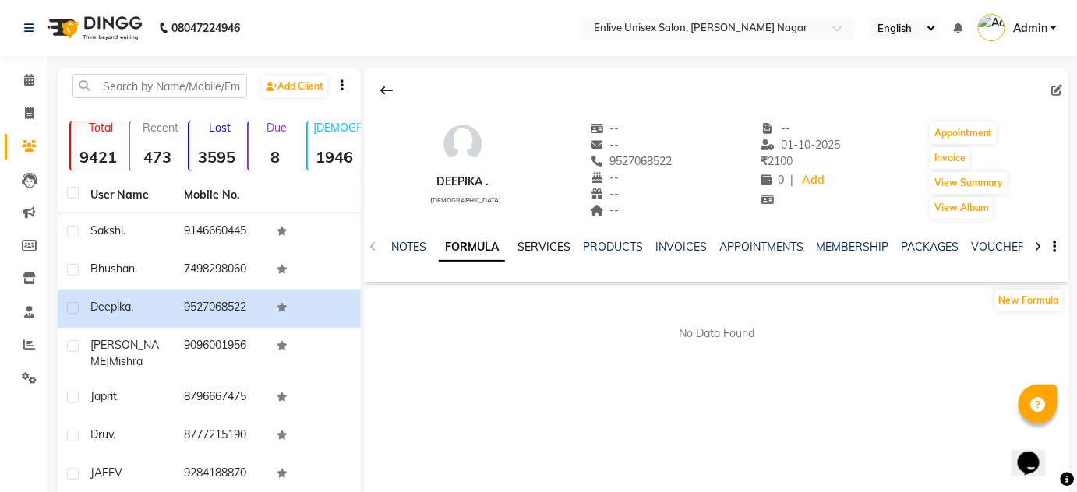
click at [578, 248] on ul "NOTES FORMULA SERVICES PRODUCTS INVOICES APPOINTMENTS MEMBERSHIP PACKAGES VOUCH…" at bounding box center [885, 247] width 988 height 16
click at [530, 240] on link "SERVICES" at bounding box center [543, 247] width 53 height 14
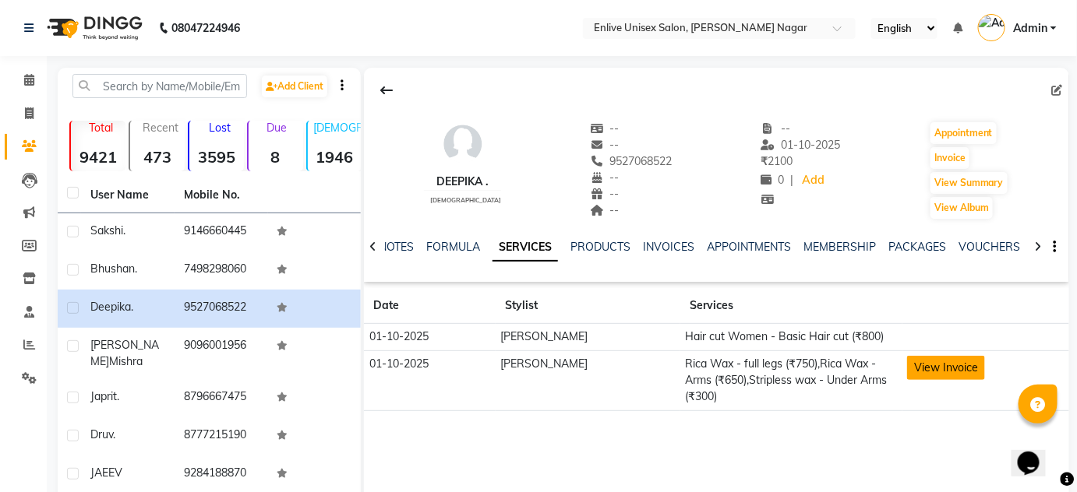
click at [918, 365] on button "View Invoice" at bounding box center [946, 368] width 78 height 24
click at [263, 42] on nav "08047224946 Select Location × Enlive Unisex Salon, [PERSON_NAME] Nagar English …" at bounding box center [538, 28] width 1077 height 56
click at [21, 111] on span at bounding box center [29, 114] width 27 height 18
select select "service"
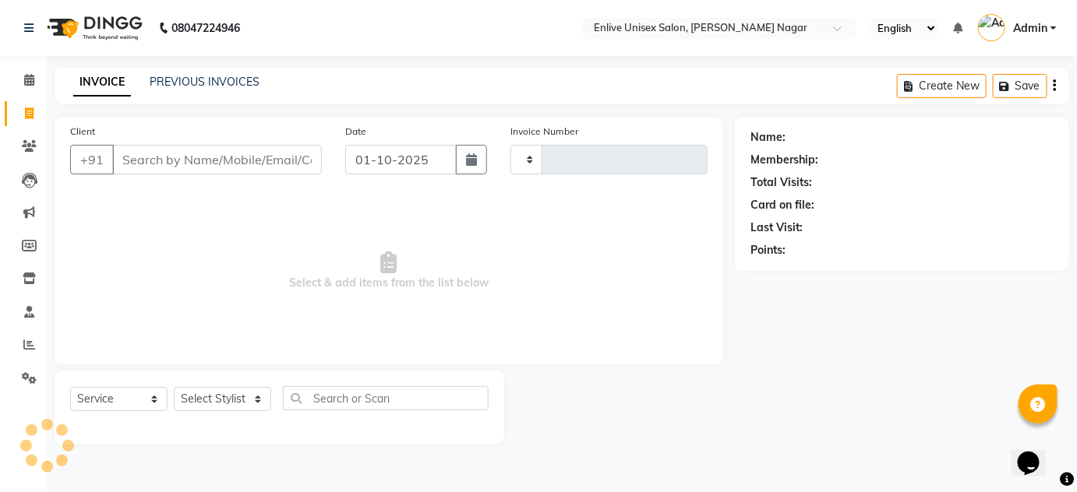
type input "0971"
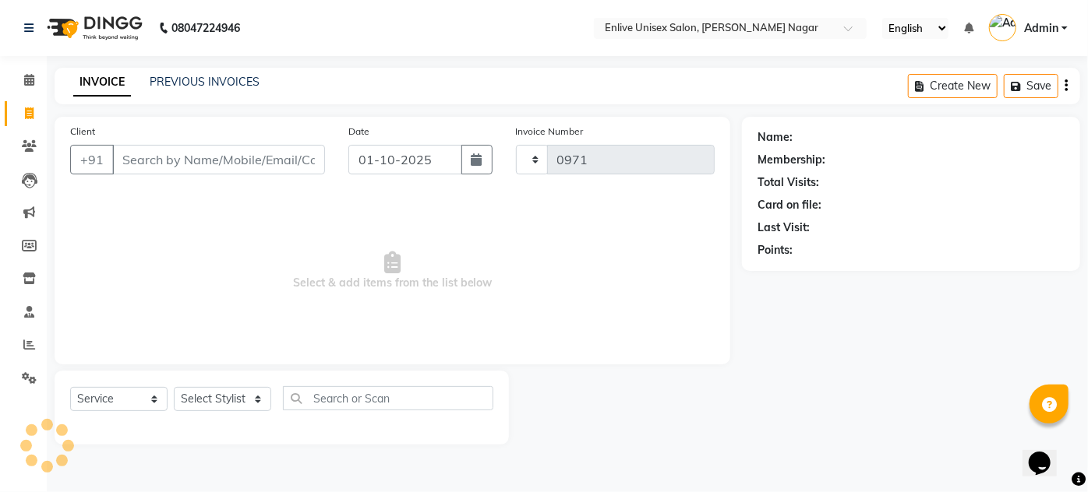
select select "145"
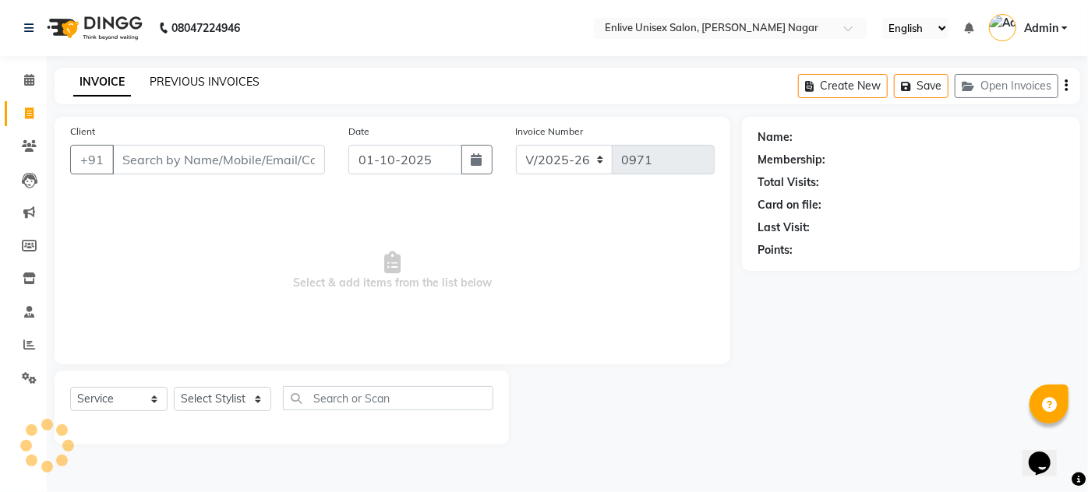
click at [239, 75] on link "PREVIOUS INVOICES" at bounding box center [205, 82] width 110 height 14
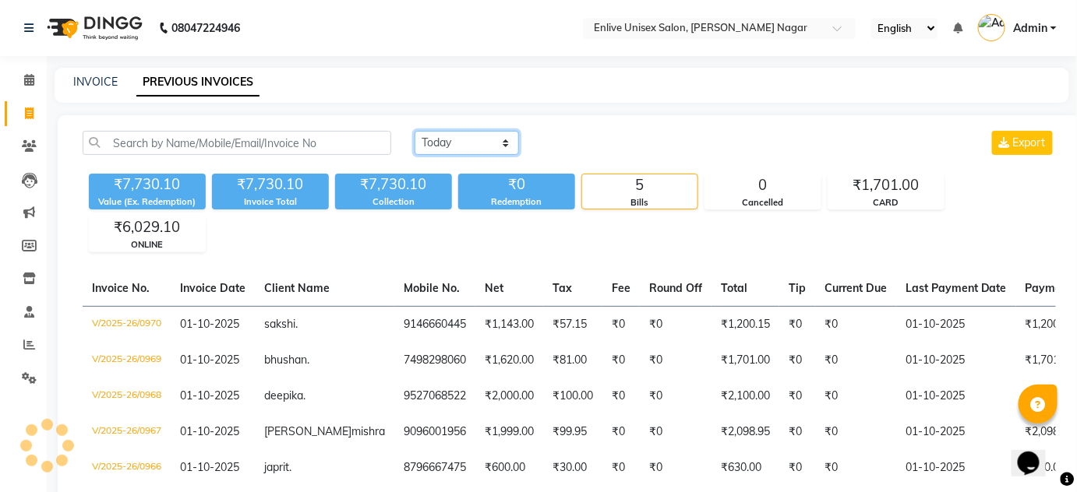
click at [438, 139] on select "[DATE] [DATE] Custom Range" at bounding box center [467, 143] width 104 height 24
select select "range"
click at [415, 131] on select "[DATE] [DATE] Custom Range" at bounding box center [467, 143] width 104 height 24
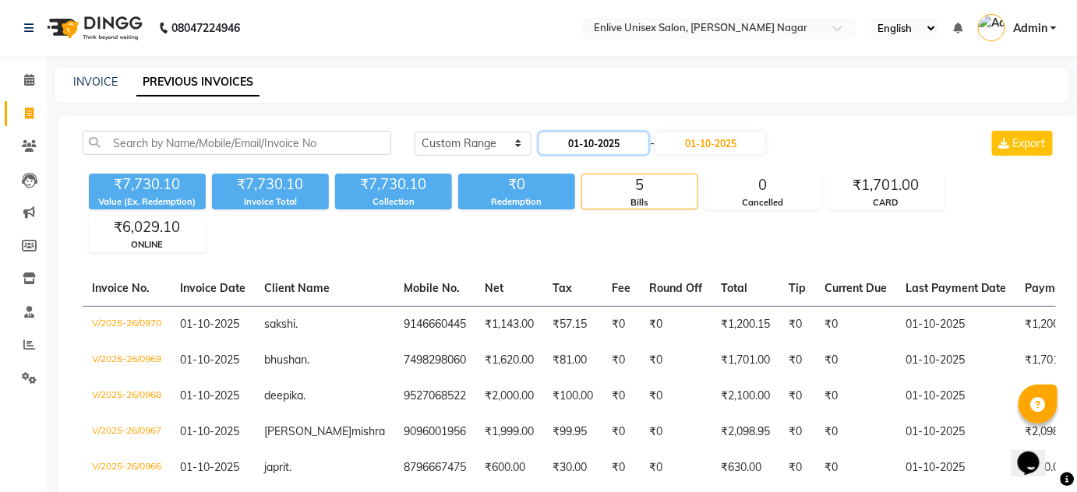
click at [592, 143] on input "01-10-2025" at bounding box center [593, 143] width 109 height 22
select select "10"
select select "2025"
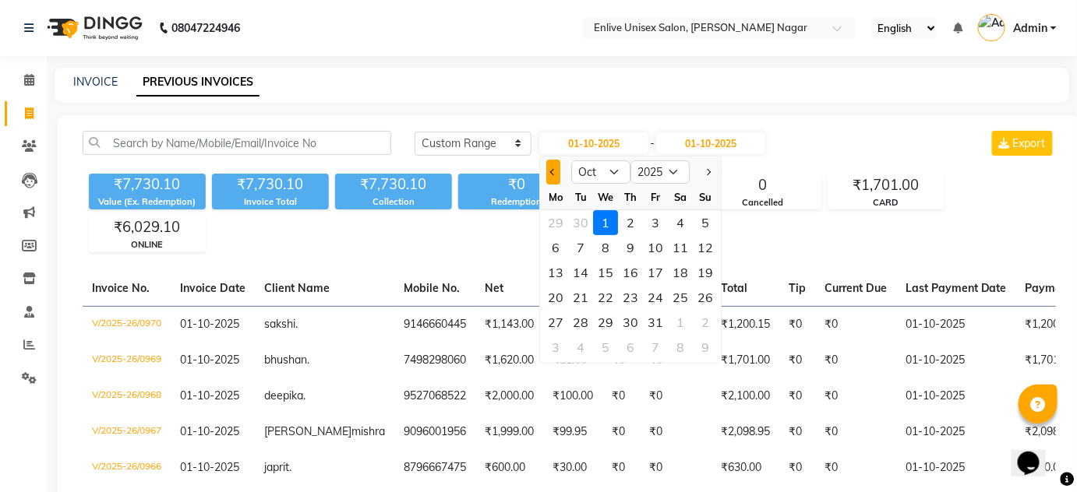
click at [554, 173] on span "Previous month" at bounding box center [553, 172] width 6 height 6
select select "9"
click at [544, 228] on div "1" at bounding box center [556, 222] width 25 height 25
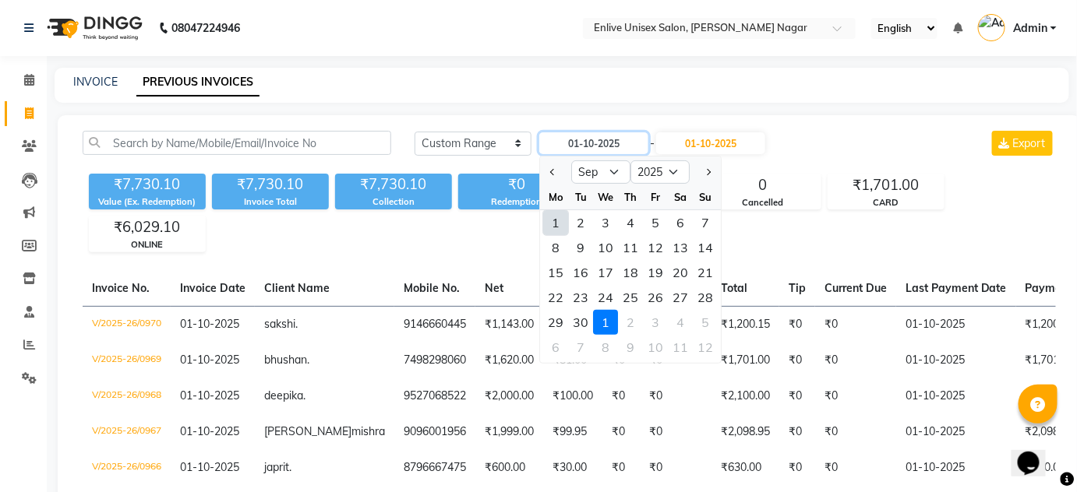
type input "01-09-2025"
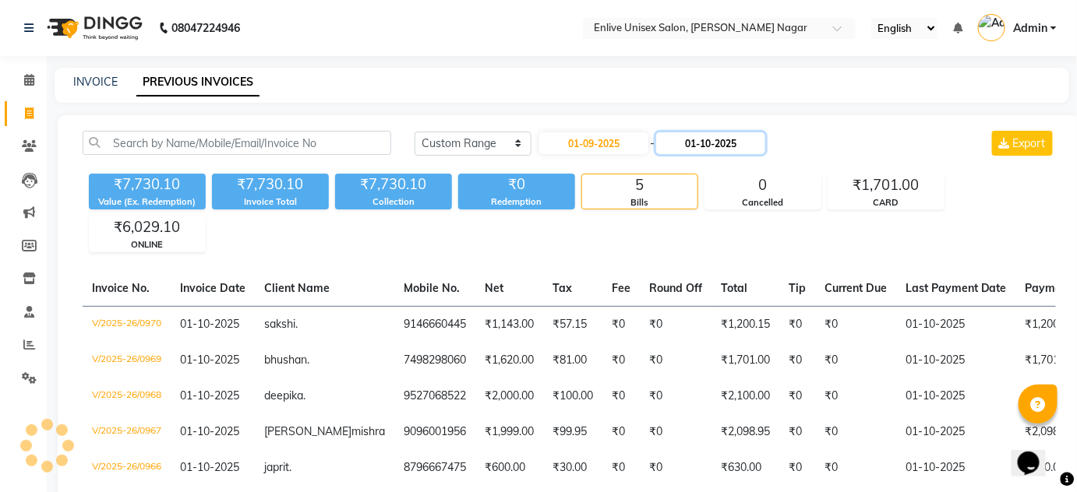
click at [693, 141] on input "01-10-2025" at bounding box center [710, 143] width 109 height 22
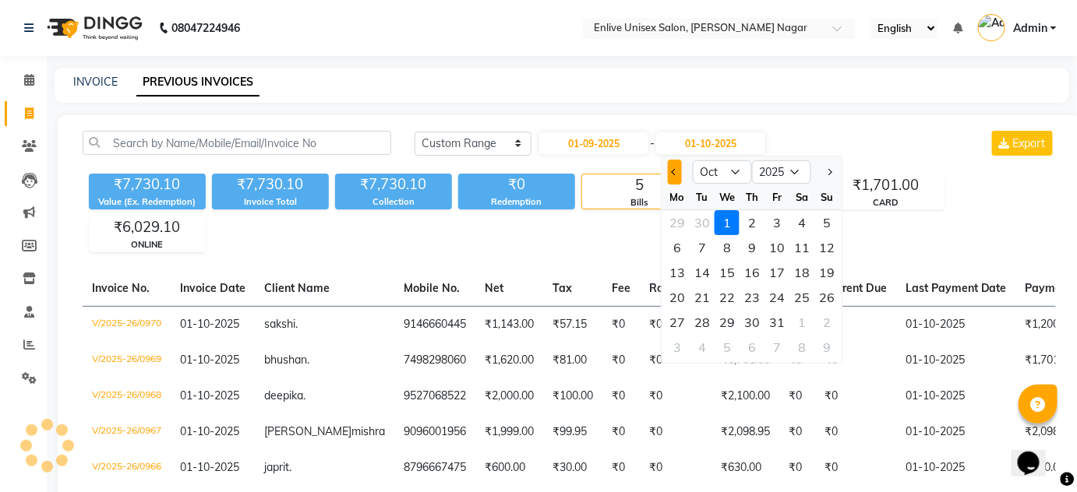
click at [671, 171] on button "Previous month" at bounding box center [674, 172] width 13 height 25
select select "9"
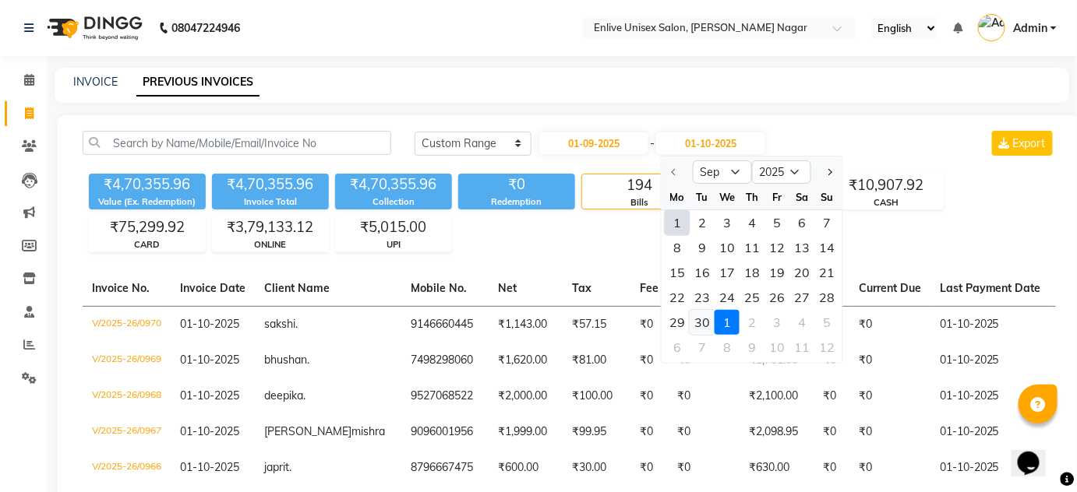
click at [709, 321] on div "30" at bounding box center [702, 322] width 25 height 25
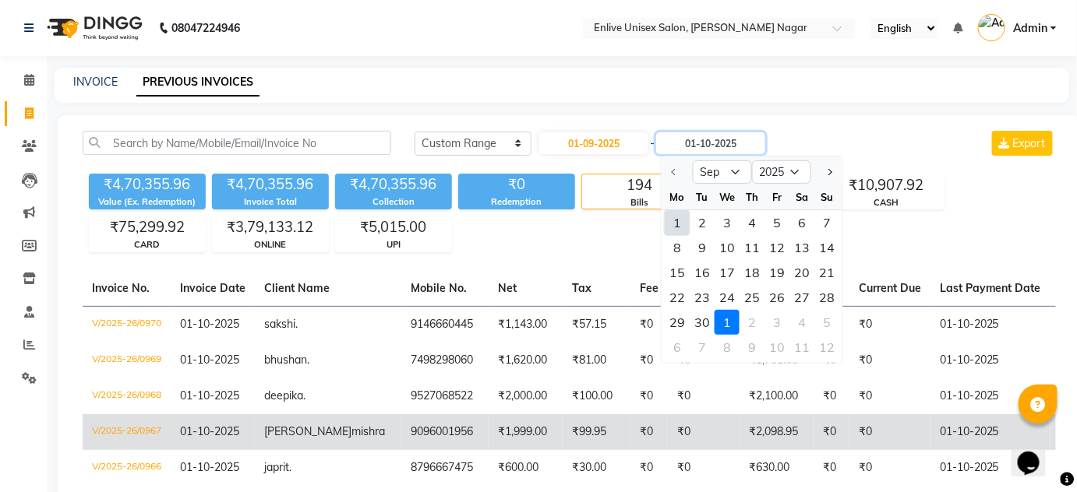
type input "30-09-2025"
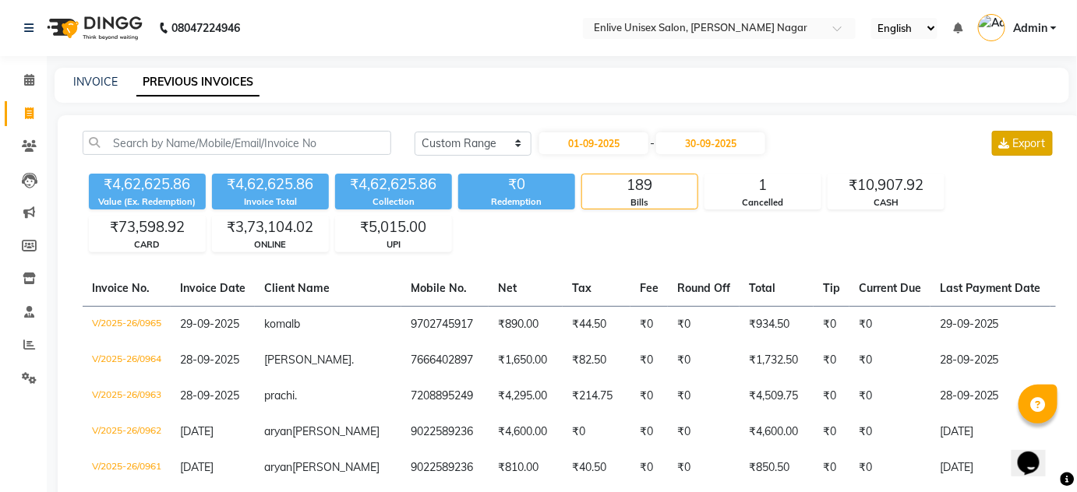
click at [1039, 146] on span "Export" at bounding box center [1029, 143] width 33 height 14
